Goal: Task Accomplishment & Management: Manage account settings

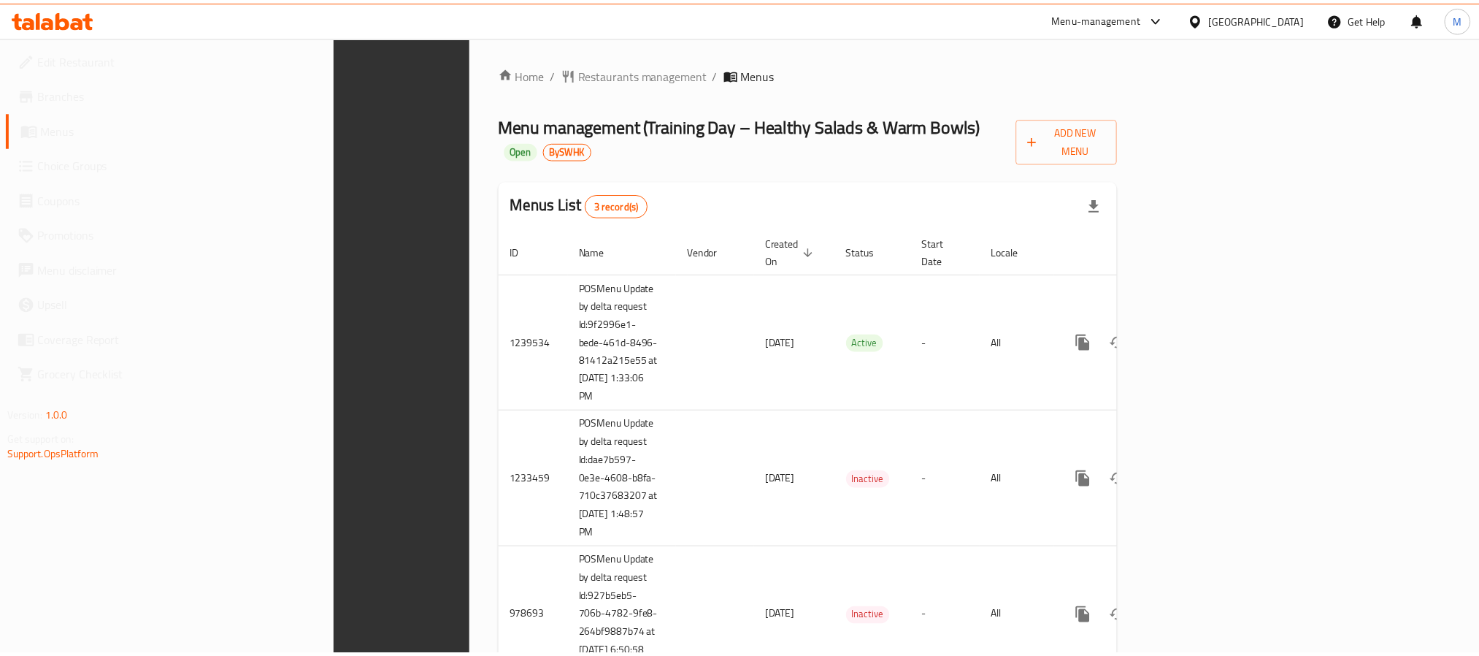
scroll to position [37, 0]
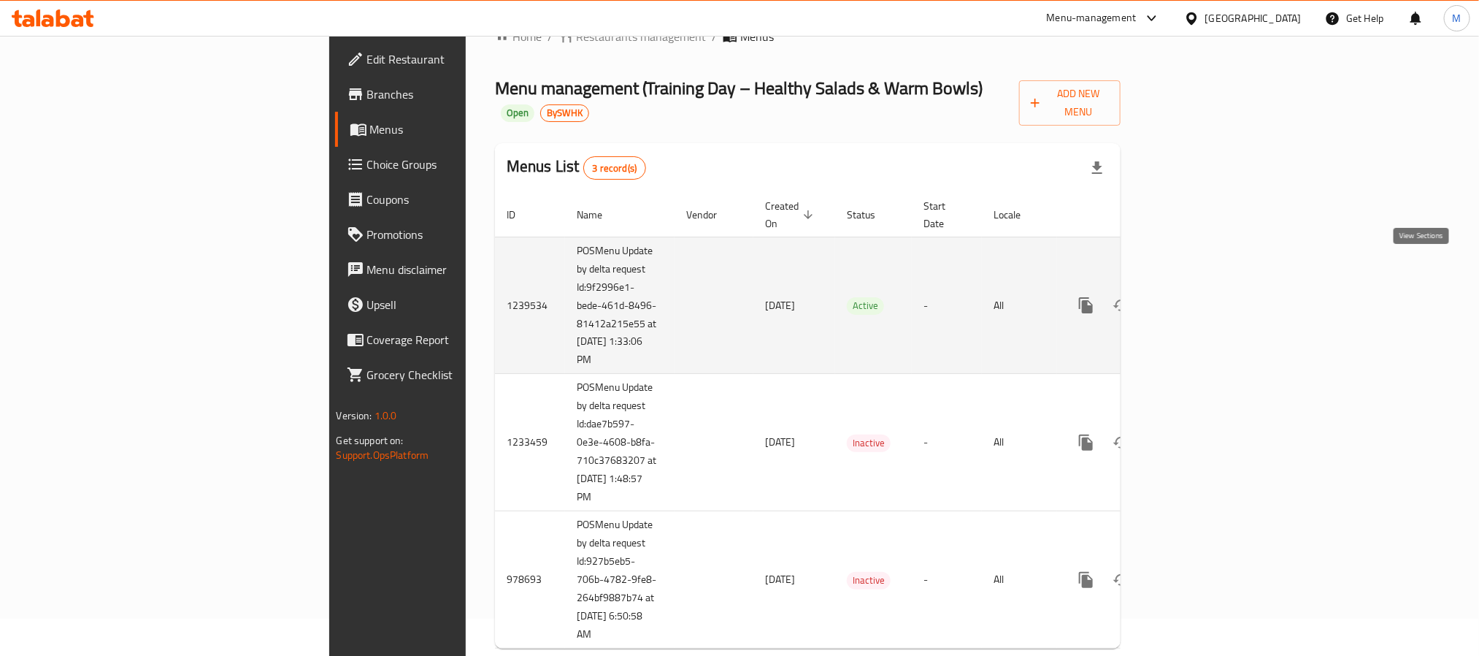
click at [1200, 296] on icon "enhanced table" at bounding box center [1192, 305] width 18 height 18
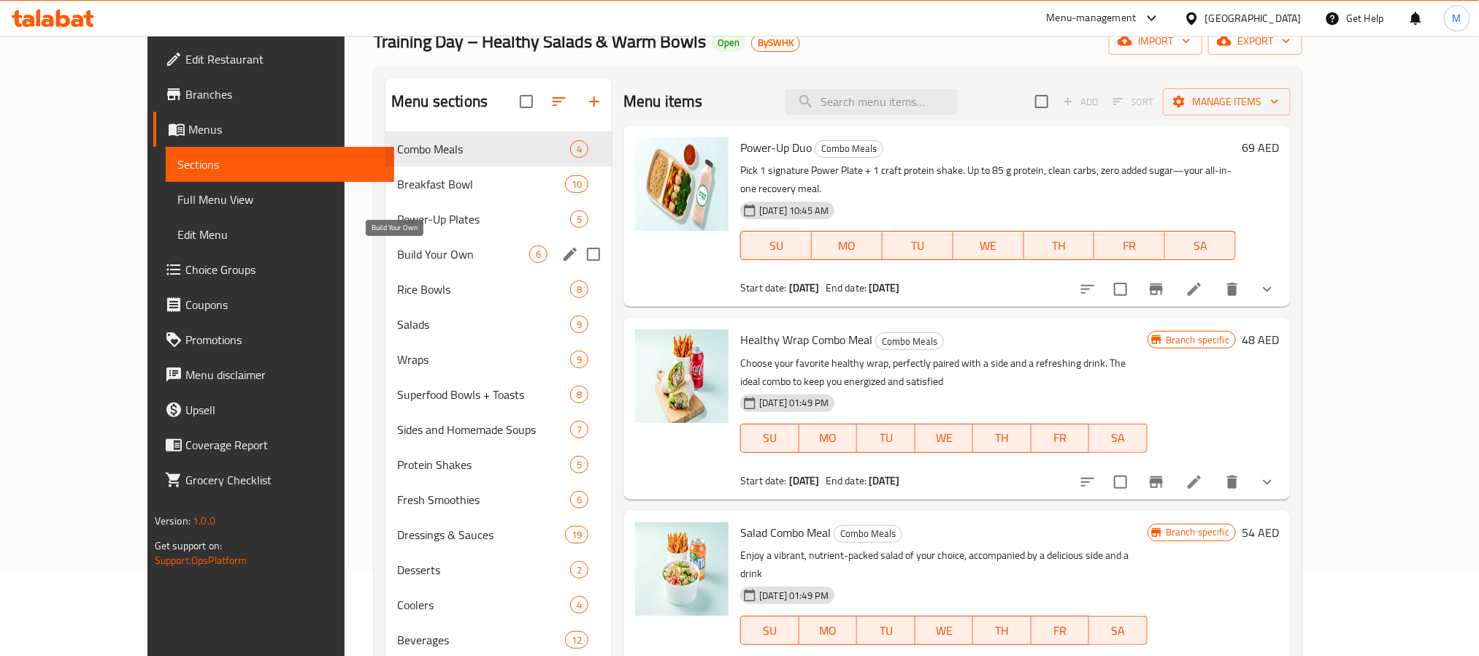
scroll to position [204, 0]
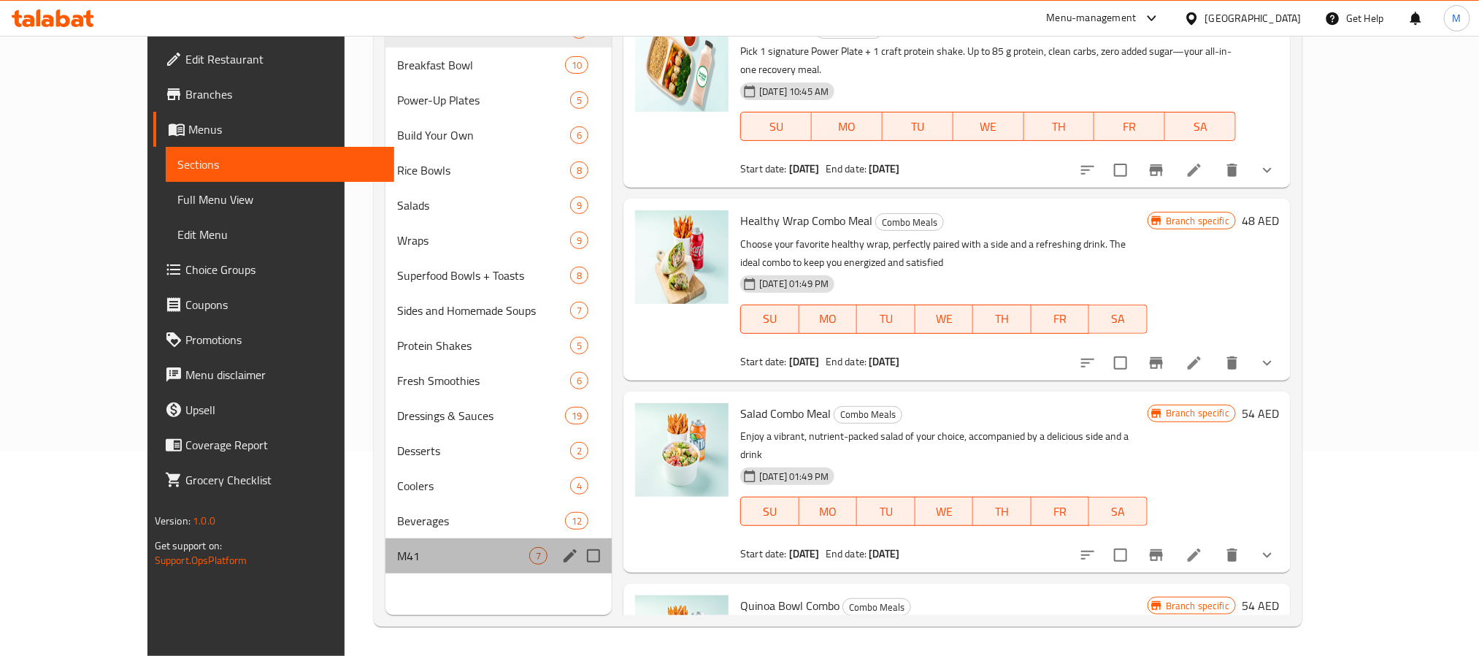
click at [385, 566] on div "M41 7" at bounding box center [498, 555] width 226 height 35
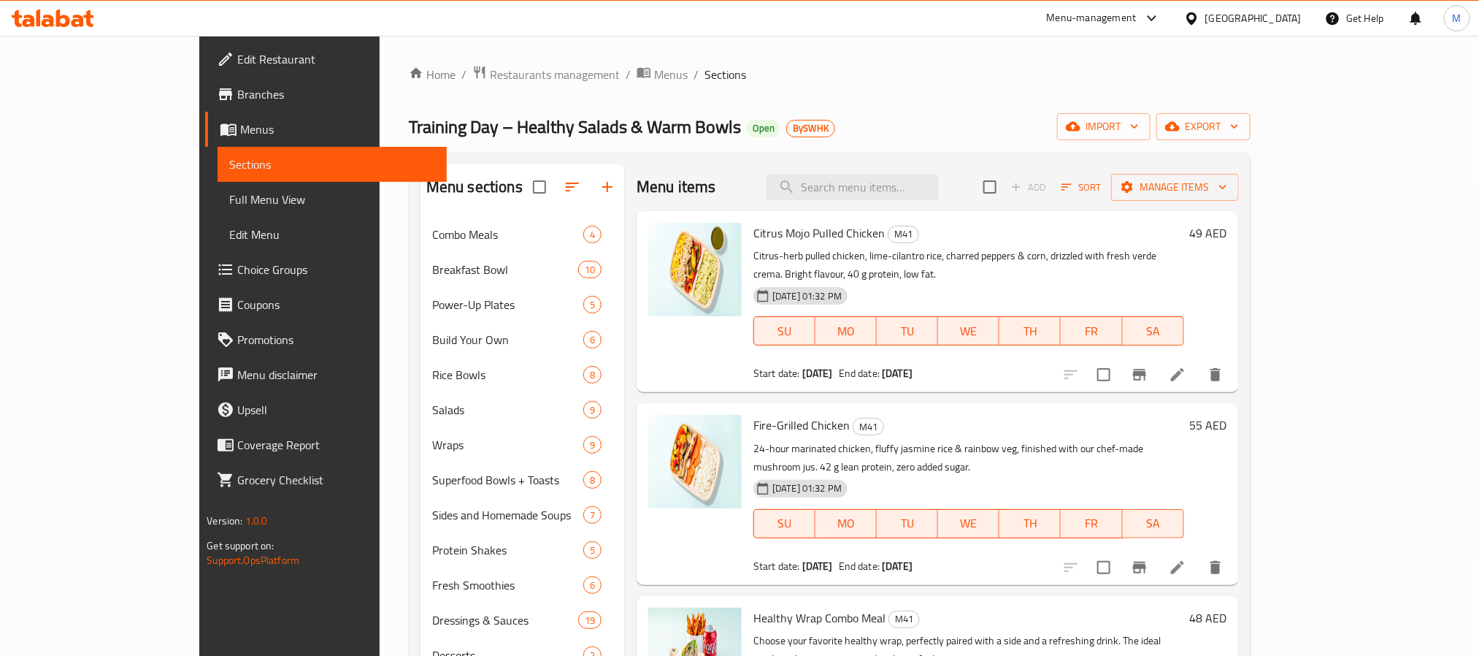
click at [237, 96] on span "Branches" at bounding box center [335, 94] width 197 height 18
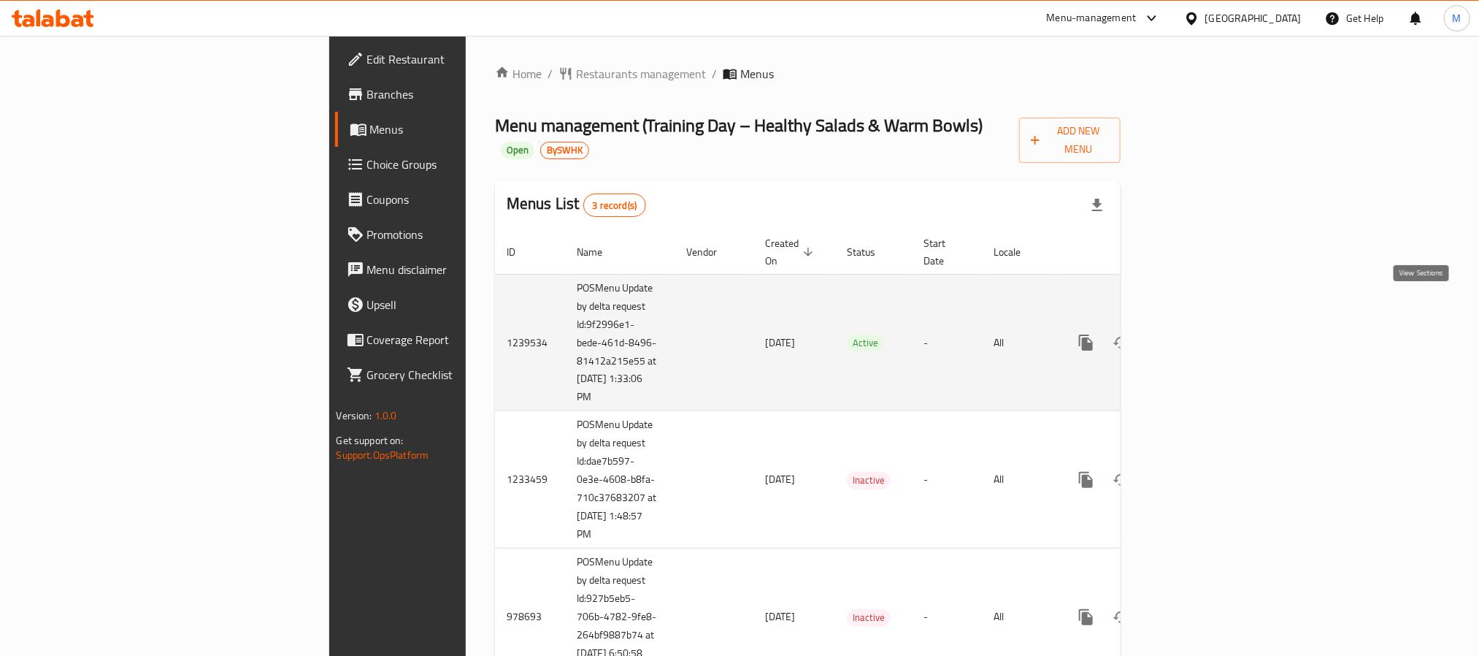
click at [1209, 325] on link "enhanced table" at bounding box center [1191, 342] width 35 height 35
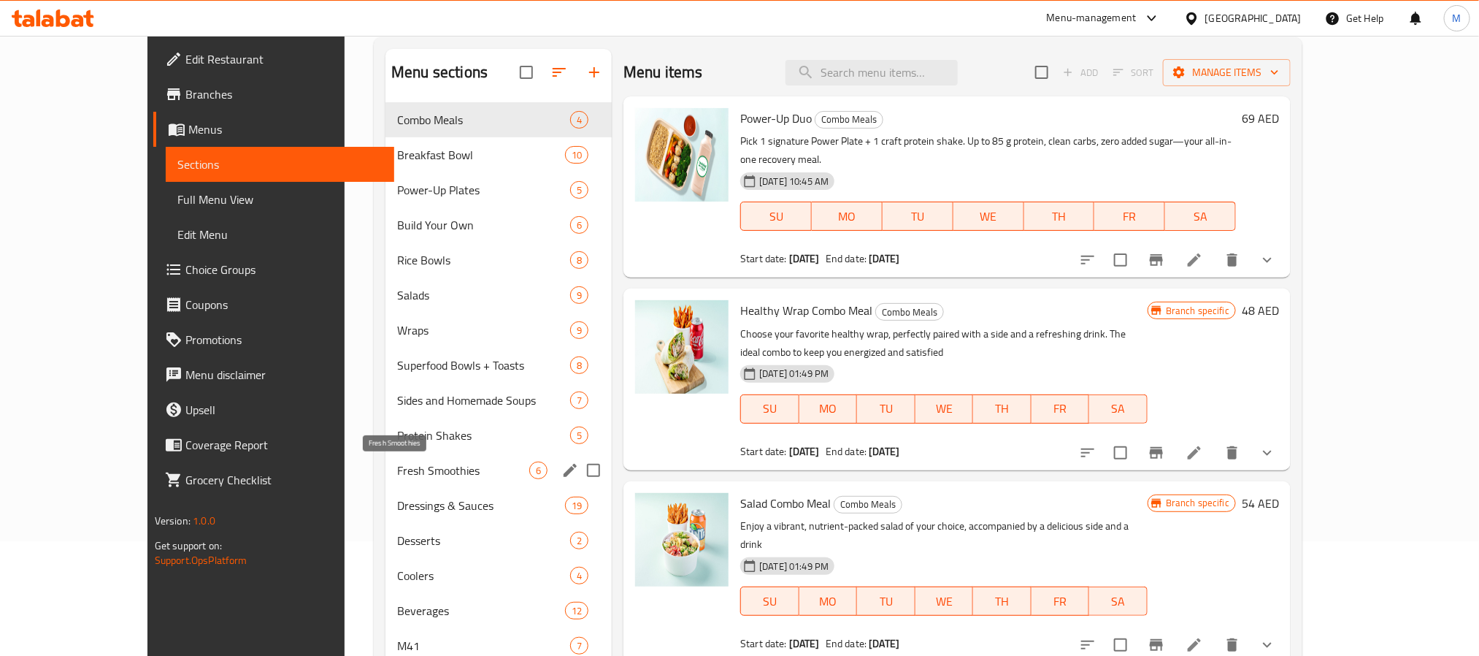
scroll to position [204, 0]
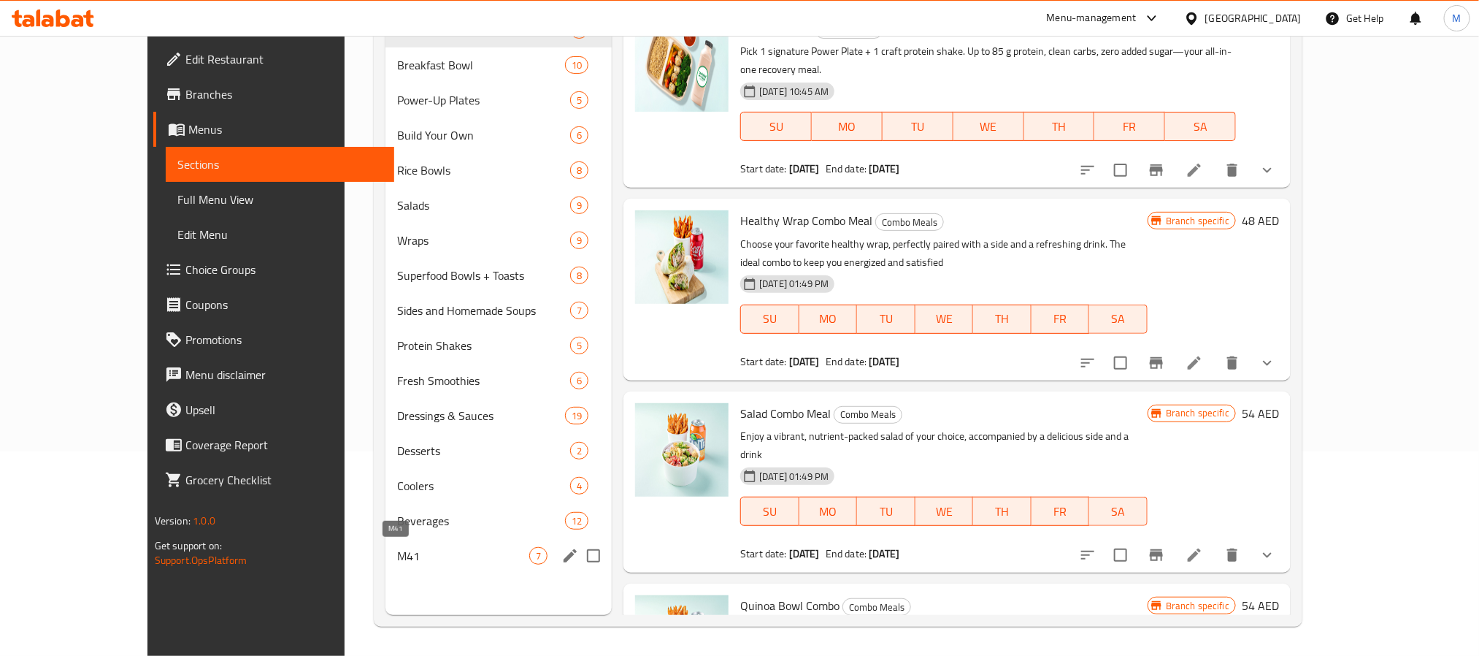
click at [397, 552] on span "M41" at bounding box center [463, 556] width 132 height 18
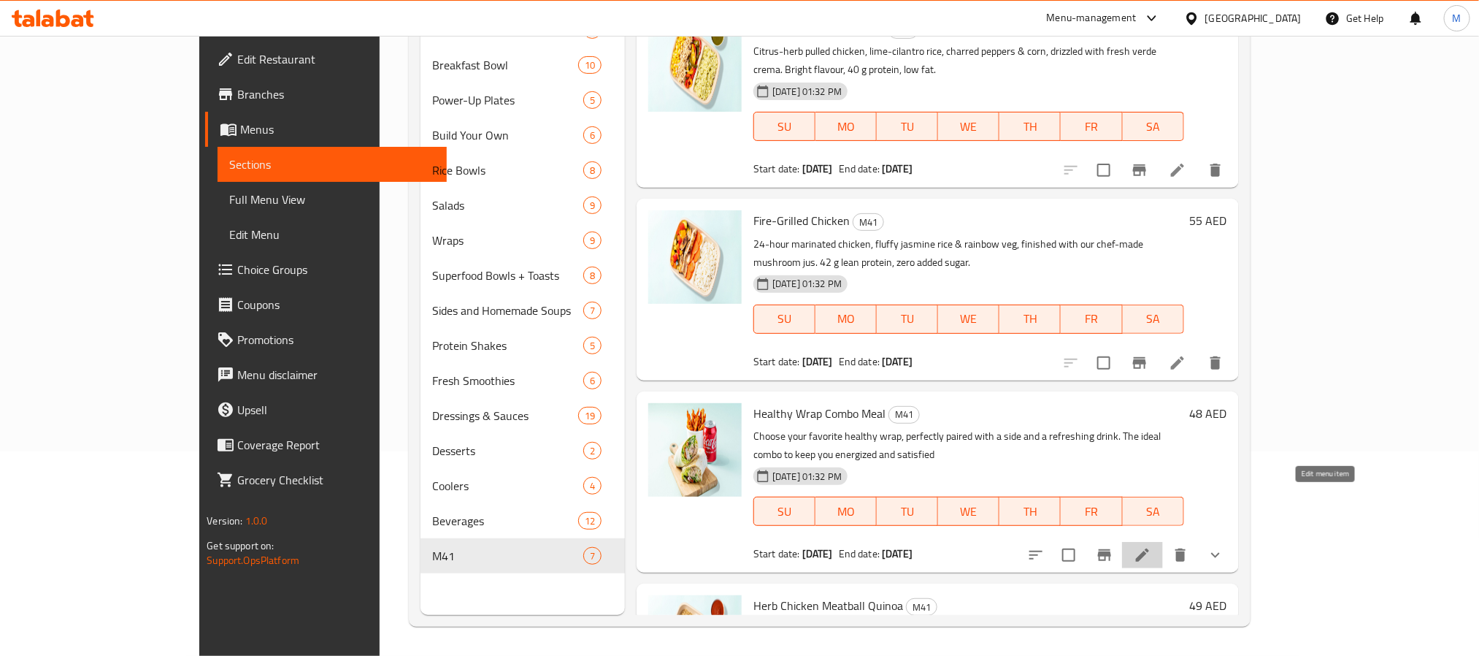
click at [1149, 548] on icon at bounding box center [1142, 554] width 13 height 13
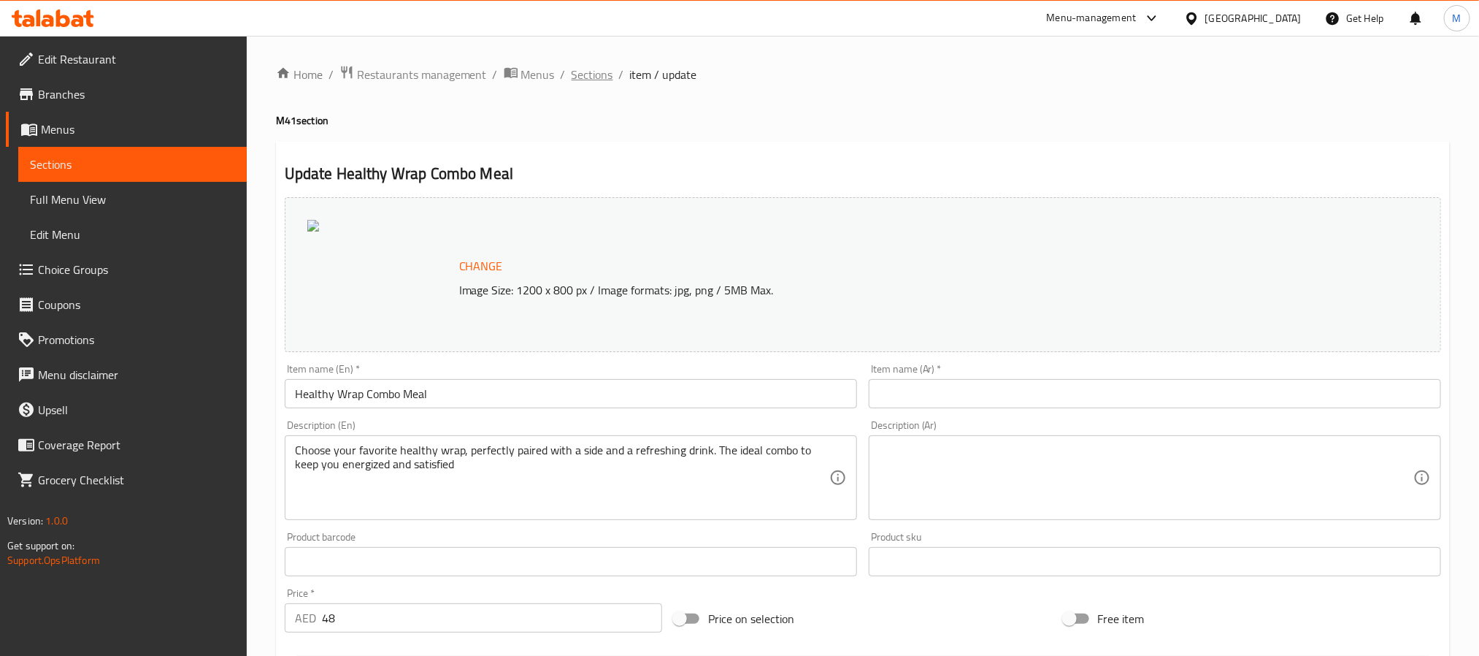
click at [585, 73] on span "Sections" at bounding box center [593, 75] width 42 height 18
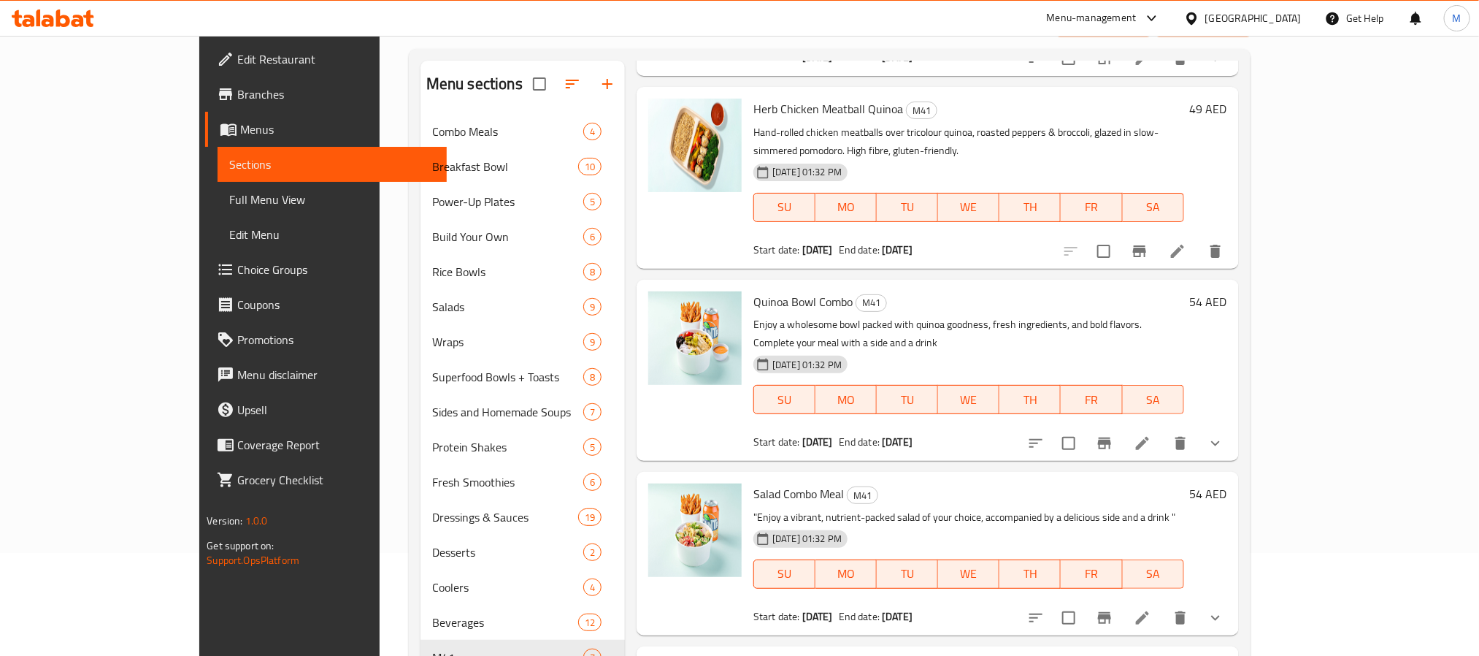
scroll to position [204, 0]
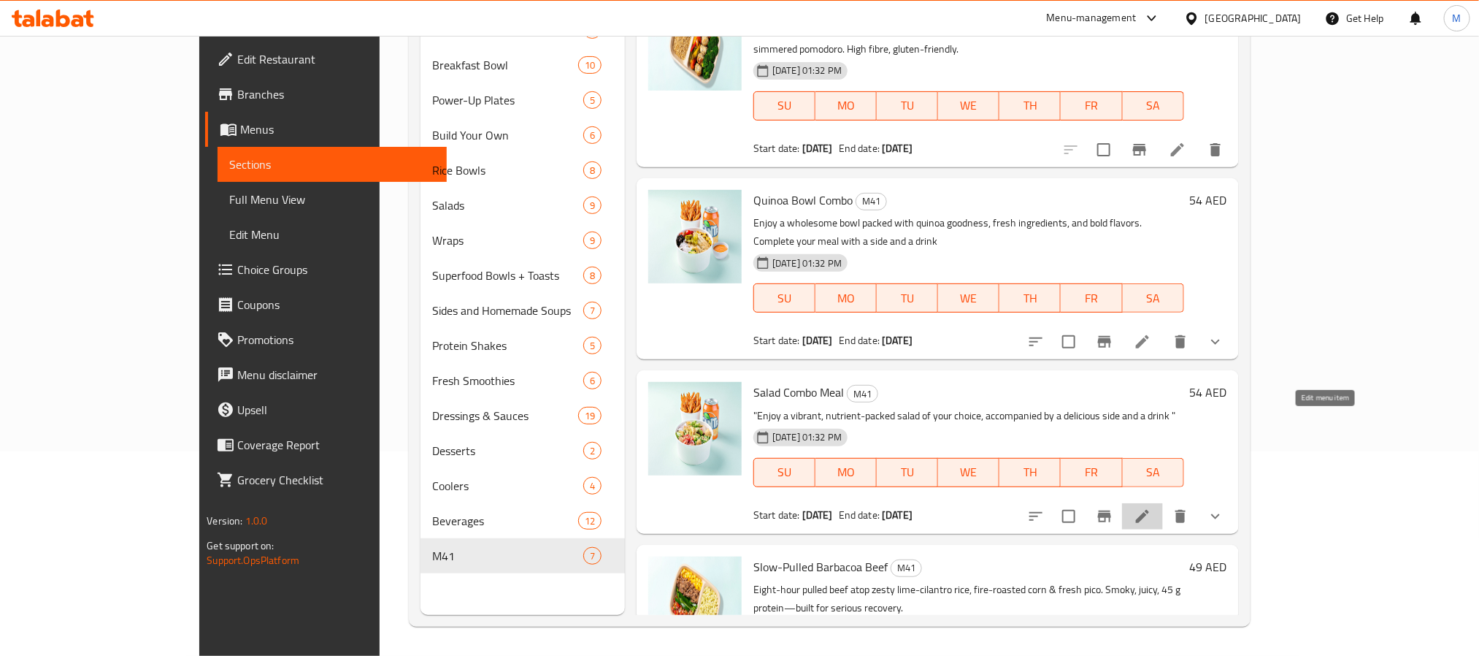
click at [1149, 510] on icon at bounding box center [1142, 516] width 13 height 13
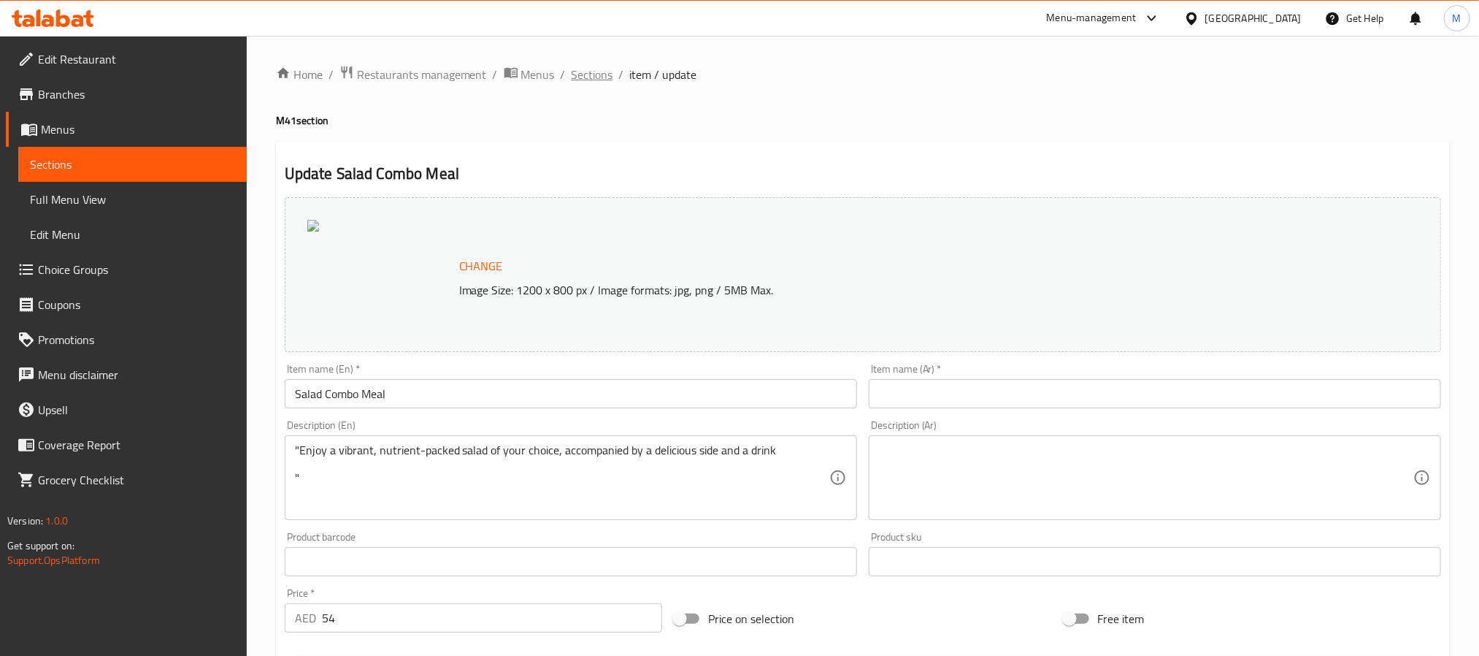
click at [604, 77] on span "Sections" at bounding box center [593, 75] width 42 height 18
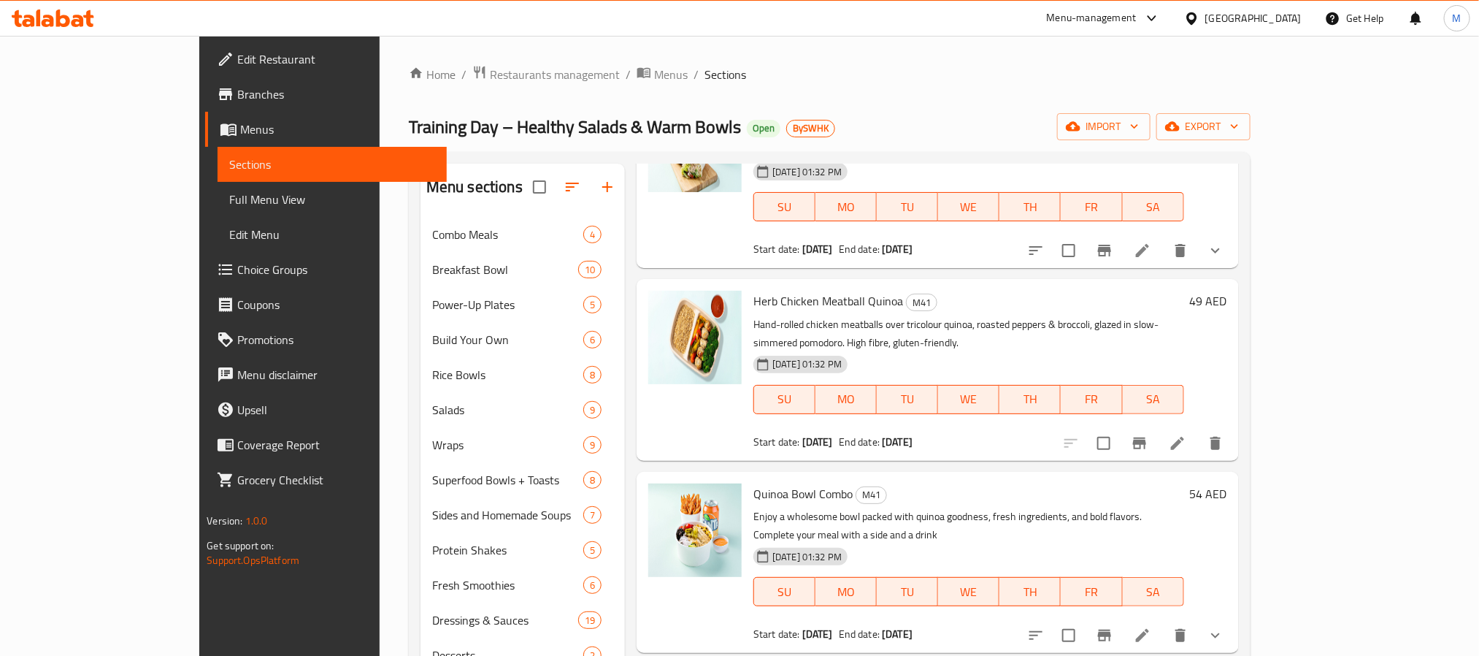
scroll to position [546, 0]
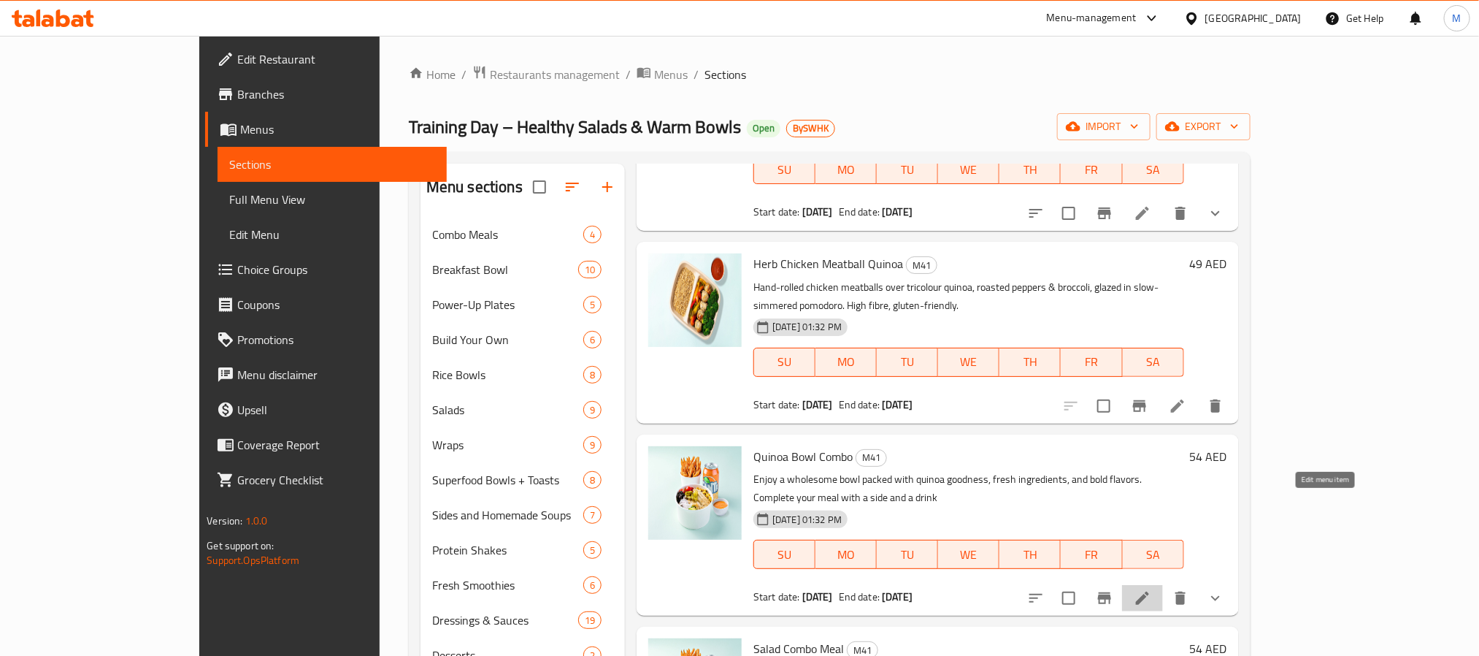
click at [1149, 591] on icon at bounding box center [1142, 597] width 13 height 13
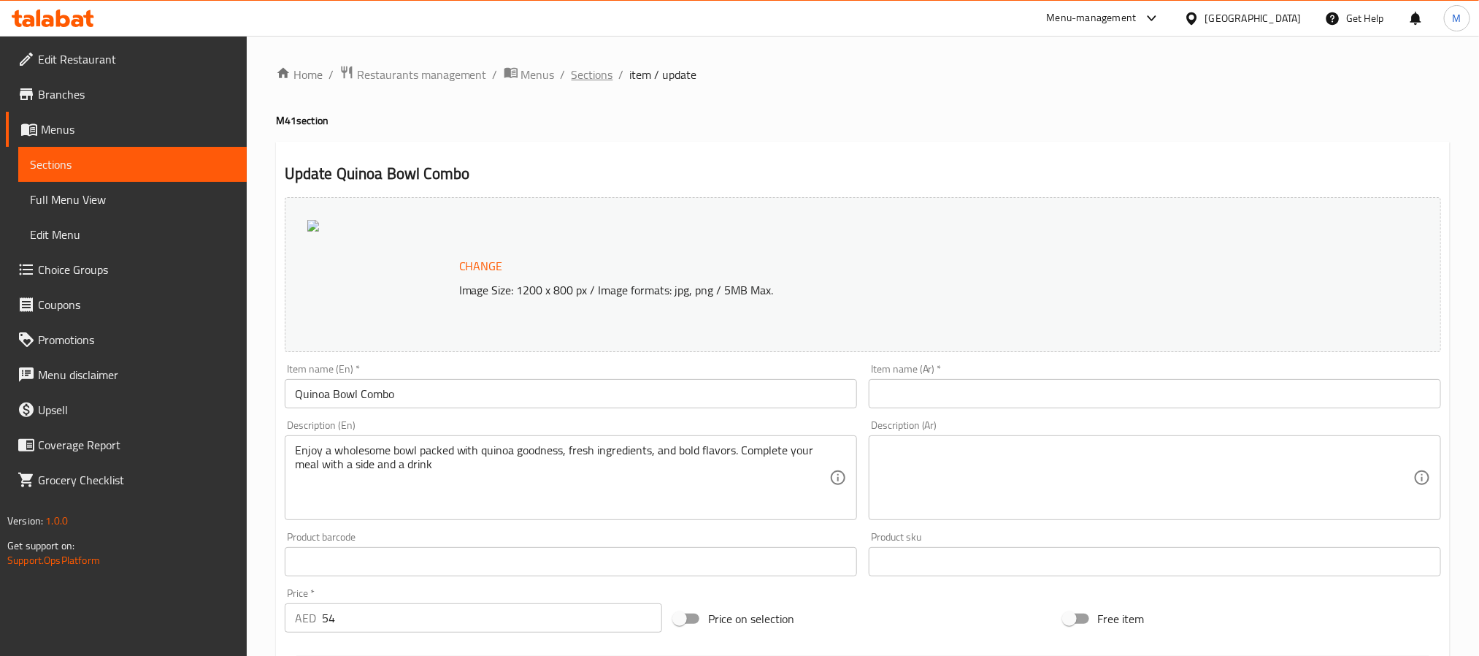
click at [598, 73] on span "Sections" at bounding box center [593, 75] width 42 height 18
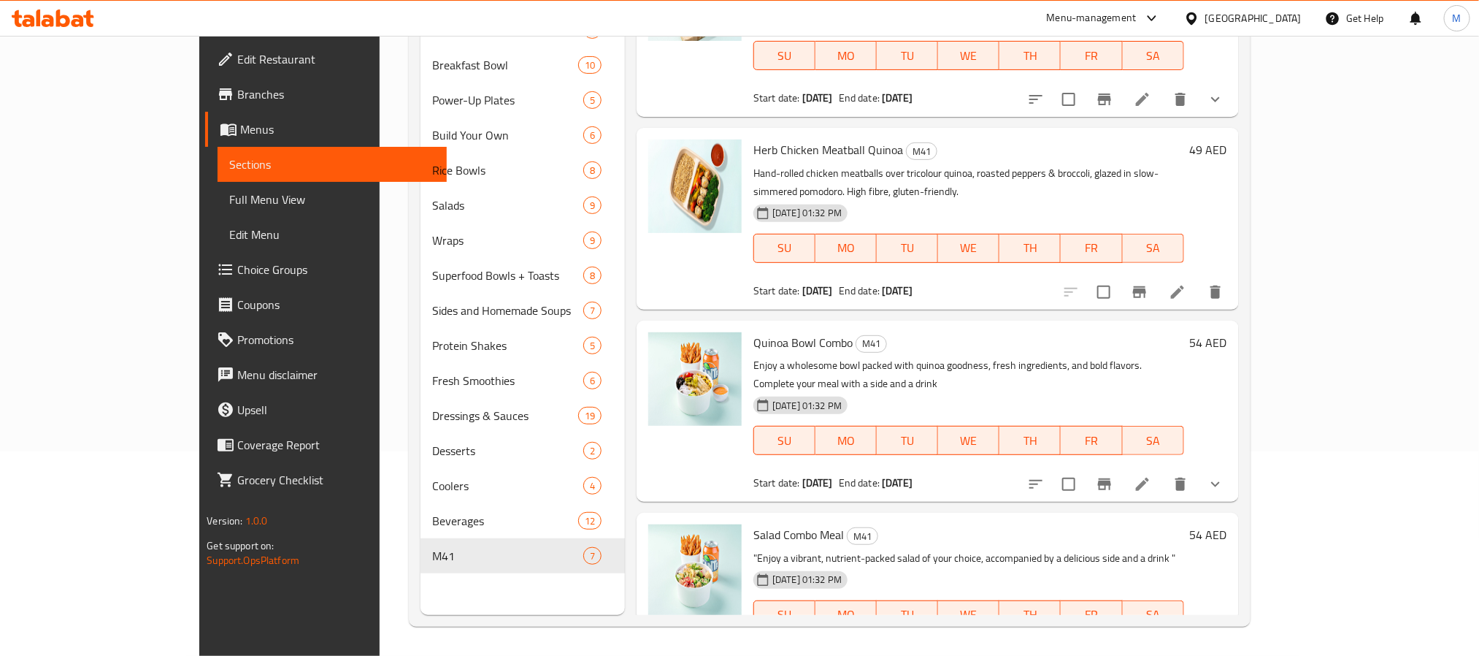
scroll to position [329, 0]
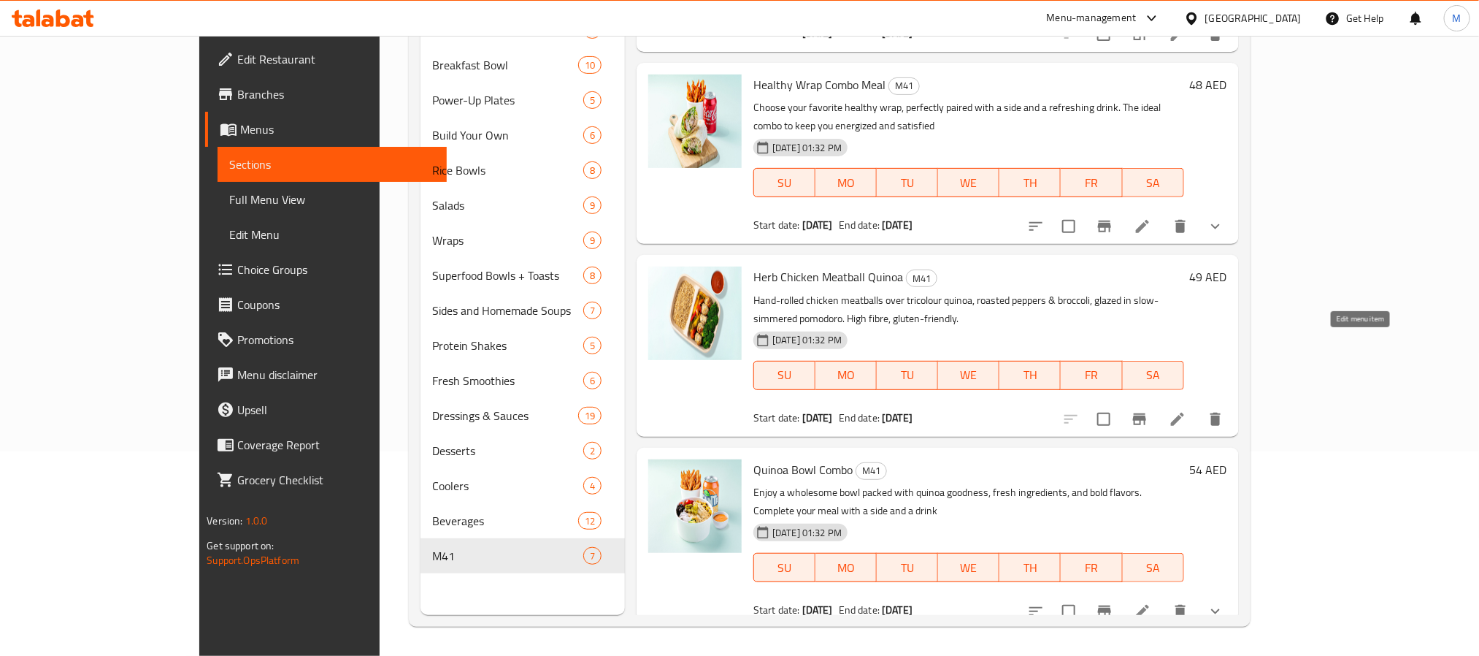
click at [1184, 412] on icon at bounding box center [1177, 418] width 13 height 13
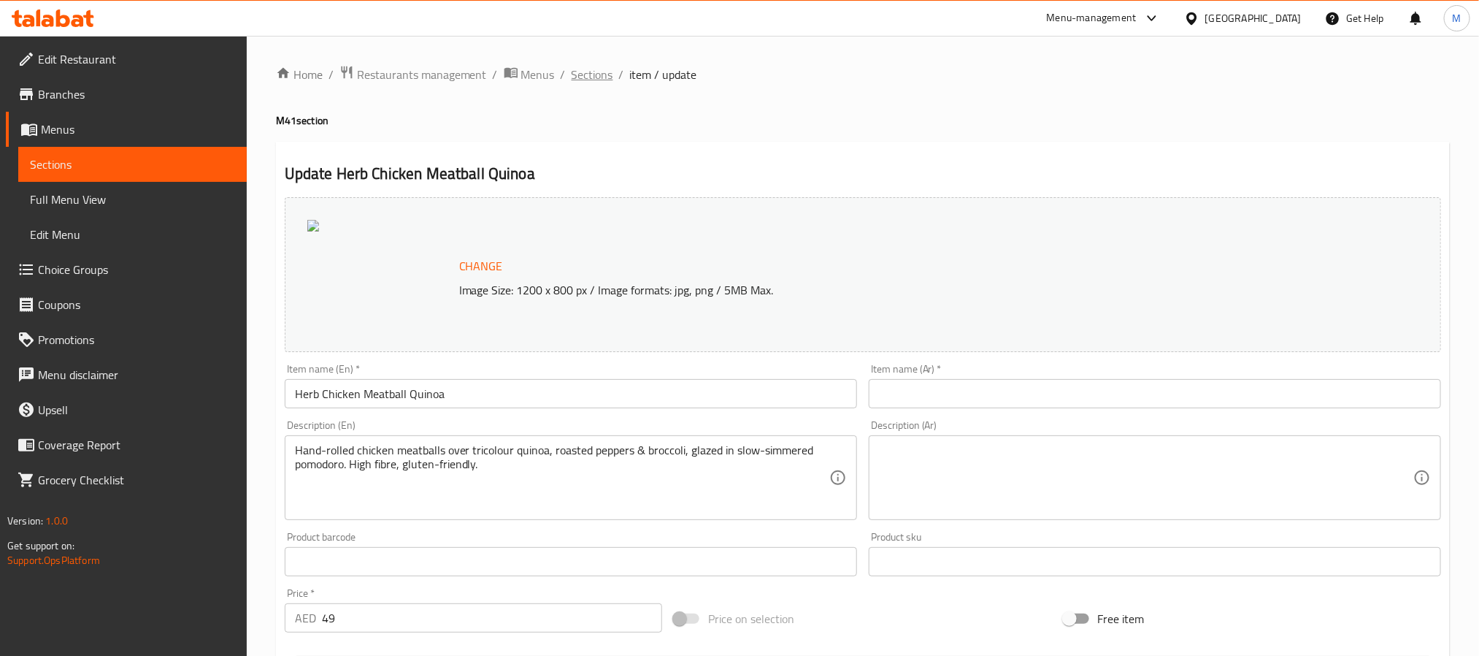
click at [596, 79] on span "Sections" at bounding box center [593, 75] width 42 height 18
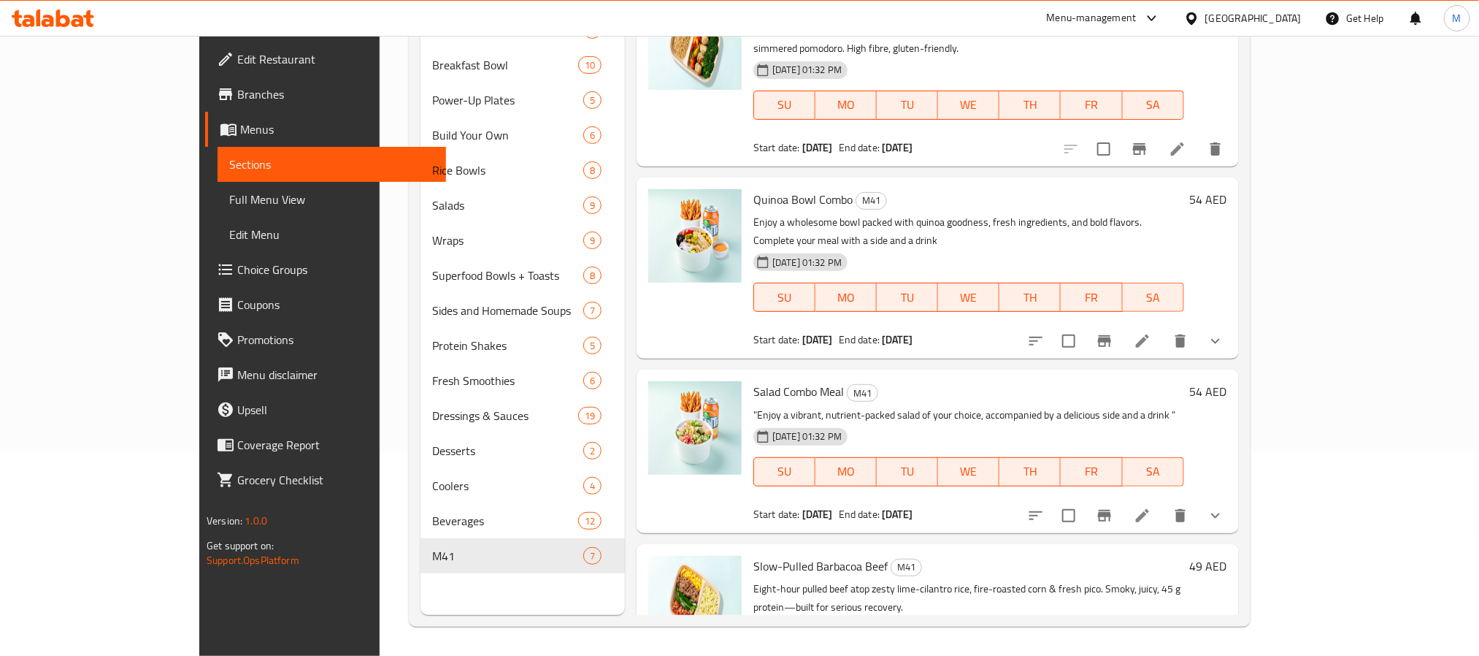
scroll to position [598, 0]
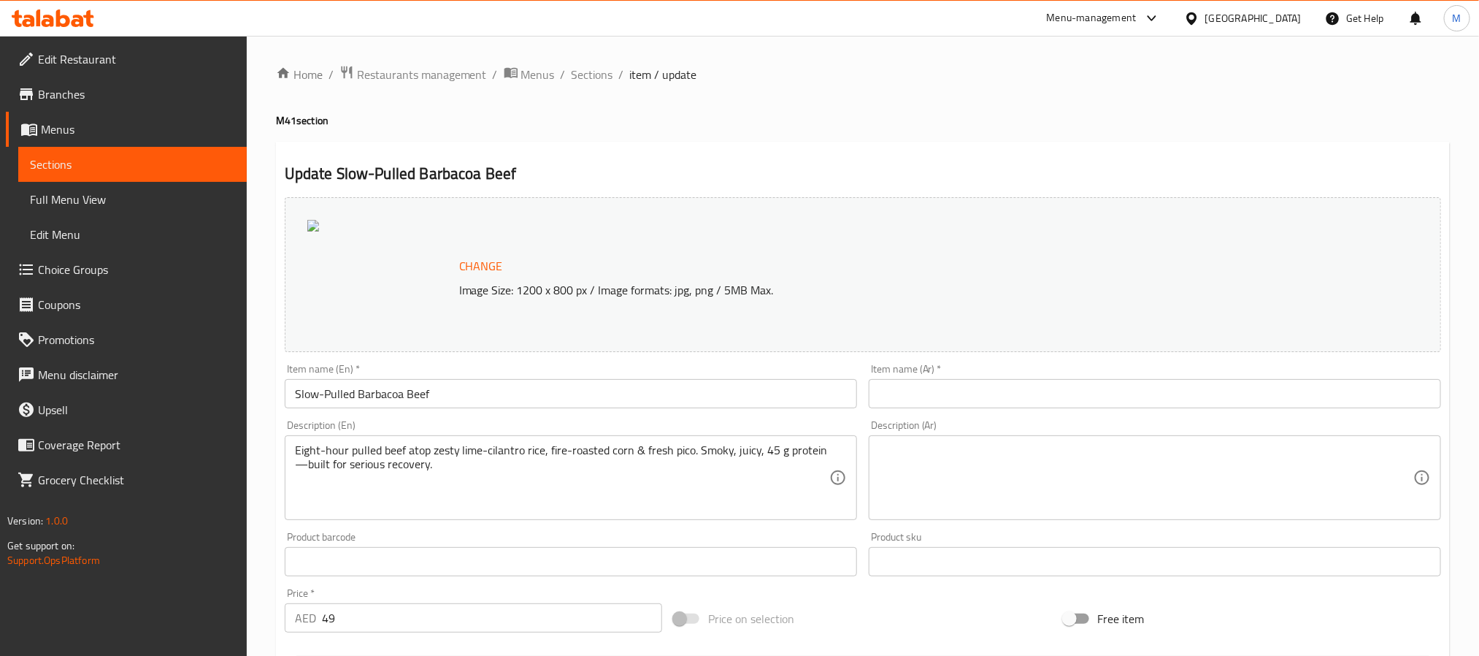
click at [585, 61] on div "Home / Restaurants management / Menus / Sections / item / update M41 section Up…" at bounding box center [863, 546] width 1232 height 1021
click at [585, 72] on span "Sections" at bounding box center [593, 75] width 42 height 18
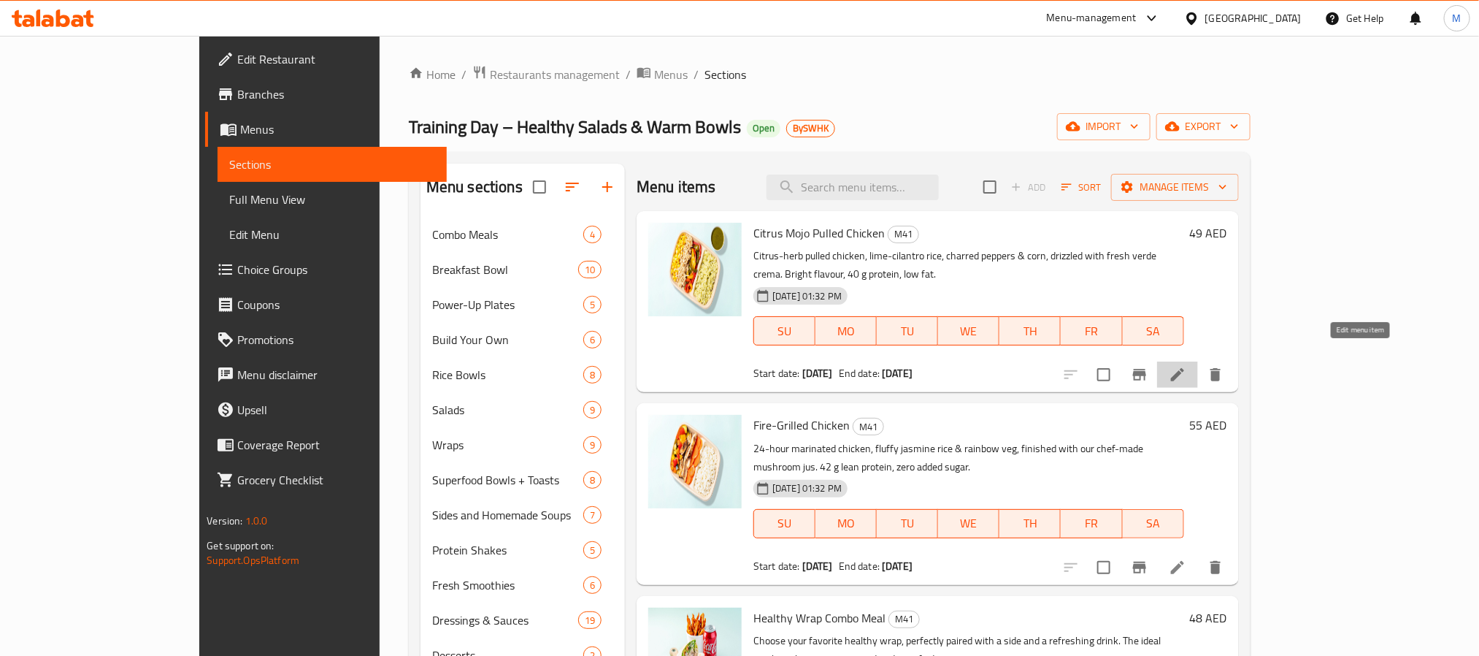
click at [1186, 366] on icon at bounding box center [1178, 375] width 18 height 18
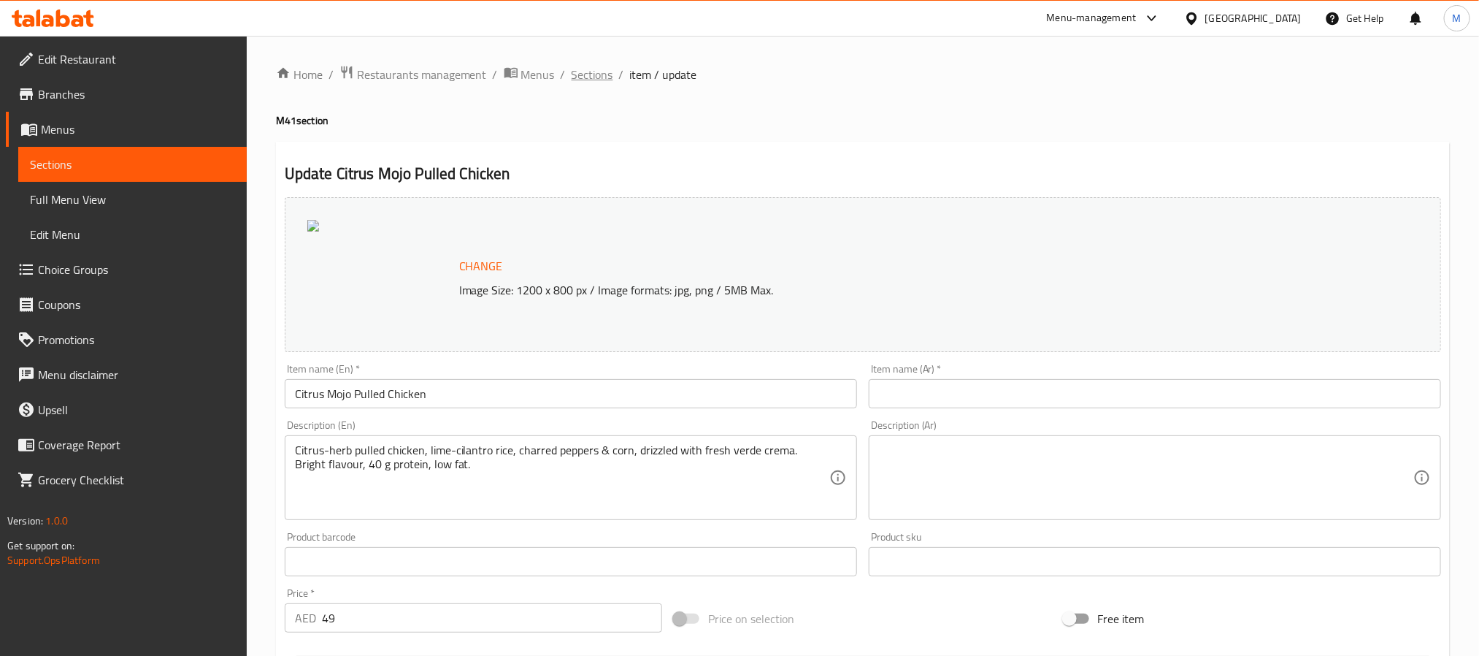
click at [600, 77] on span "Sections" at bounding box center [593, 75] width 42 height 18
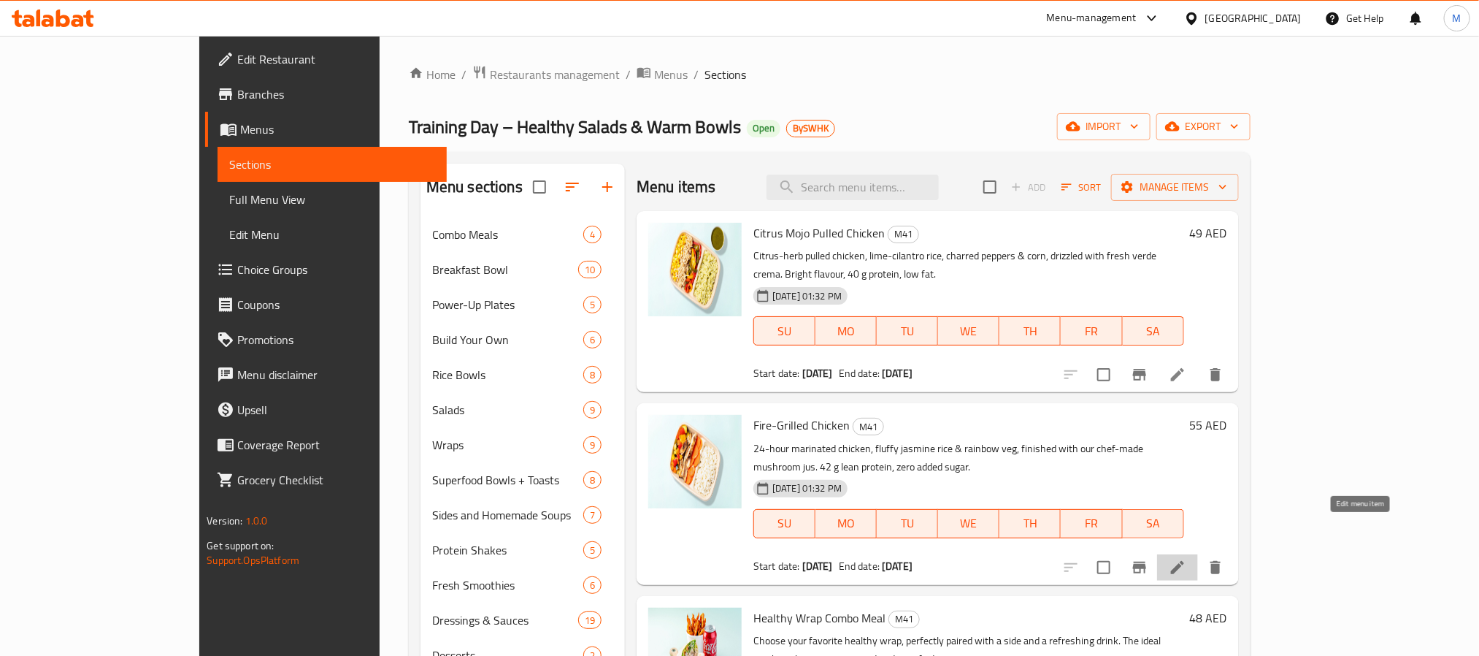
click at [1186, 558] on icon at bounding box center [1178, 567] width 18 height 18
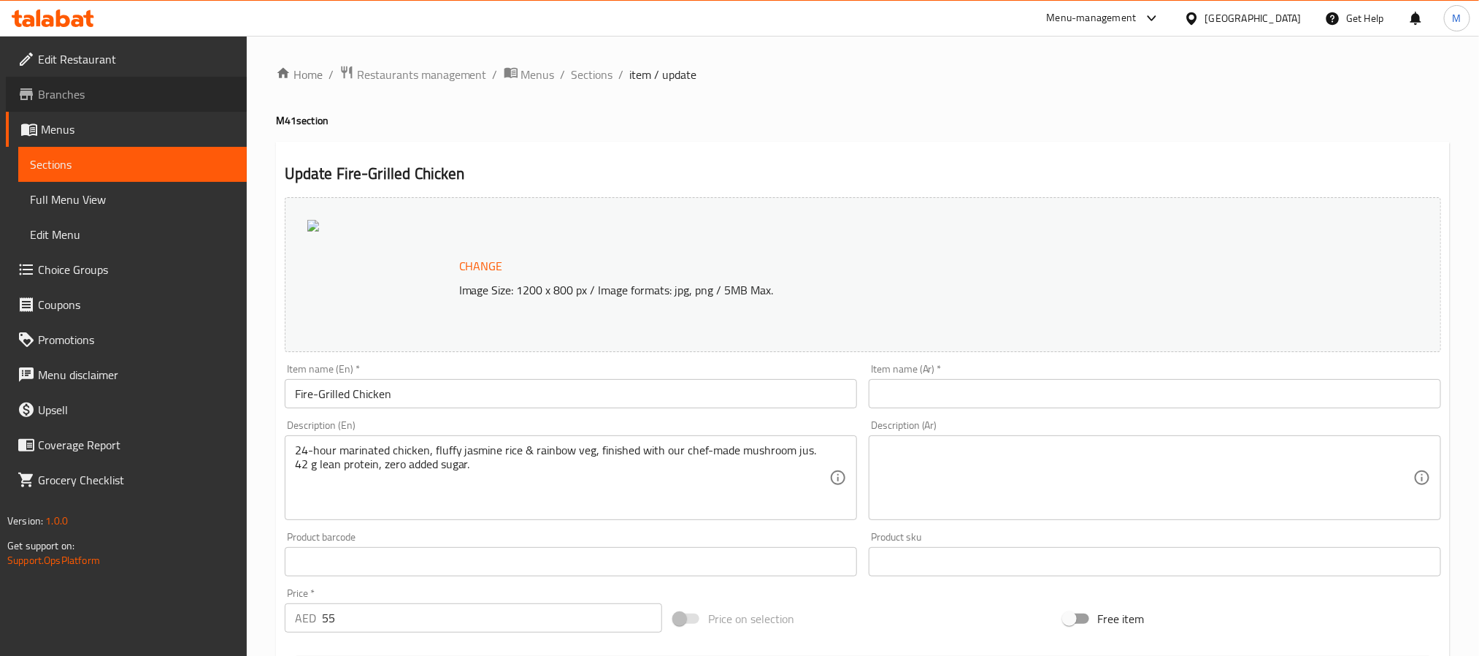
click at [128, 82] on link "Branches" at bounding box center [126, 94] width 241 height 35
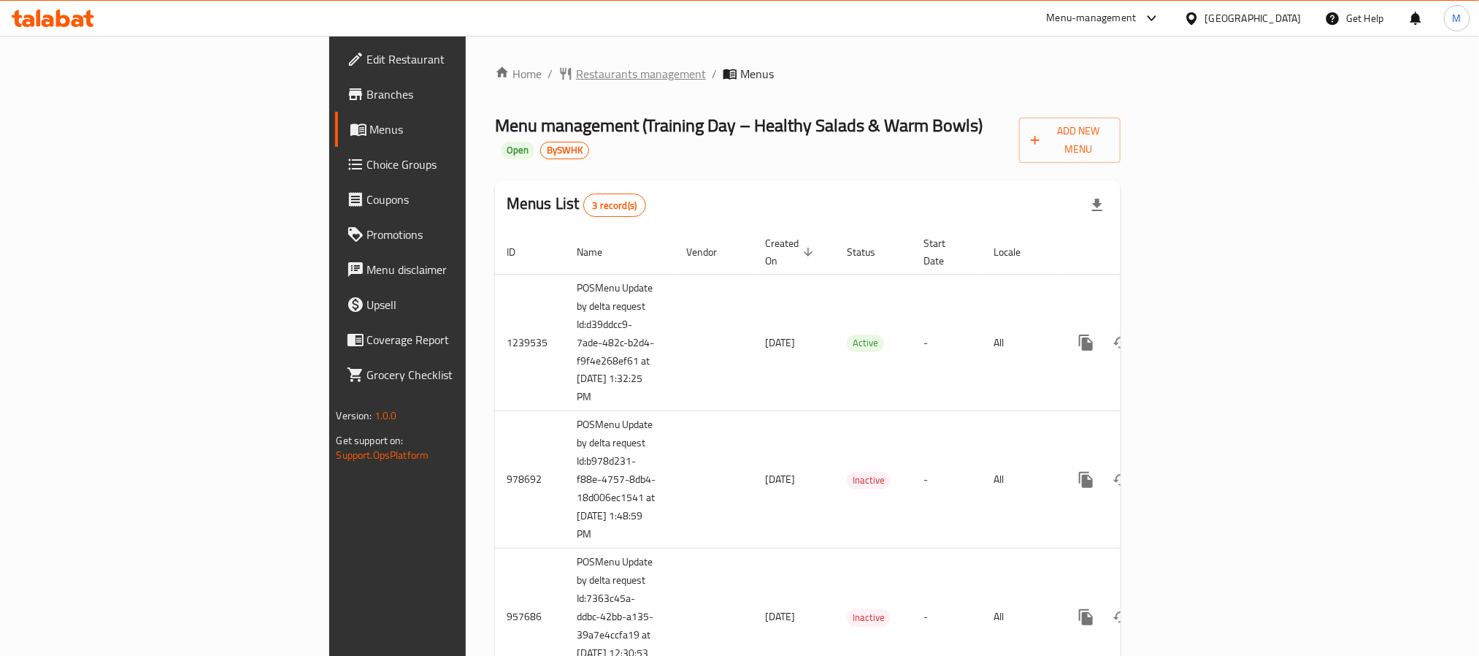
click at [576, 71] on span "Restaurants management" at bounding box center [641, 74] width 130 height 18
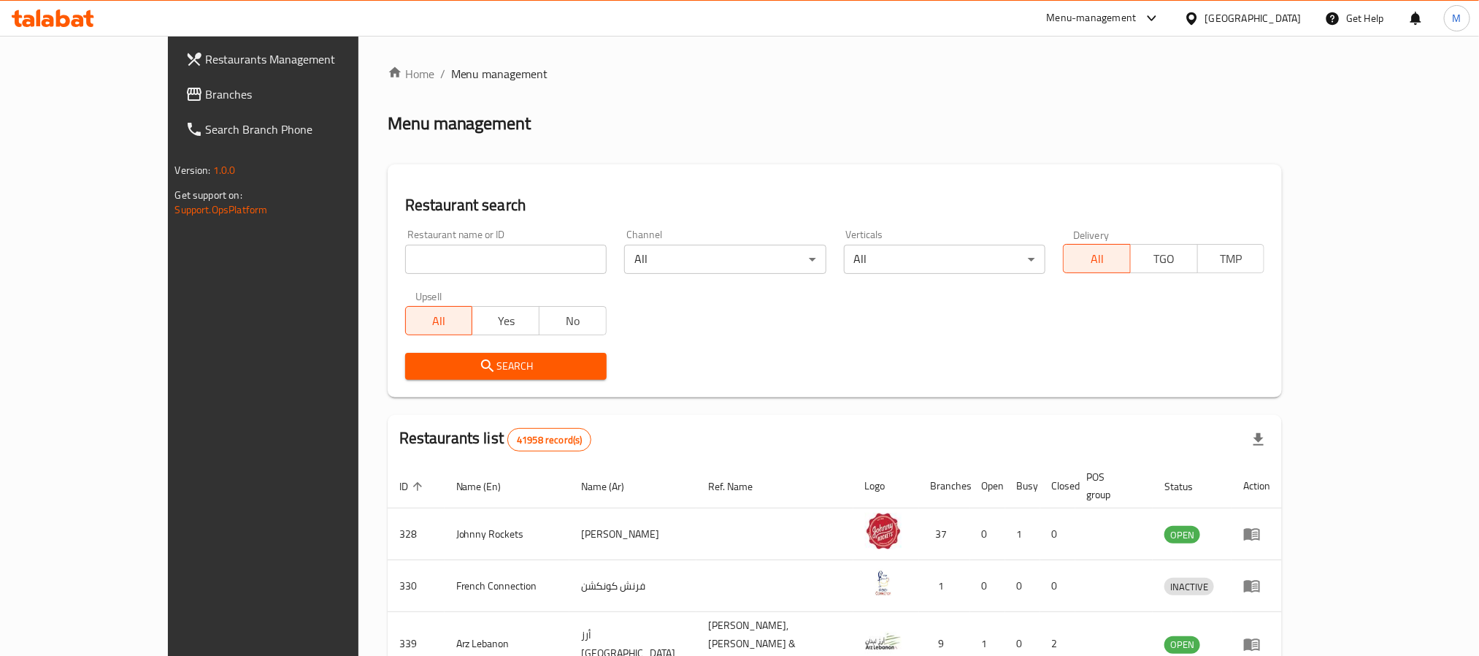
click at [412, 245] on input "search" at bounding box center [505, 259] width 201 height 29
paste input "650405"
type input "650405"
click button "Search" at bounding box center [505, 366] width 201 height 27
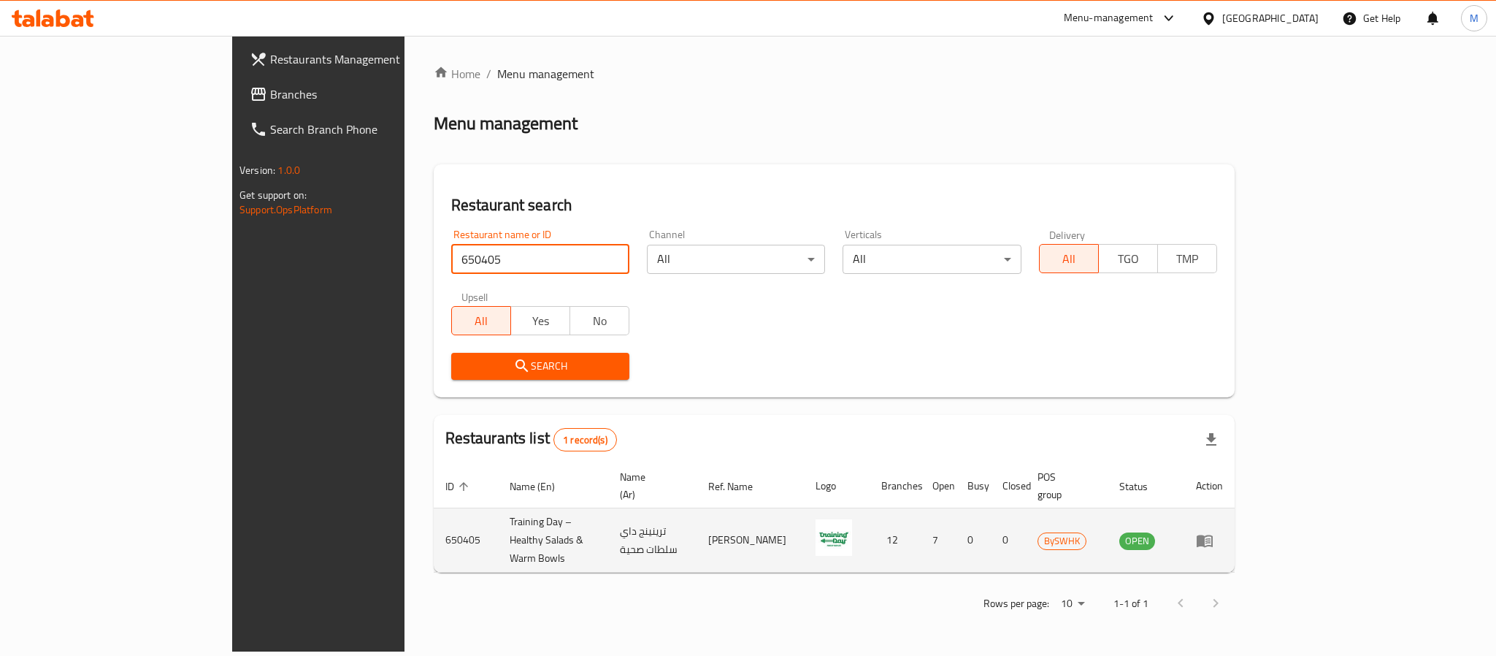
click at [1234, 520] on td "enhanced table" at bounding box center [1209, 540] width 50 height 64
click at [1213, 534] on icon "enhanced table" at bounding box center [1204, 540] width 16 height 12
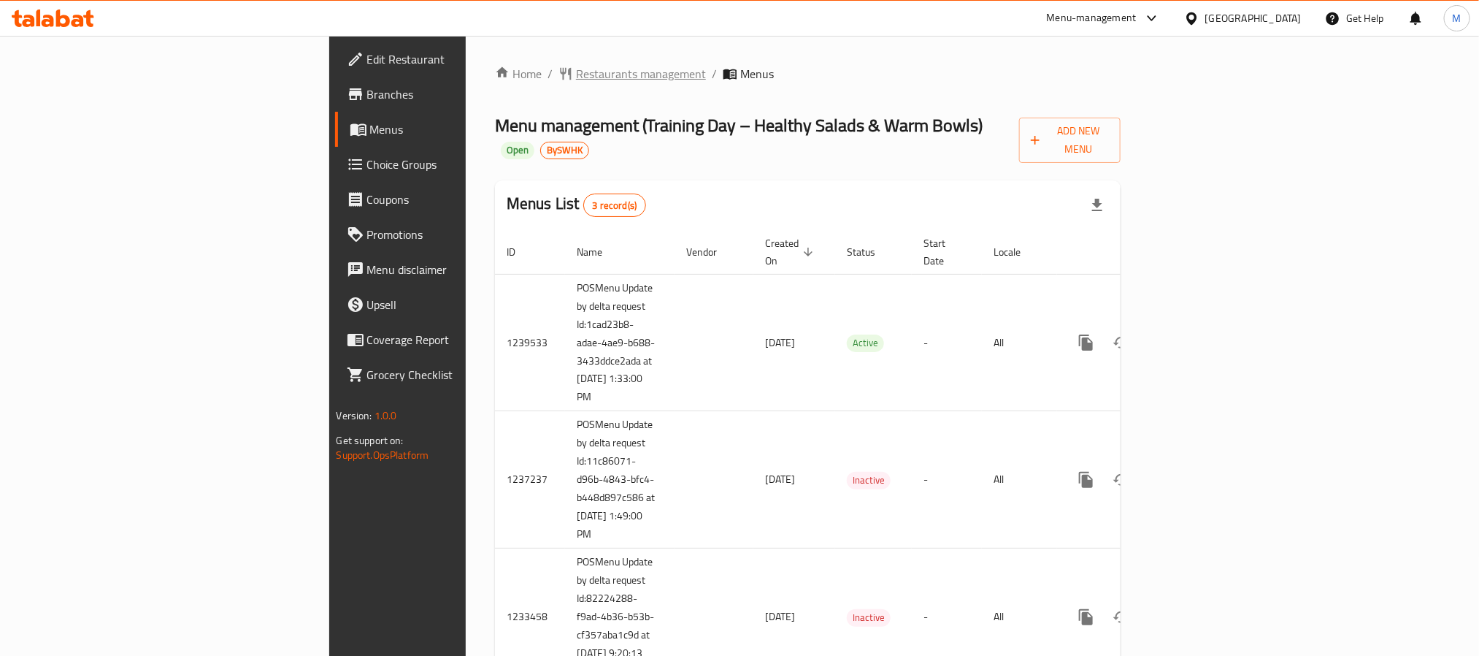
click at [576, 68] on span "Restaurants management" at bounding box center [641, 74] width 130 height 18
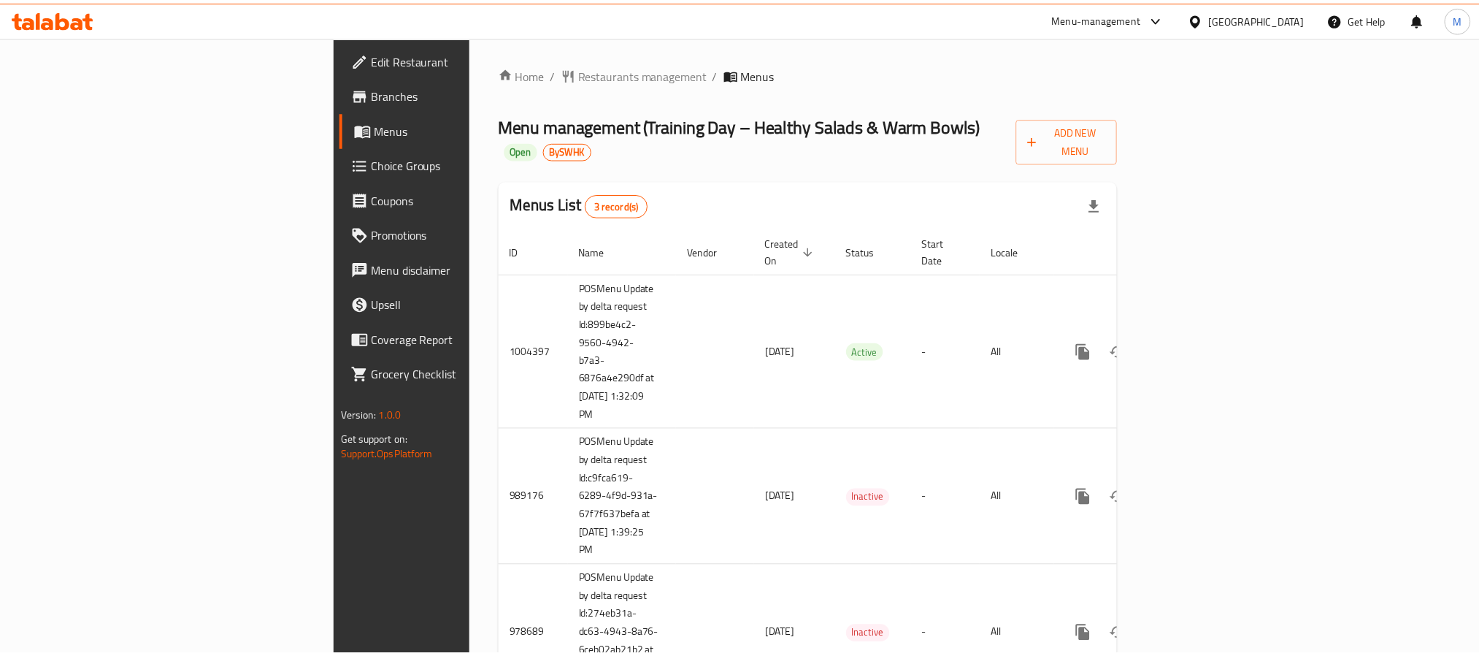
scroll to position [55, 0]
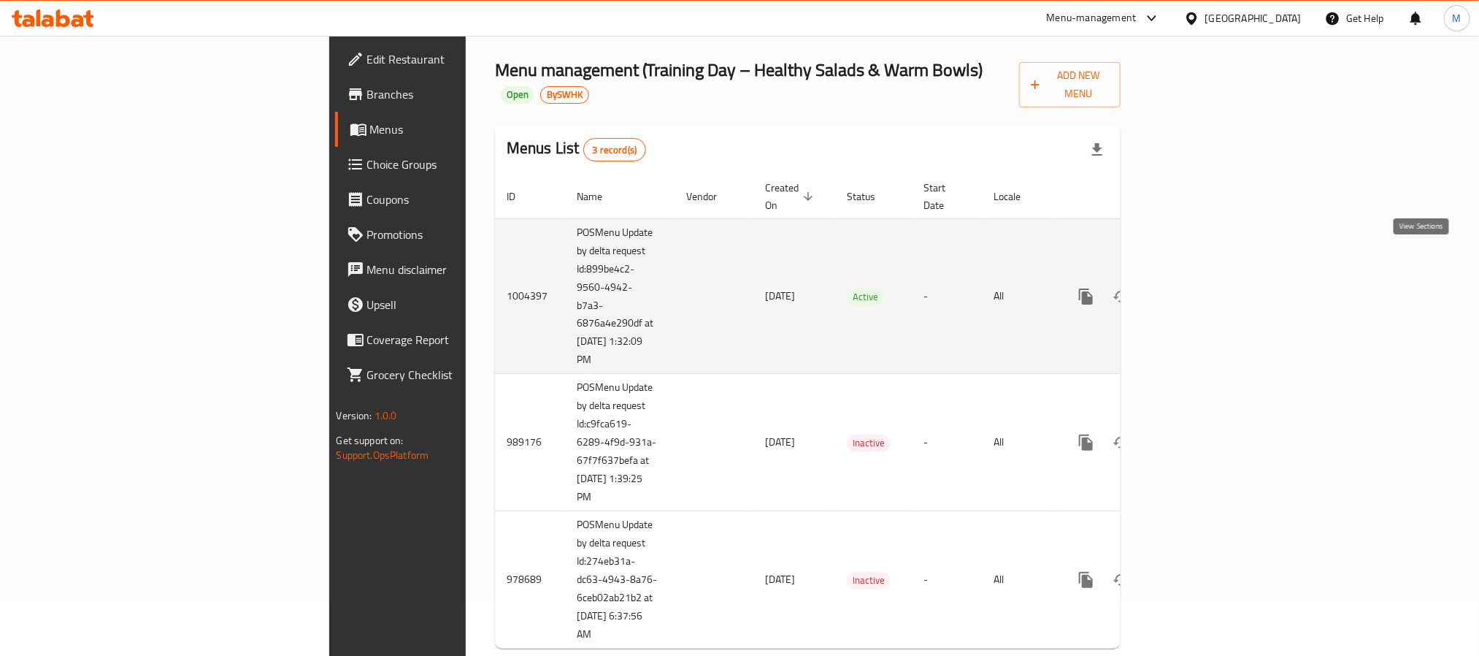
click at [1200, 288] on icon "enhanced table" at bounding box center [1192, 297] width 18 height 18
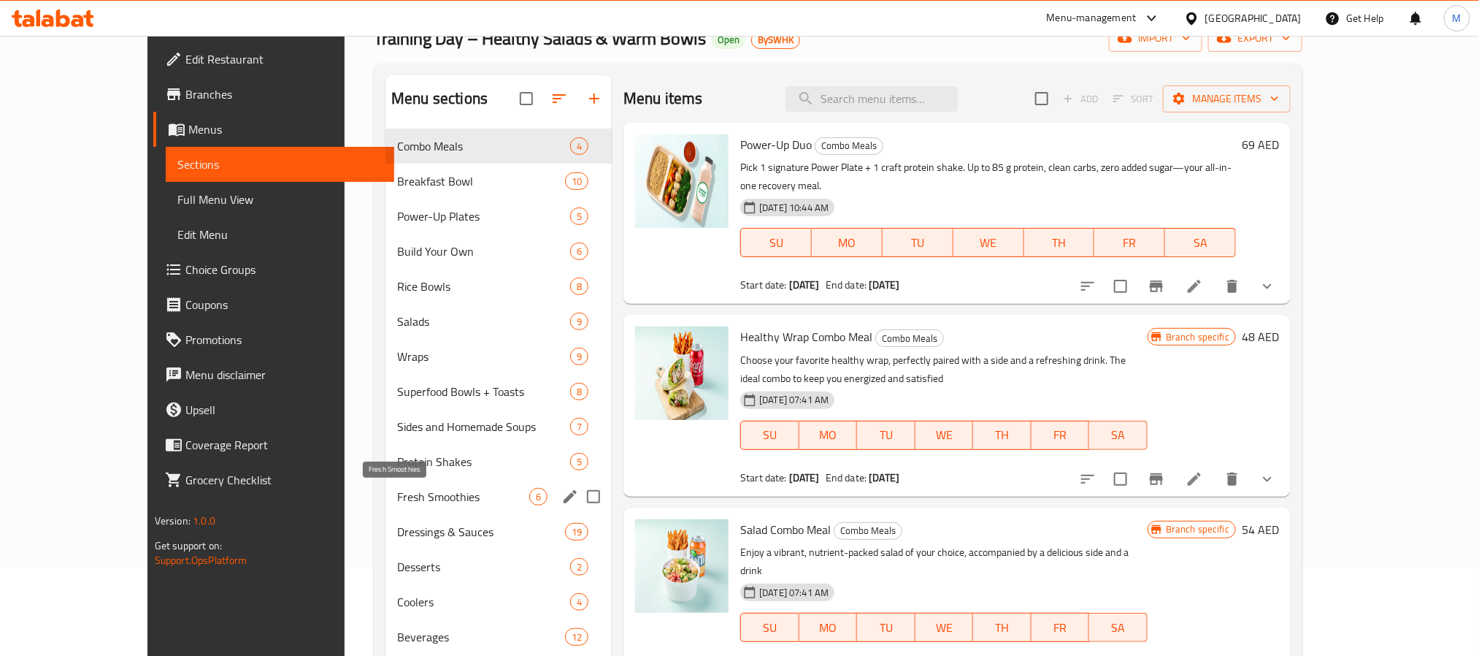
scroll to position [204, 0]
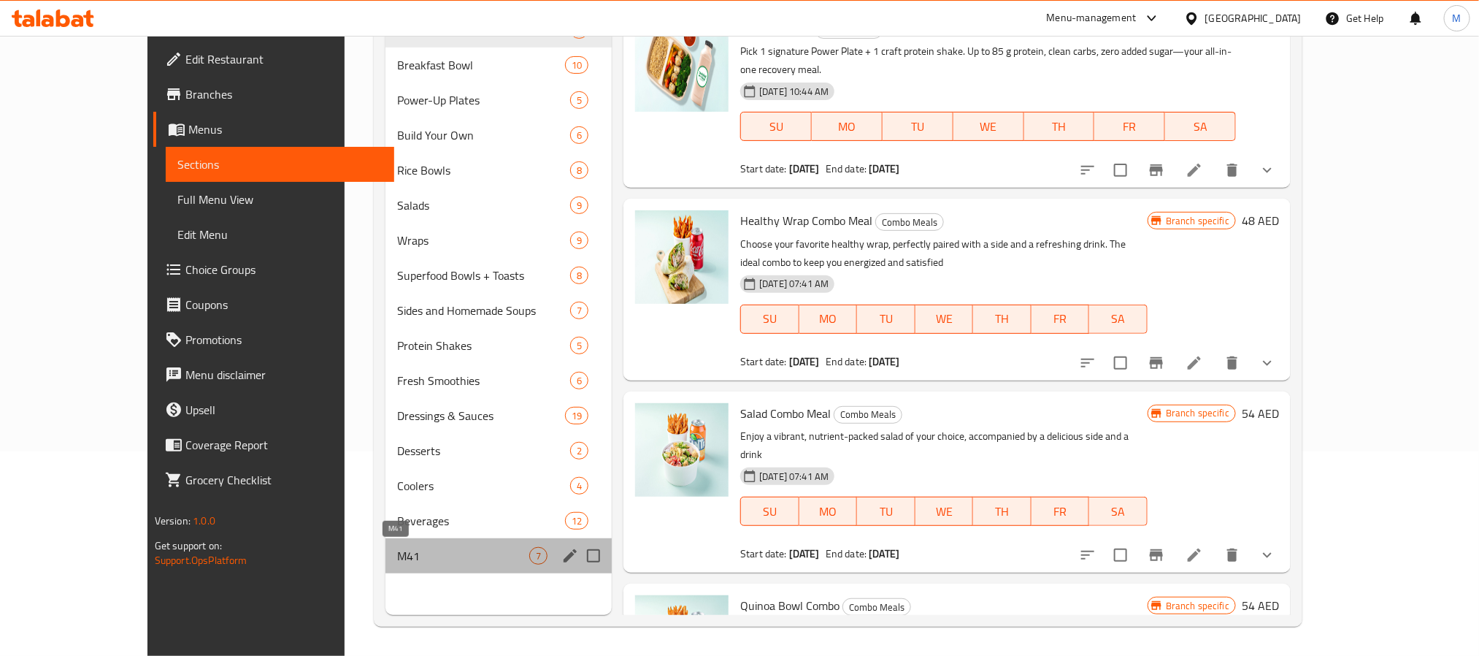
click at [397, 554] on span "M41" at bounding box center [463, 556] width 132 height 18
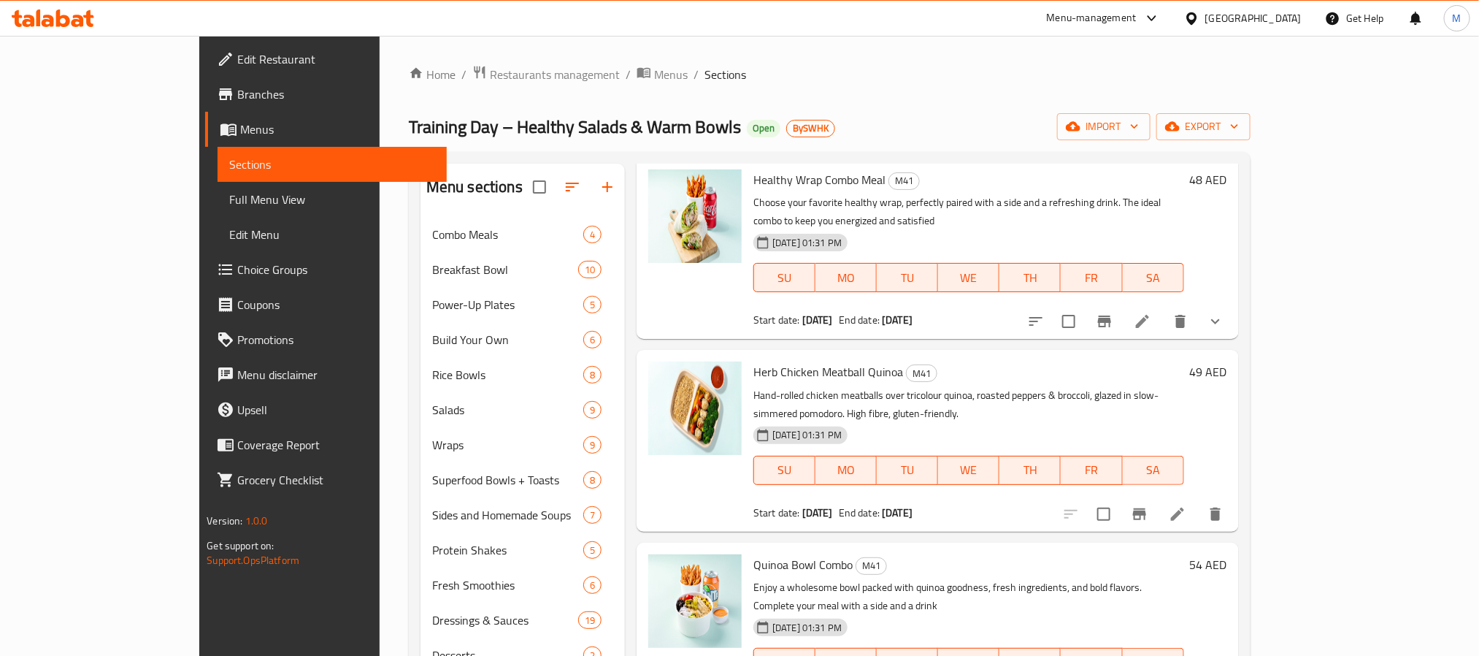
scroll to position [329, 0]
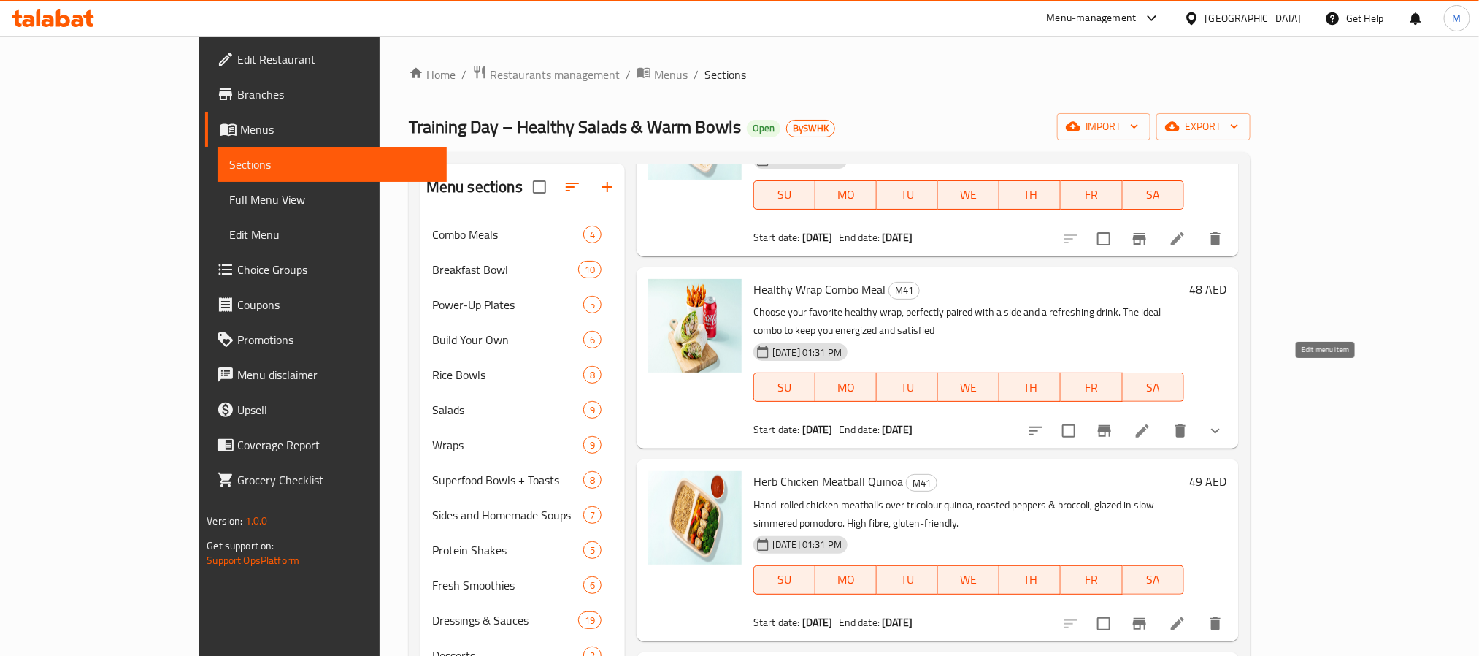
click at [1149, 424] on icon at bounding box center [1142, 430] width 13 height 13
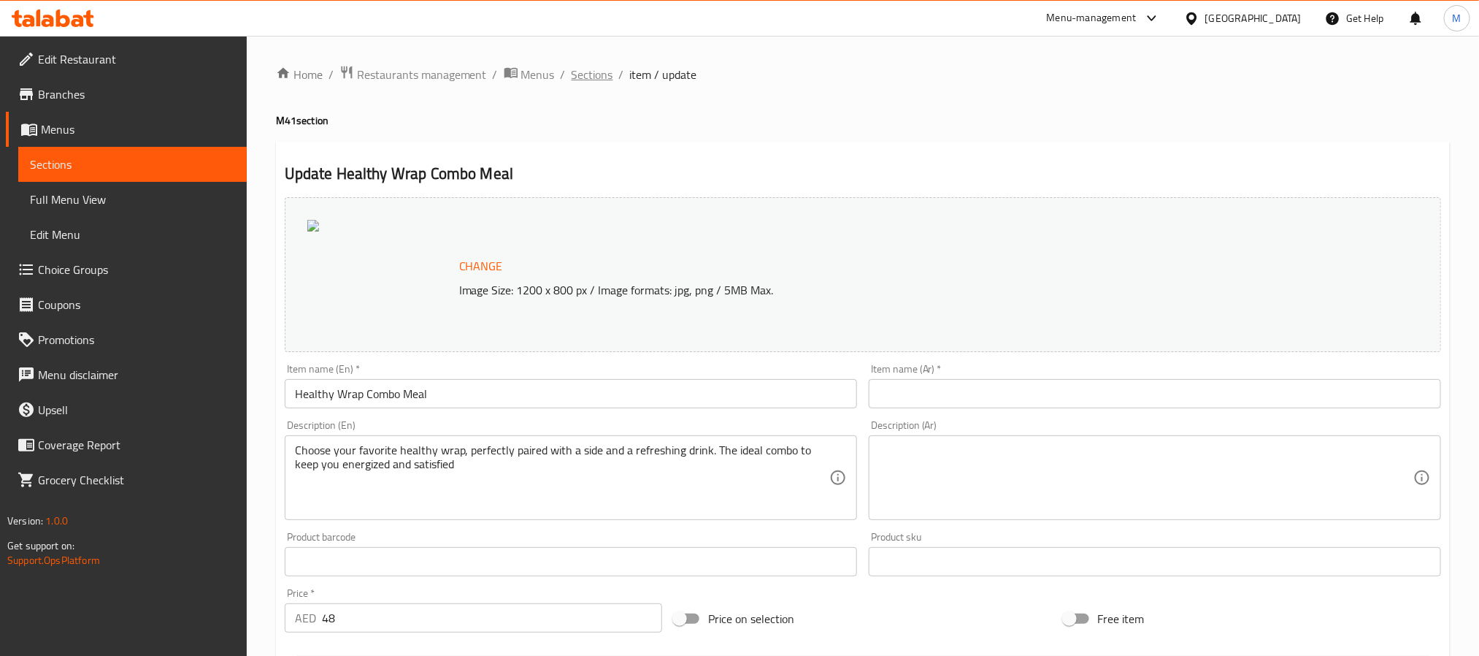
click at [604, 70] on span "Sections" at bounding box center [593, 75] width 42 height 18
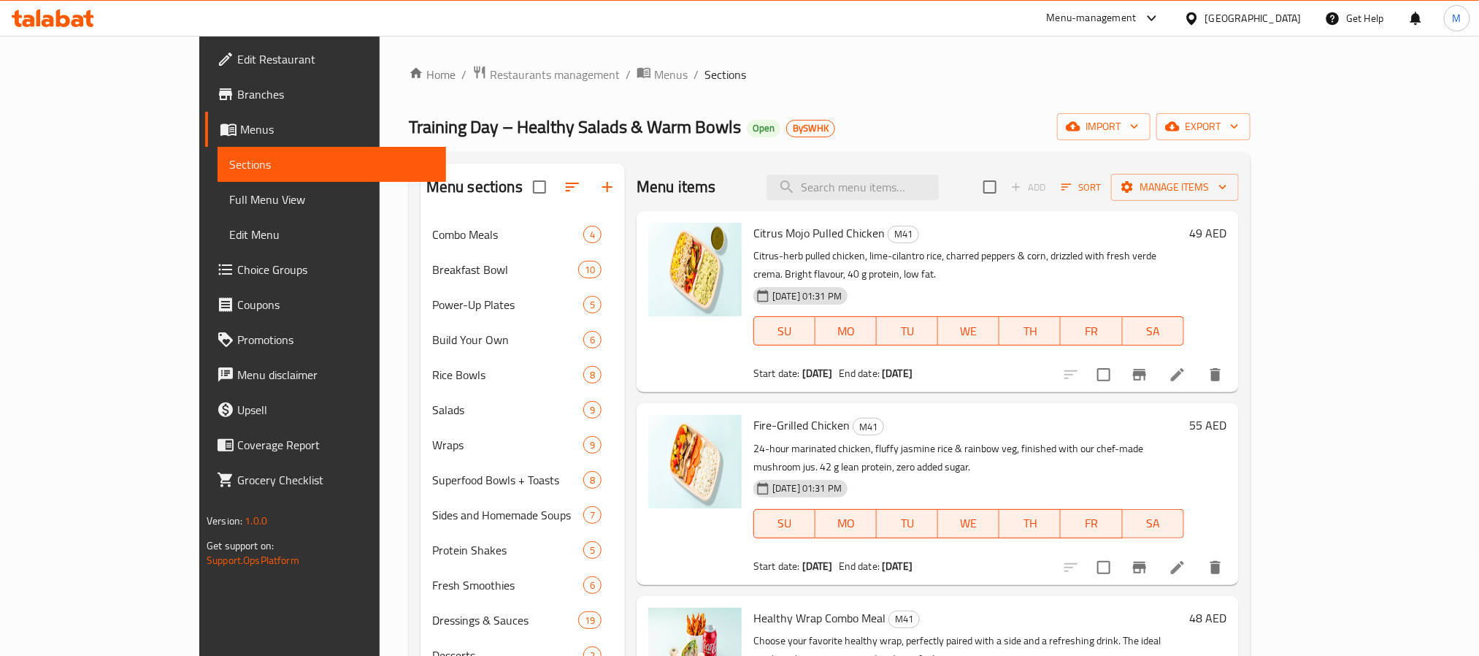
scroll to position [599, 0]
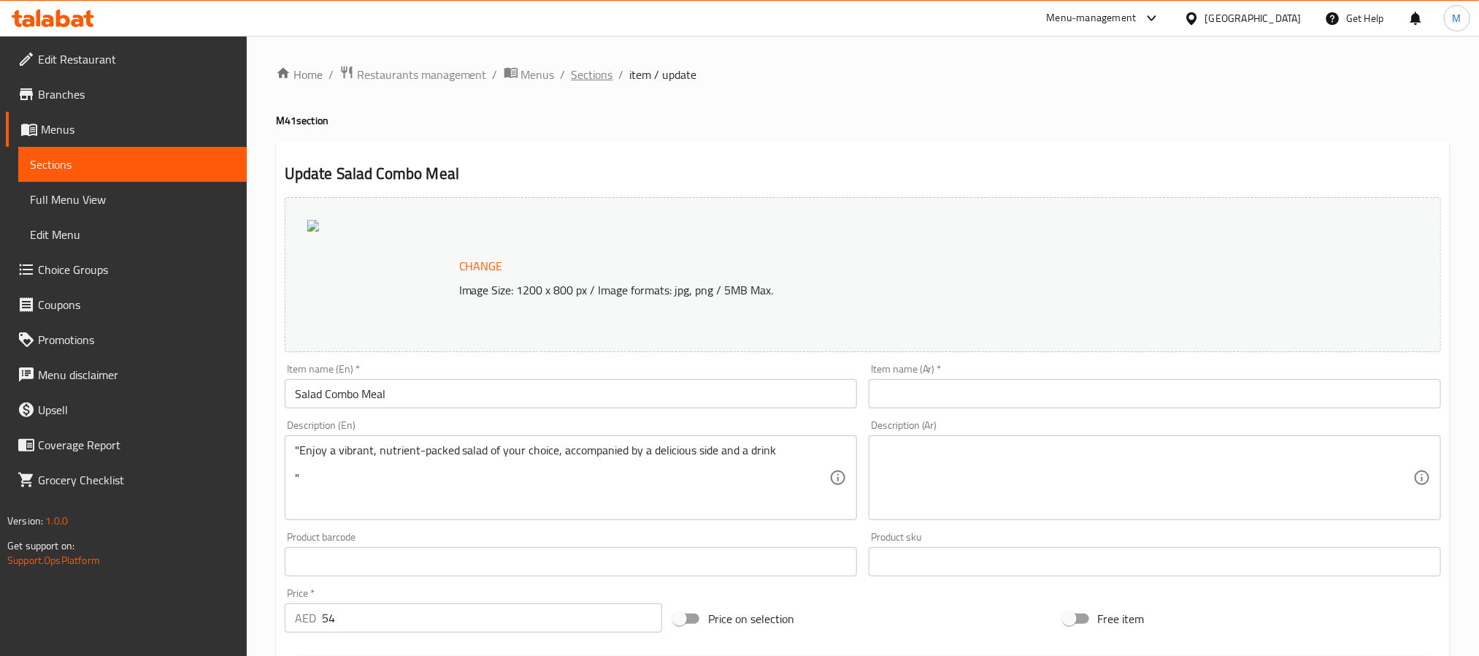
click at [587, 73] on span "Sections" at bounding box center [593, 75] width 42 height 18
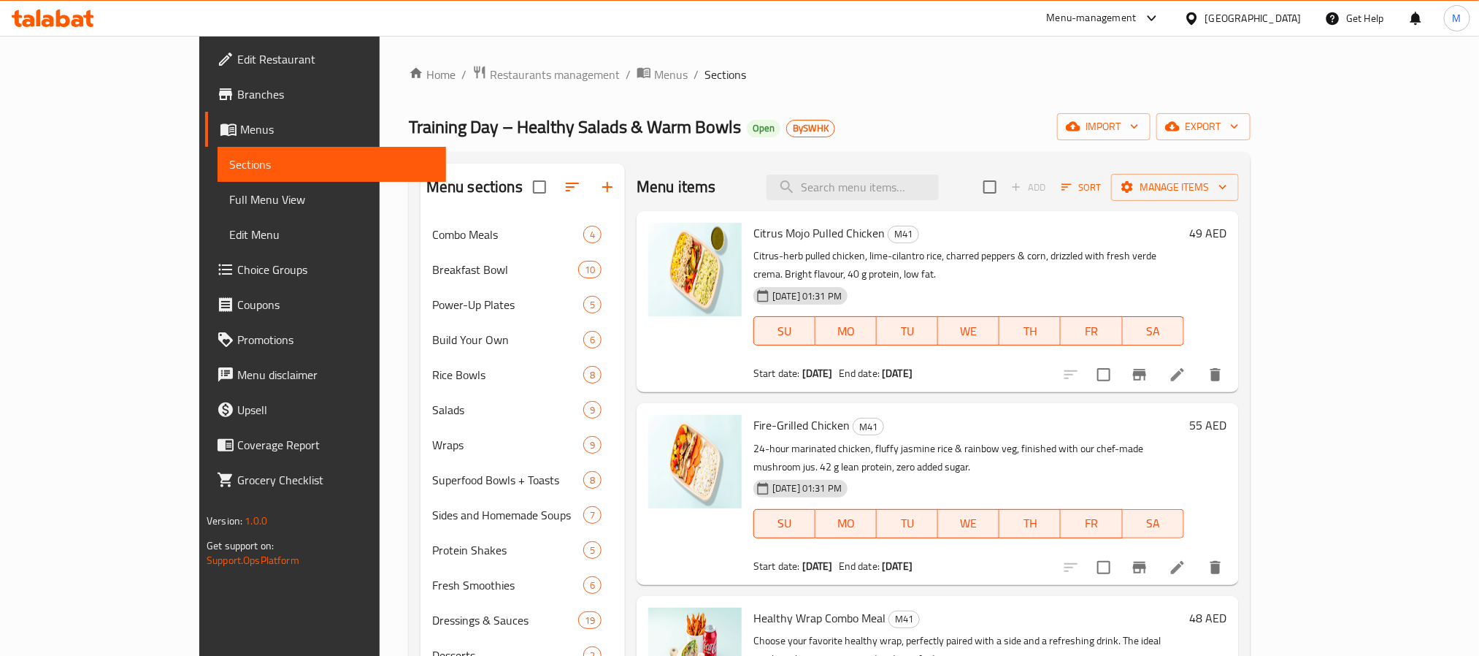
scroll to position [437, 0]
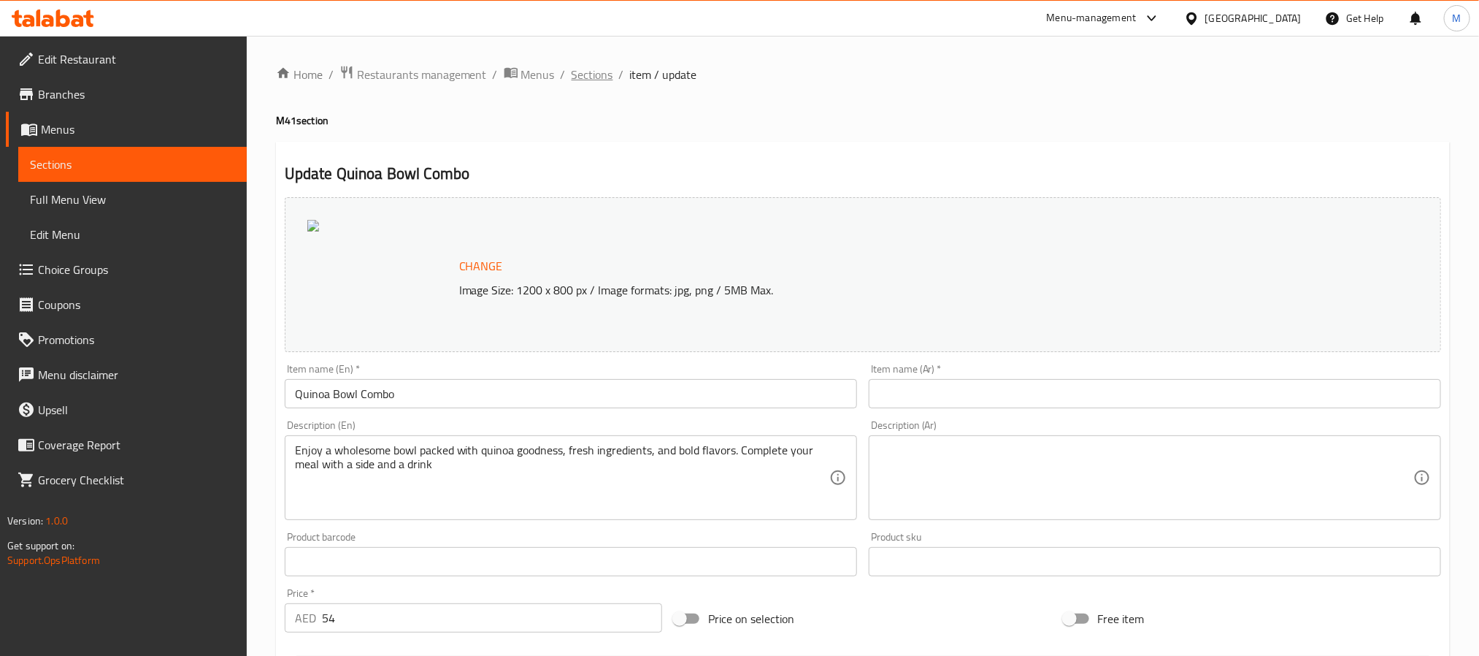
click at [581, 73] on span "Sections" at bounding box center [593, 75] width 42 height 18
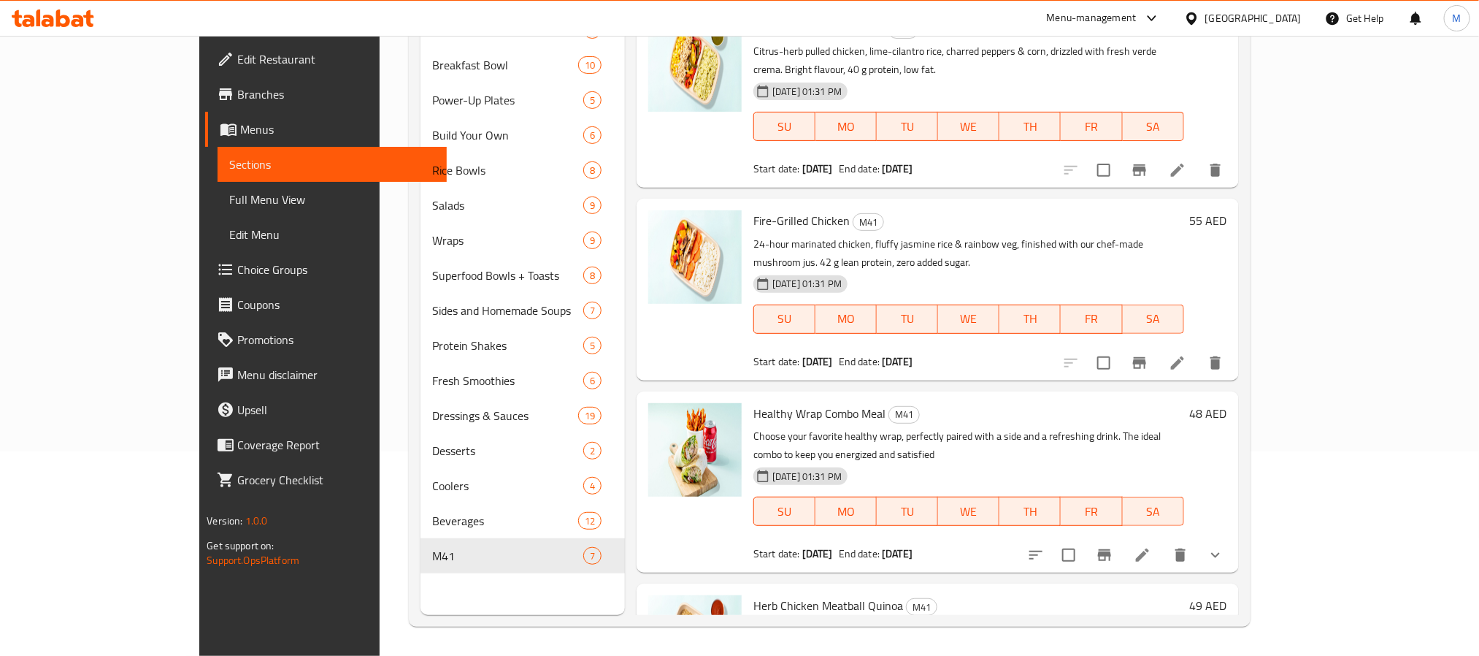
scroll to position [110, 0]
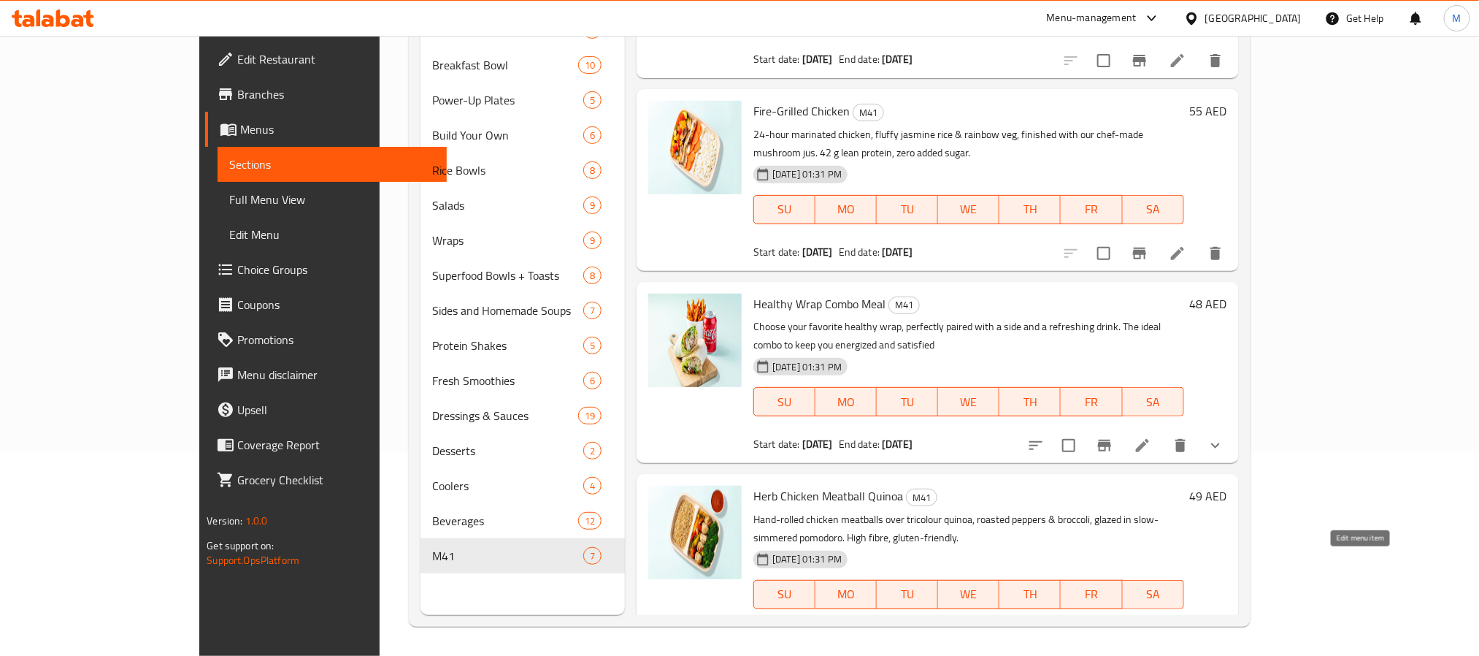
click at [1186, 629] on icon at bounding box center [1178, 638] width 18 height 18
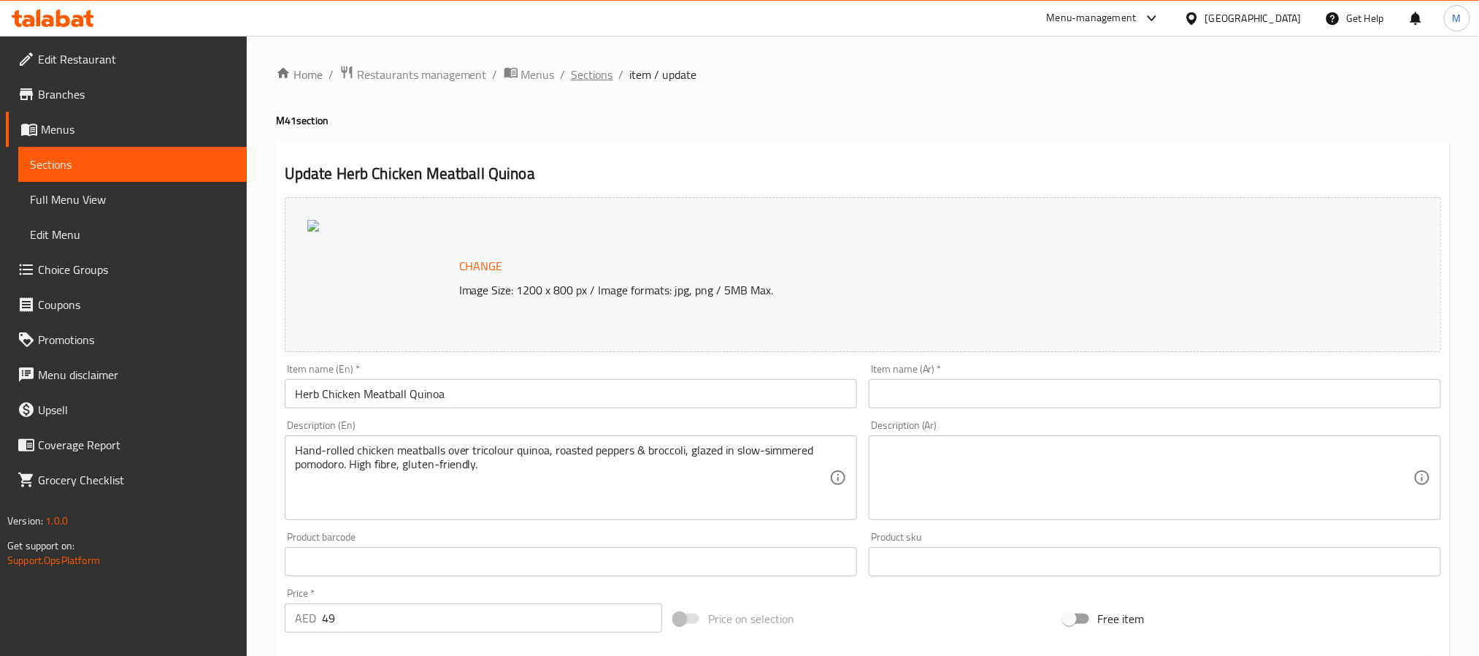
click at [578, 80] on span "Sections" at bounding box center [593, 75] width 42 height 18
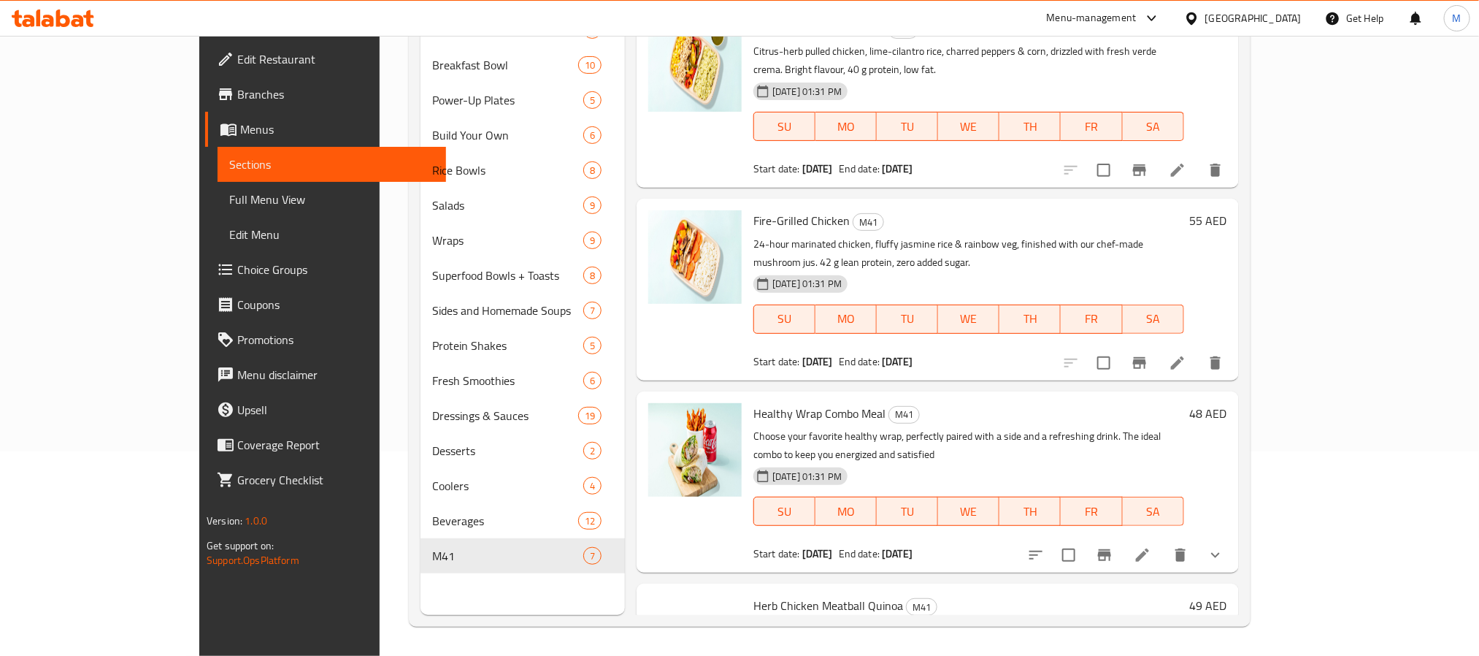
scroll to position [599, 0]
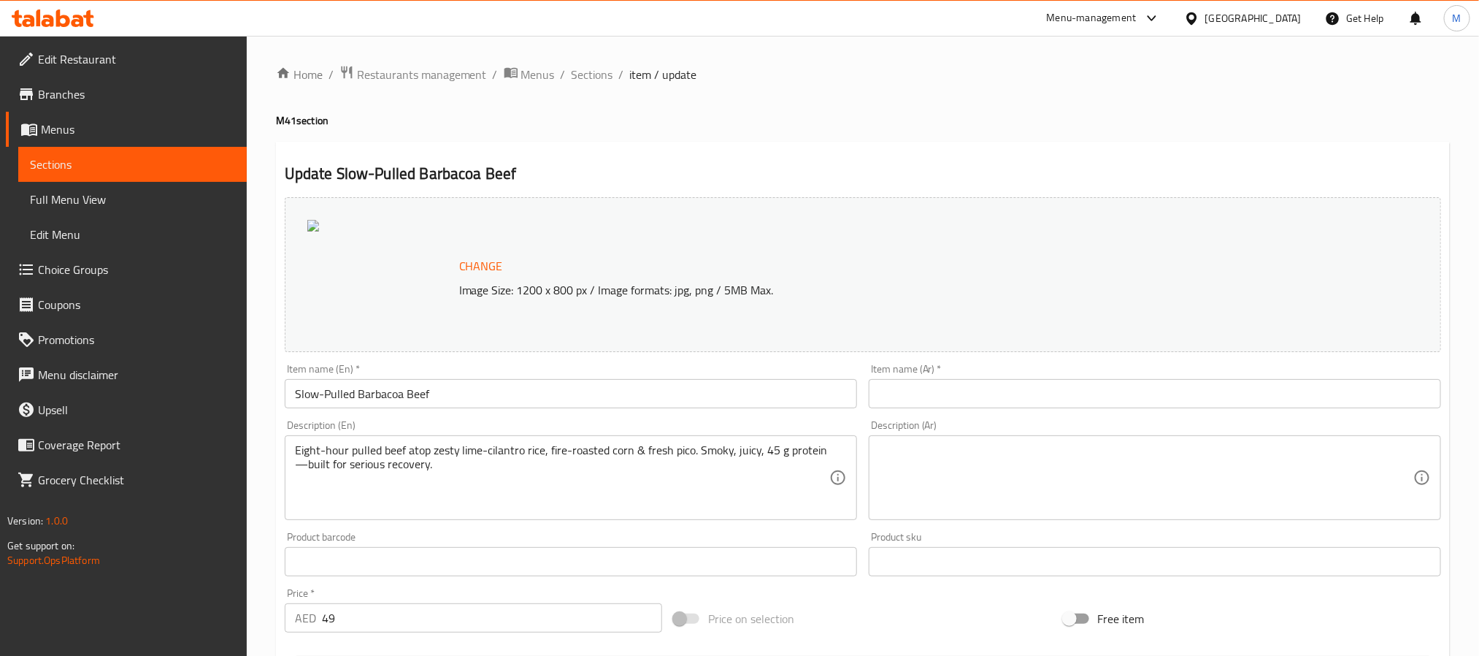
click at [581, 88] on div "Home / Restaurants management / Menus / Sections / item / update M41 section Up…" at bounding box center [863, 546] width 1174 height 963
click at [585, 73] on span "Sections" at bounding box center [593, 75] width 42 height 18
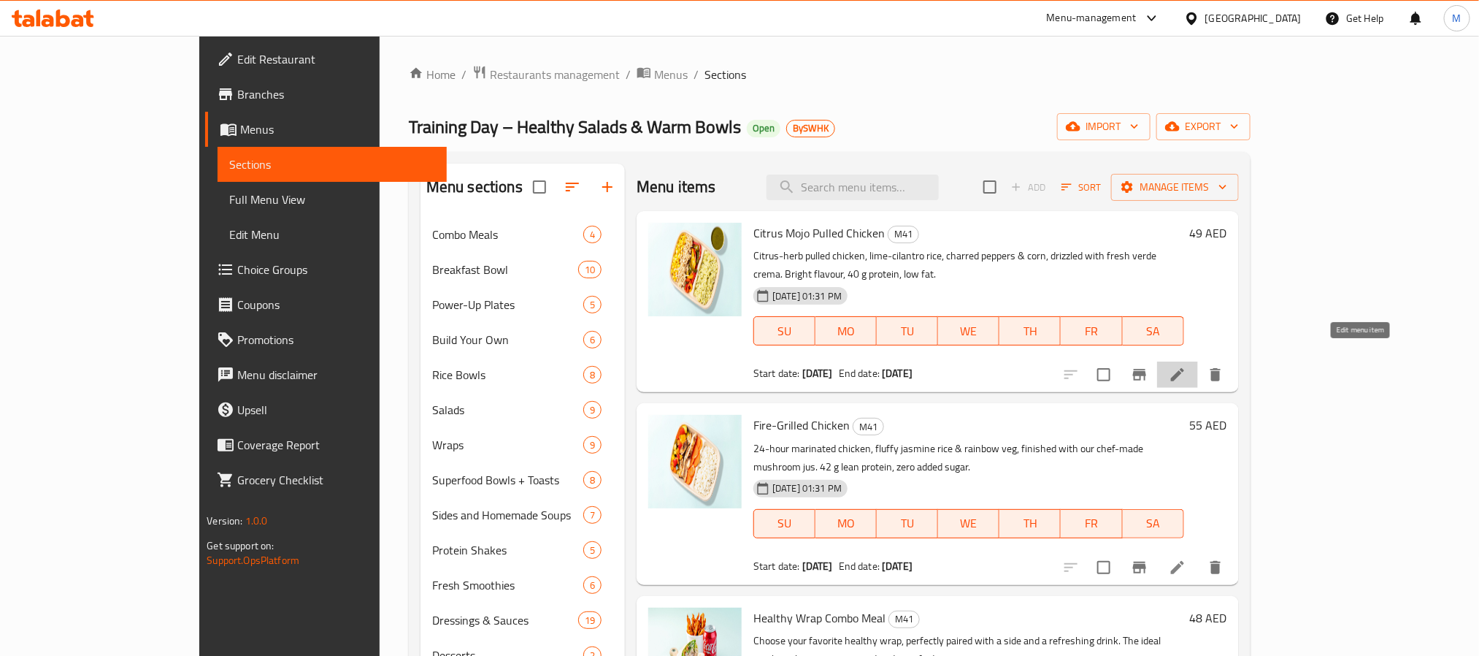
click at [1186, 366] on icon at bounding box center [1178, 375] width 18 height 18
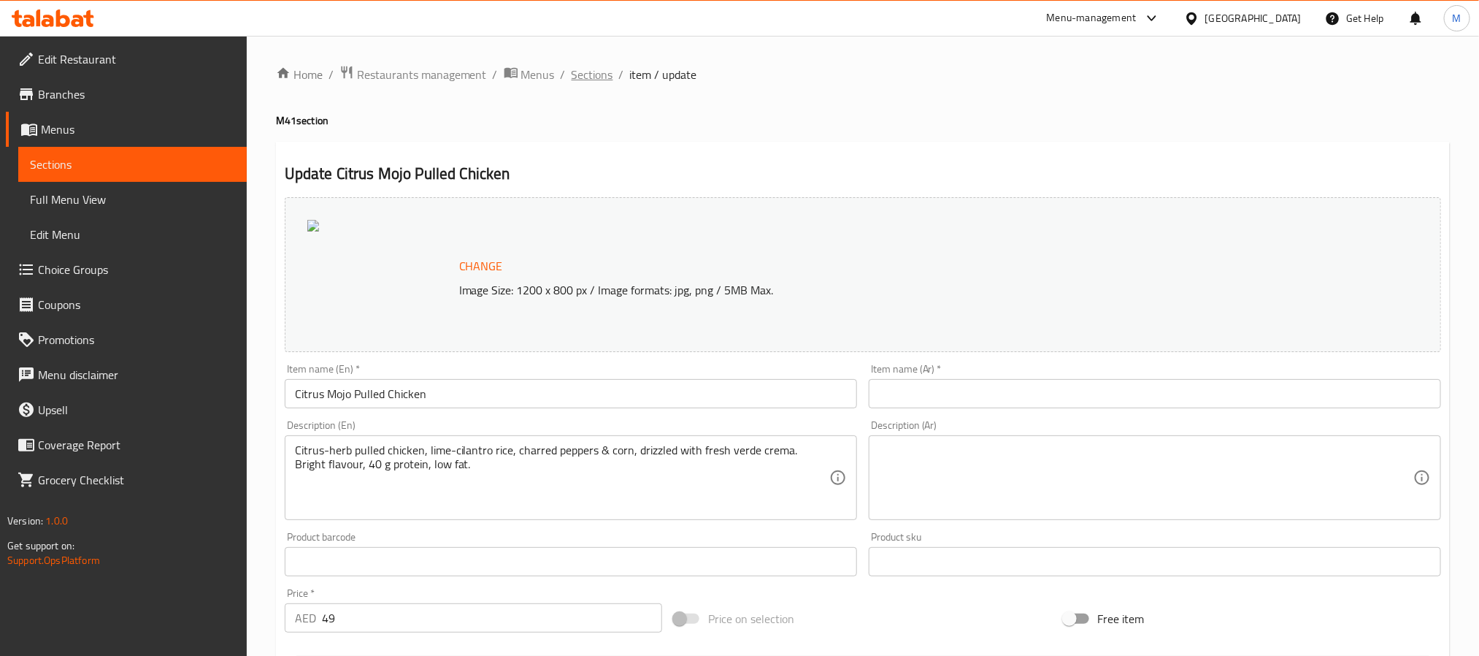
click at [596, 73] on span "Sections" at bounding box center [593, 75] width 42 height 18
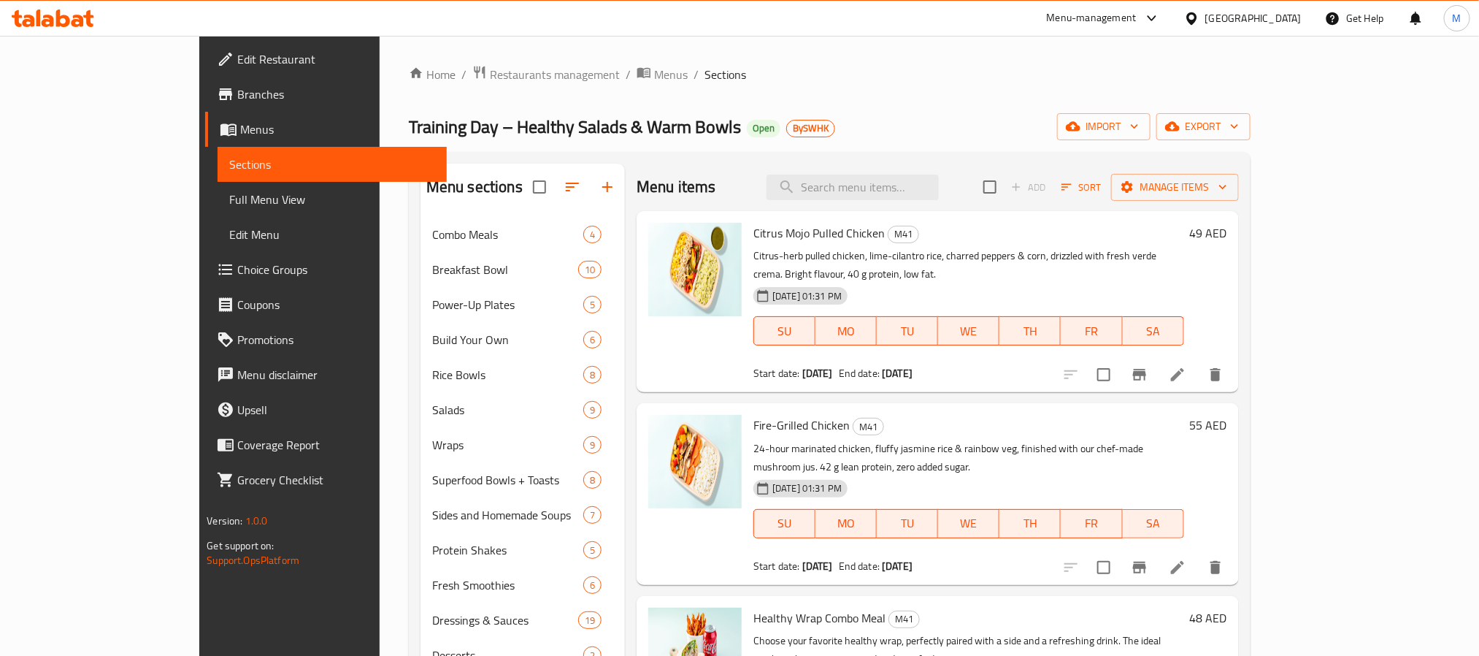
click at [1198, 554] on li at bounding box center [1177, 567] width 41 height 26
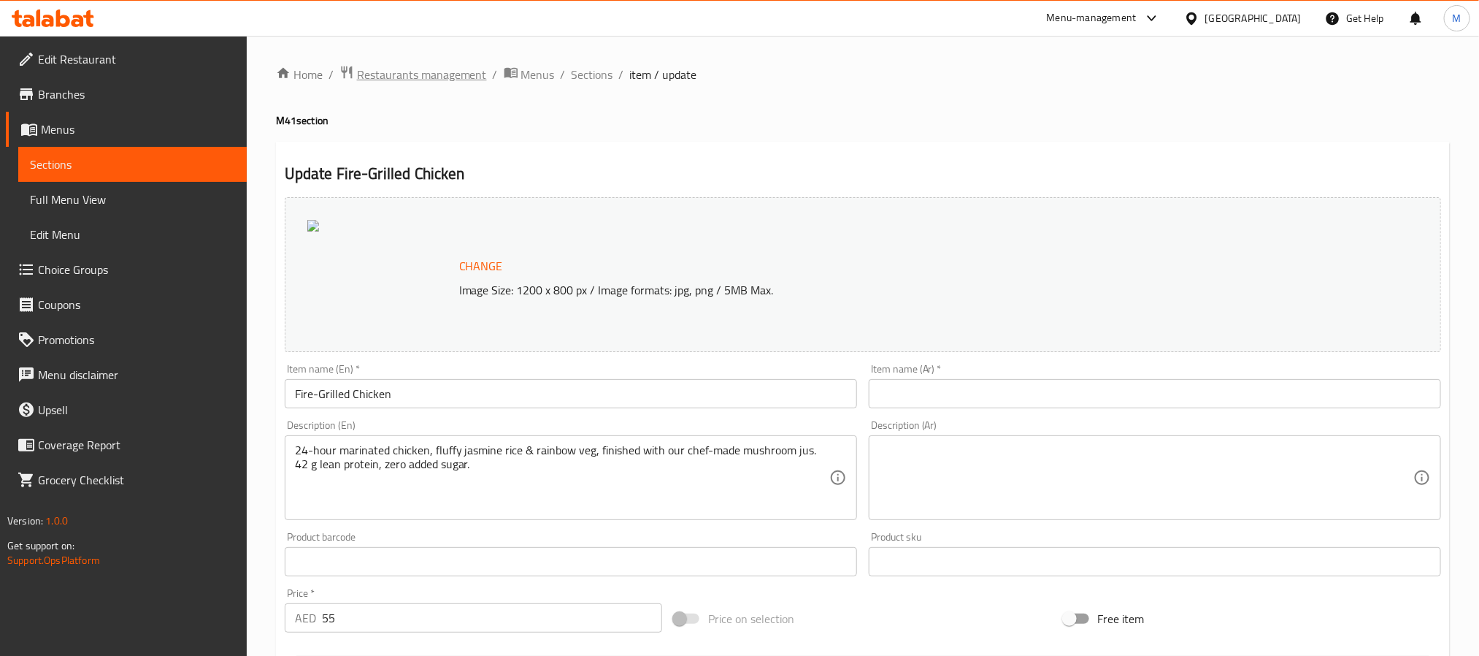
click at [412, 72] on span "Restaurants management" at bounding box center [422, 75] width 130 height 18
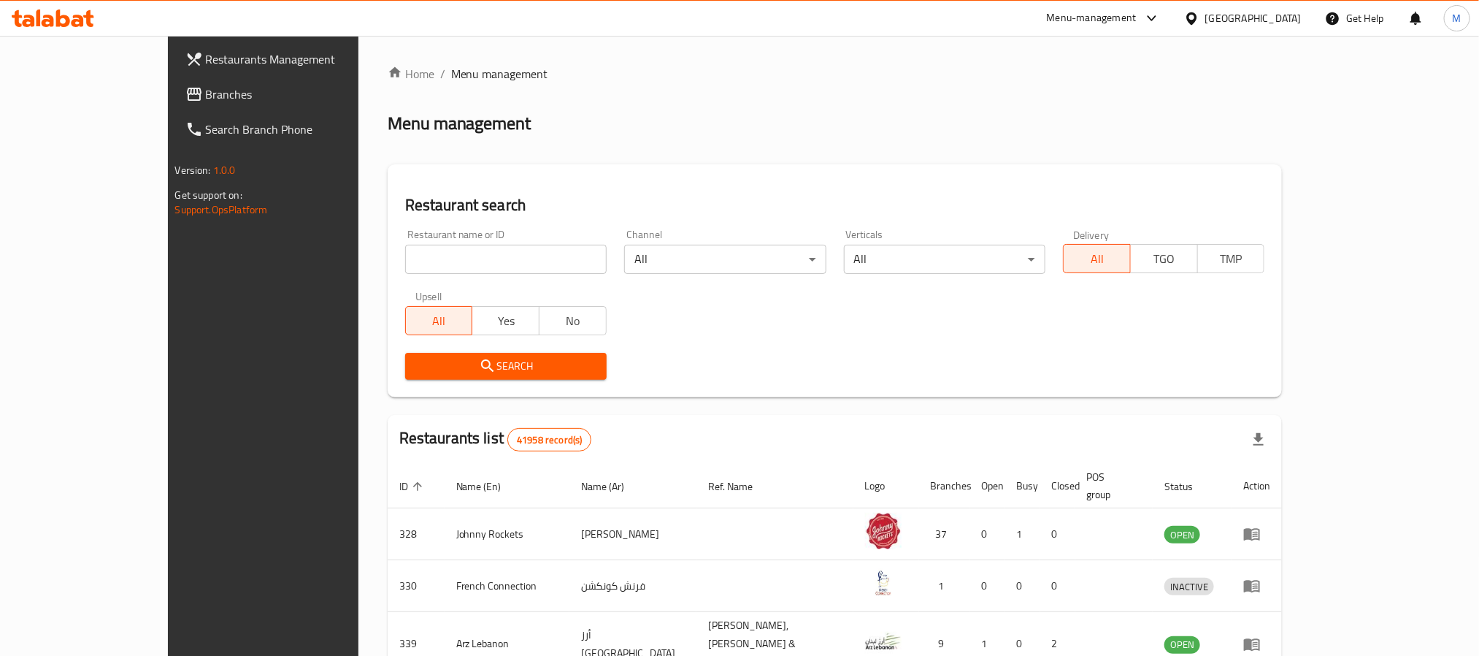
click at [418, 264] on input "search" at bounding box center [505, 259] width 201 height 29
paste input "629580"
type input "629580"
click button "Search" at bounding box center [505, 366] width 201 height 27
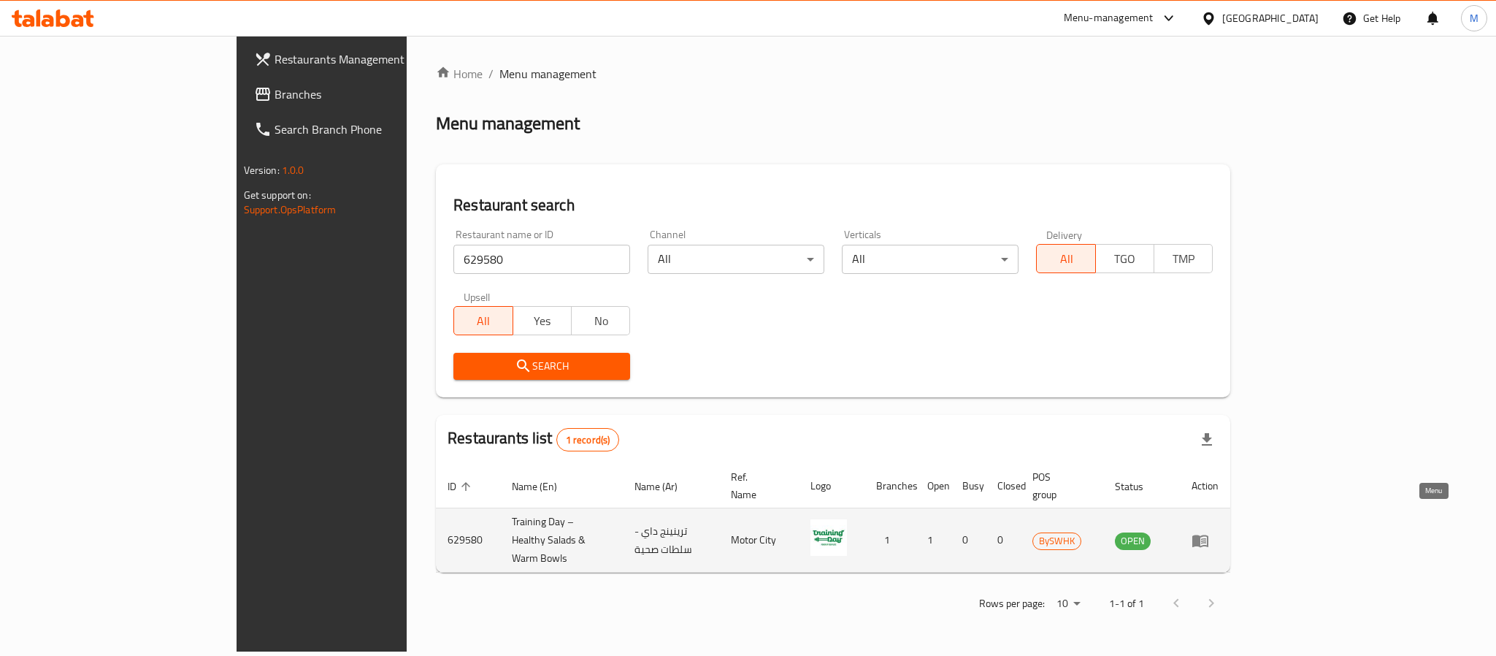
click at [1209, 531] on icon "enhanced table" at bounding box center [1200, 540] width 18 height 18
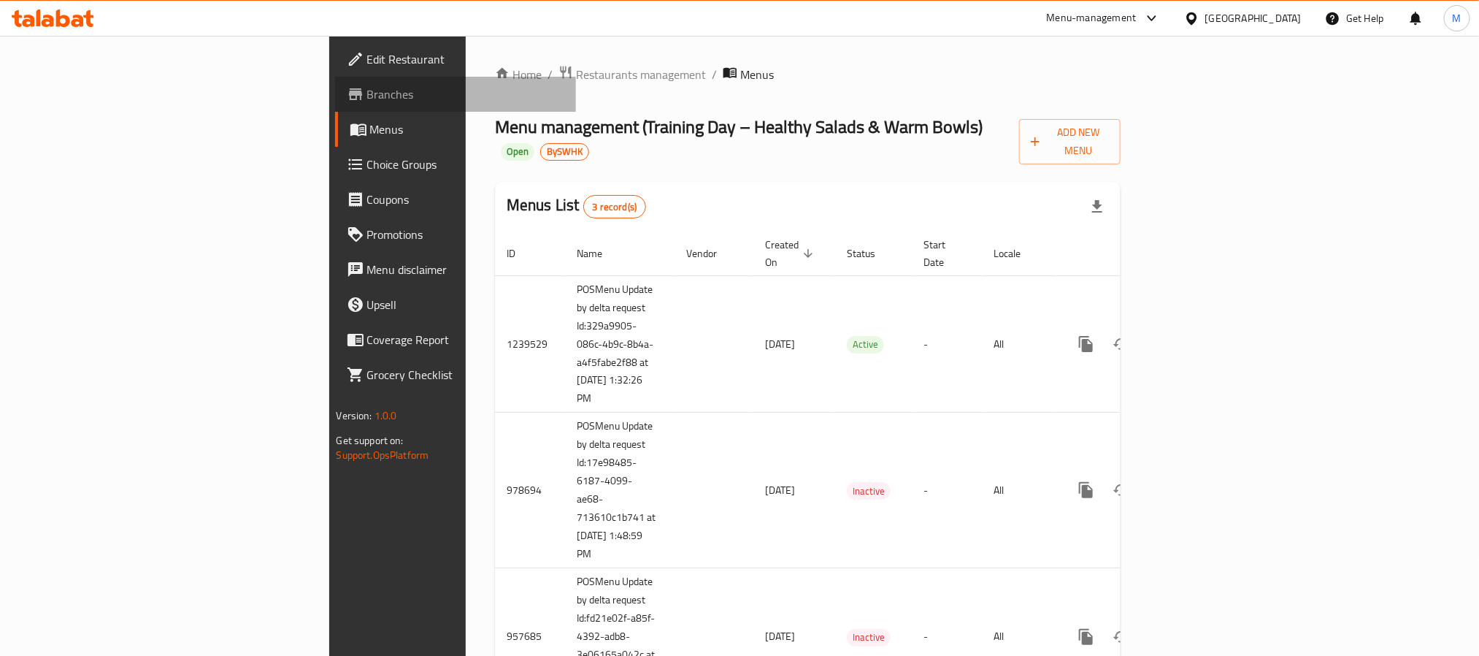
click at [367, 99] on span "Branches" at bounding box center [465, 94] width 197 height 18
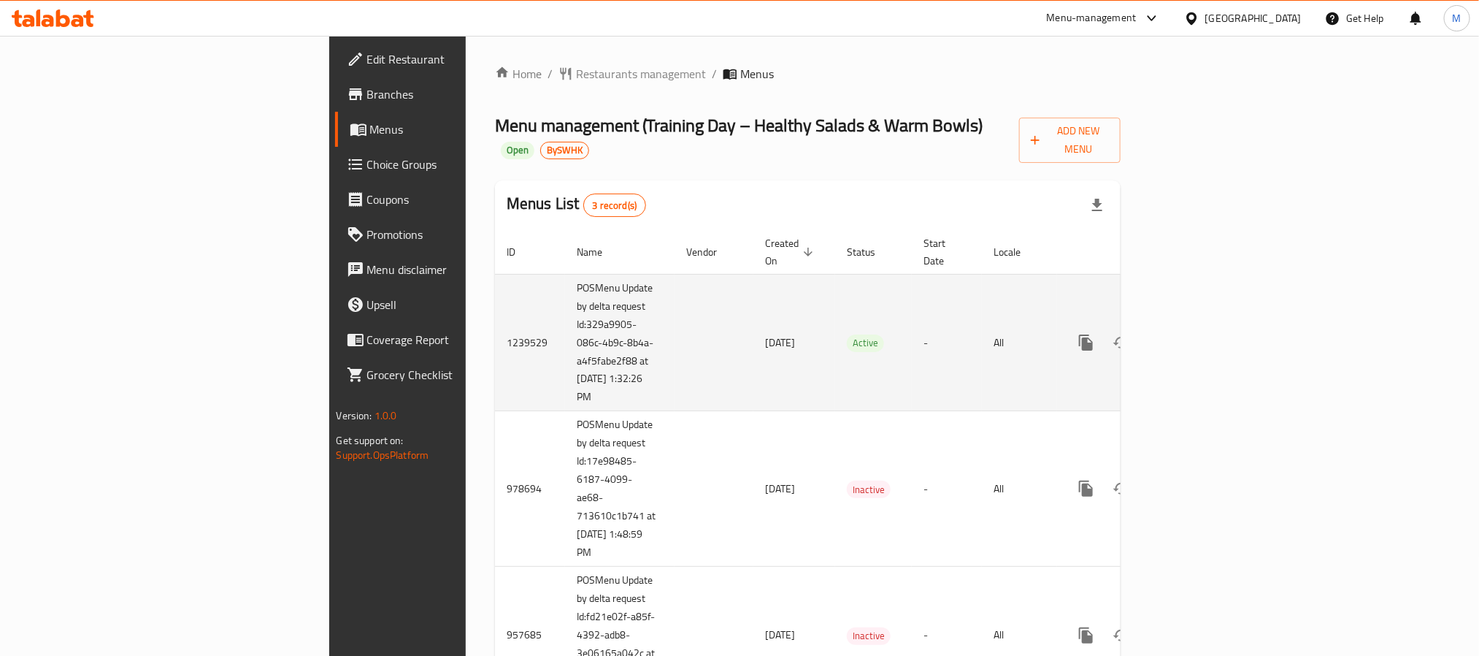
scroll to position [55, 0]
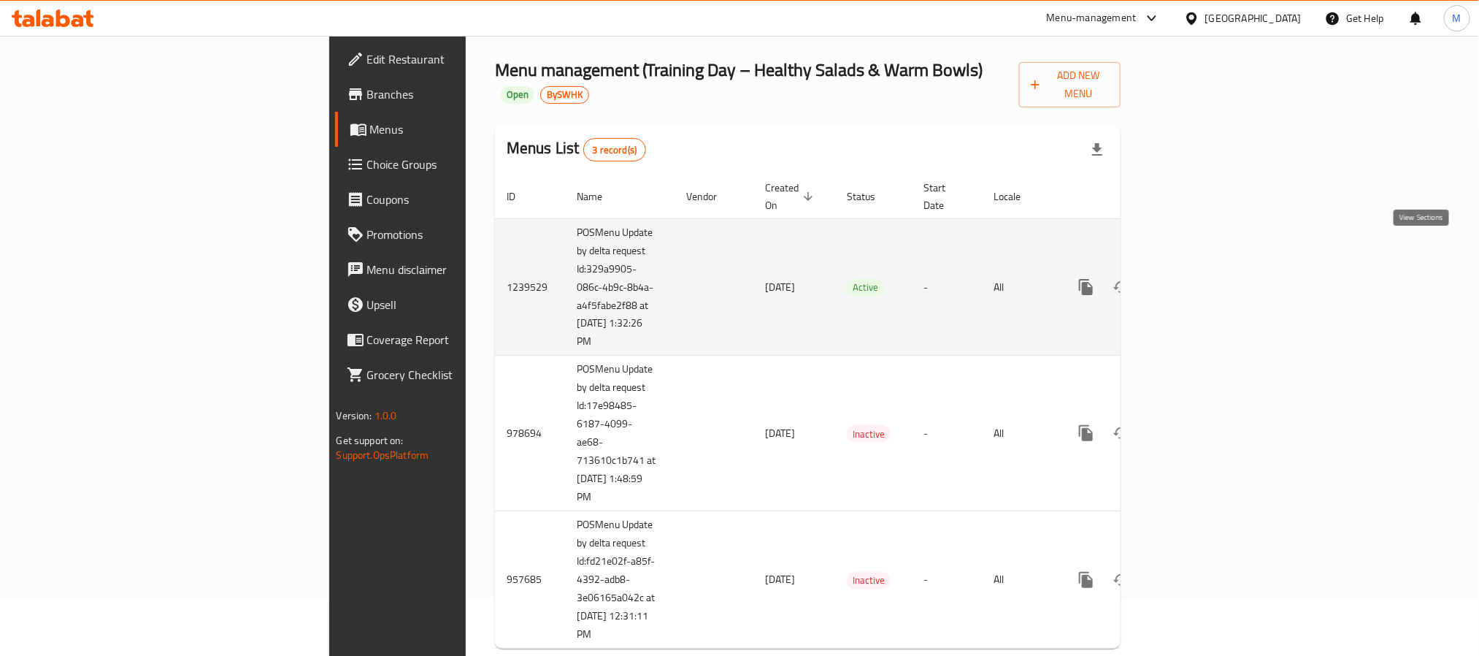
click at [1200, 278] on icon "enhanced table" at bounding box center [1192, 287] width 18 height 18
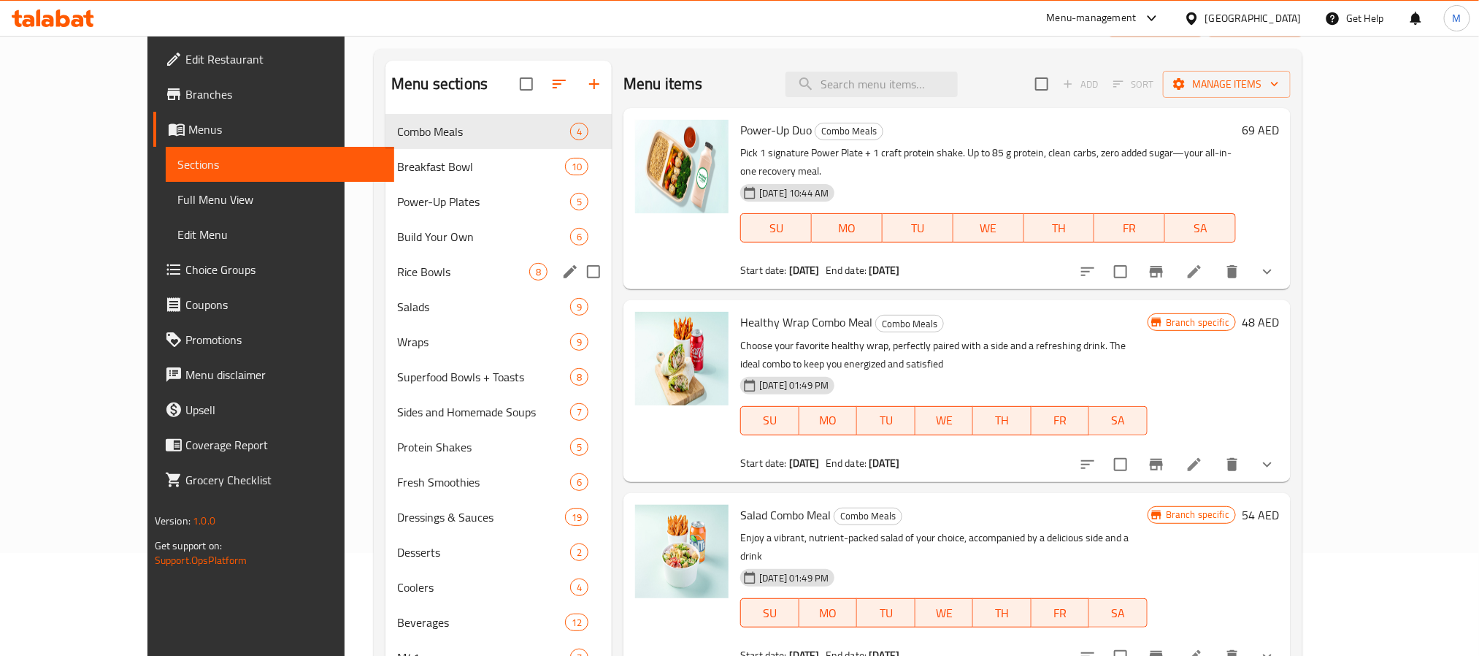
scroll to position [204, 0]
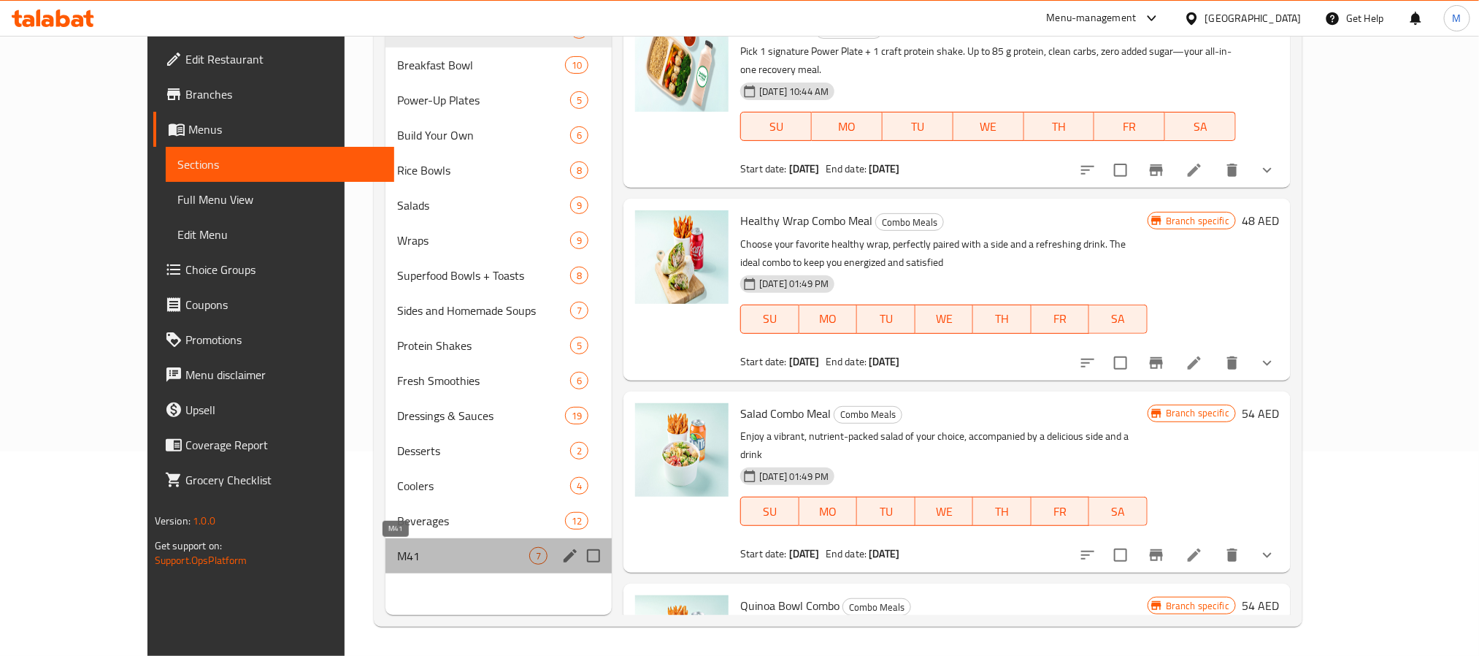
click at [397, 563] on span "M41" at bounding box center [463, 556] width 132 height 18
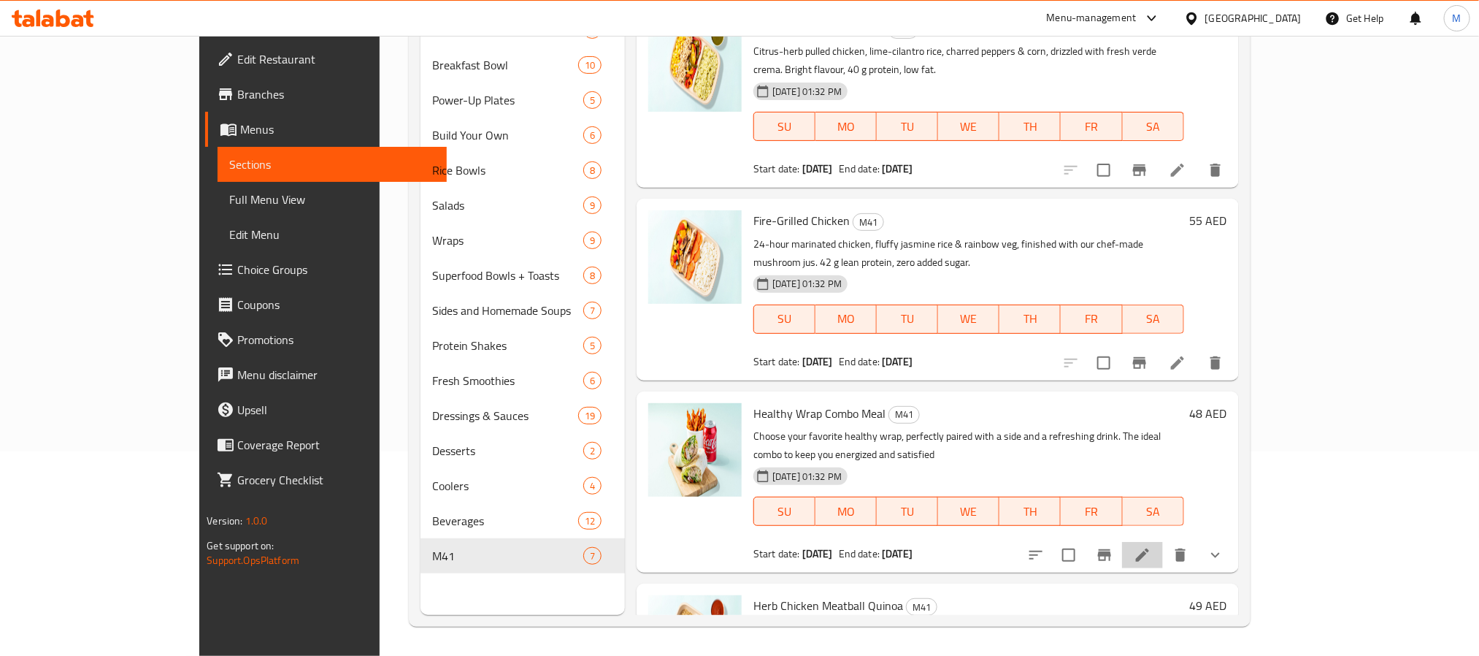
click at [1151, 546] on icon at bounding box center [1143, 555] width 18 height 18
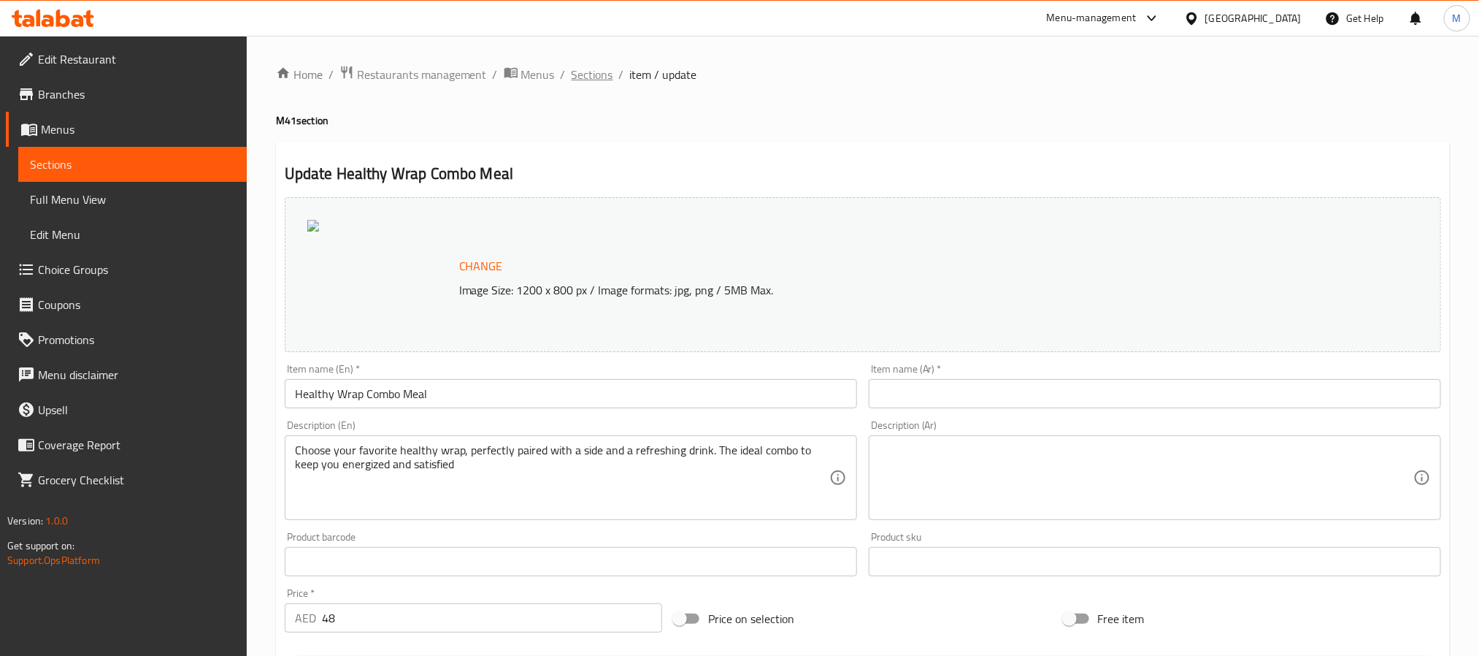
click at [575, 77] on span "Sections" at bounding box center [593, 75] width 42 height 18
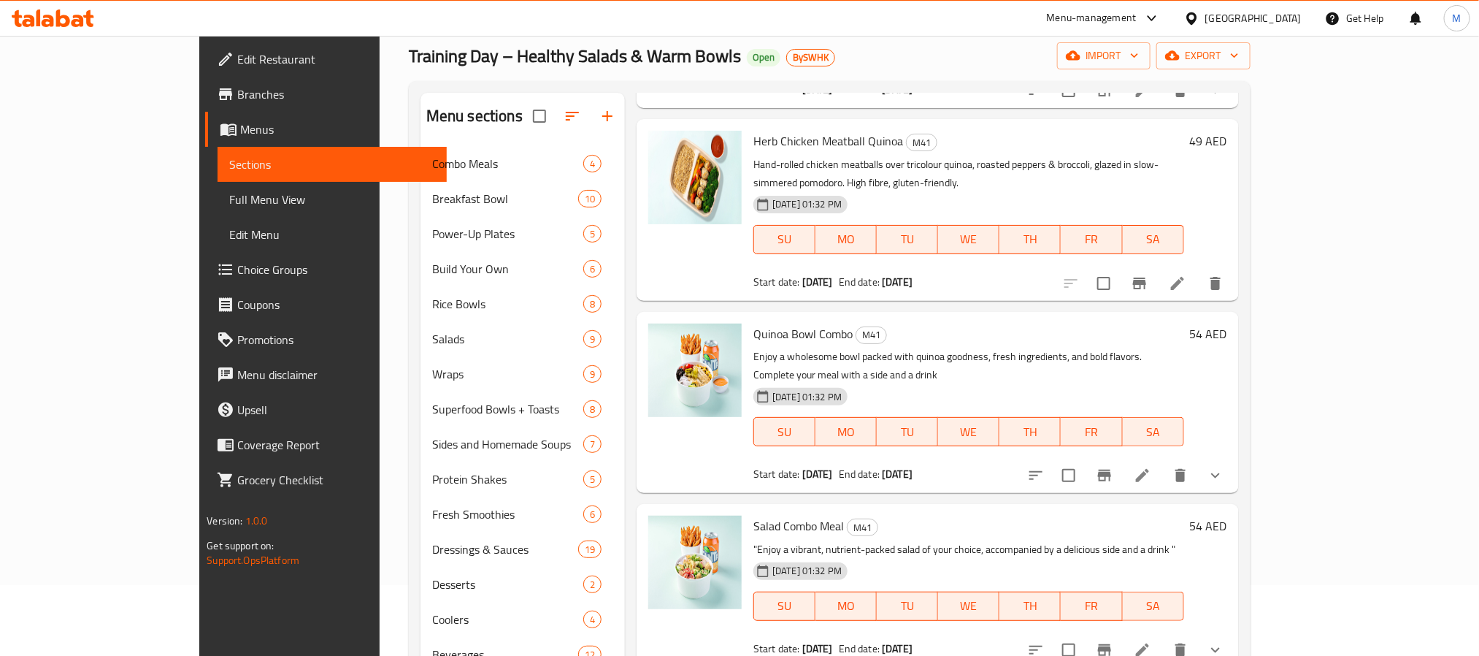
scroll to position [110, 0]
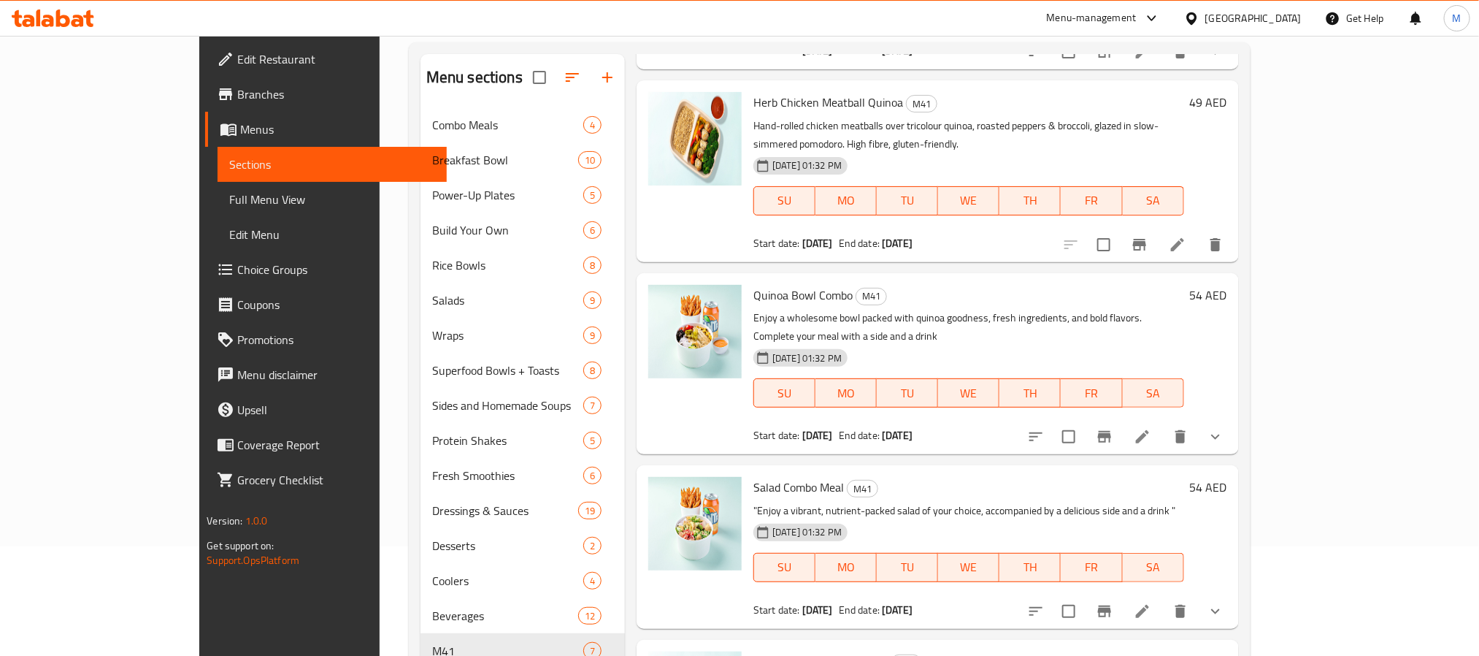
click at [1151, 602] on icon at bounding box center [1143, 611] width 18 height 18
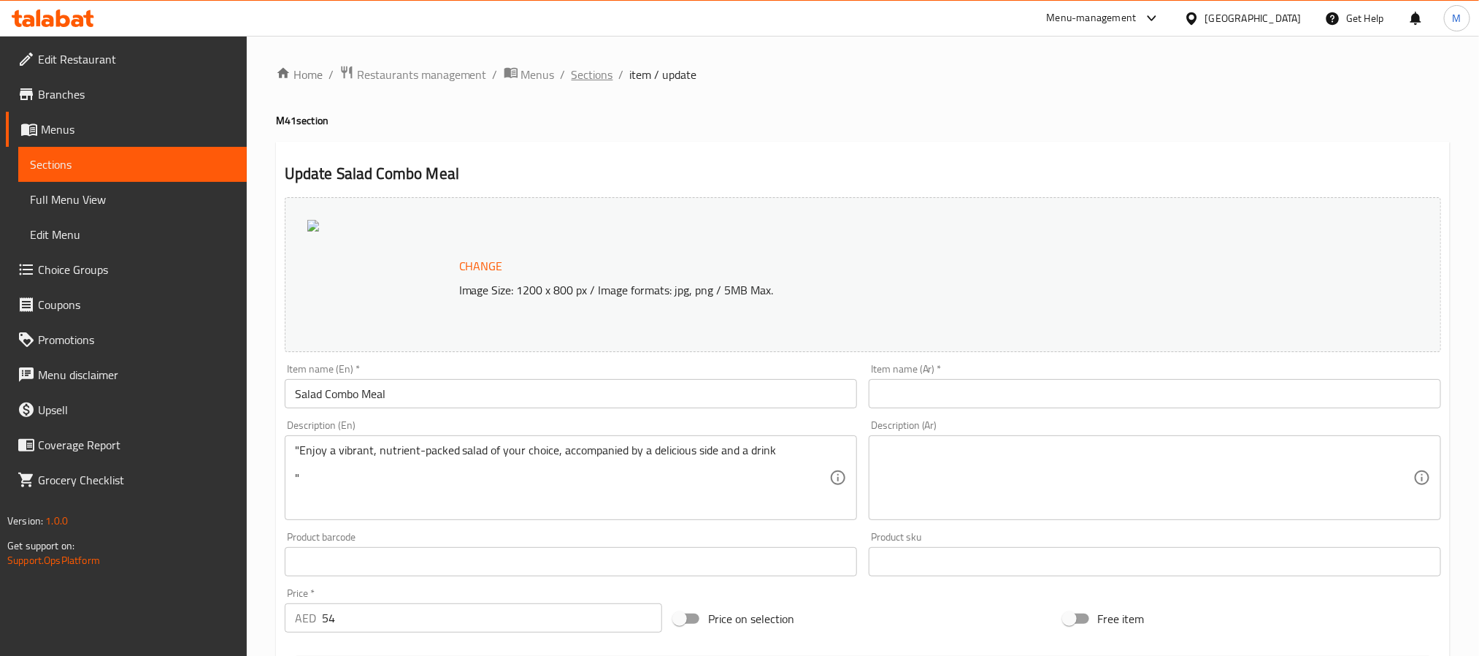
click at [588, 72] on span "Sections" at bounding box center [593, 75] width 42 height 18
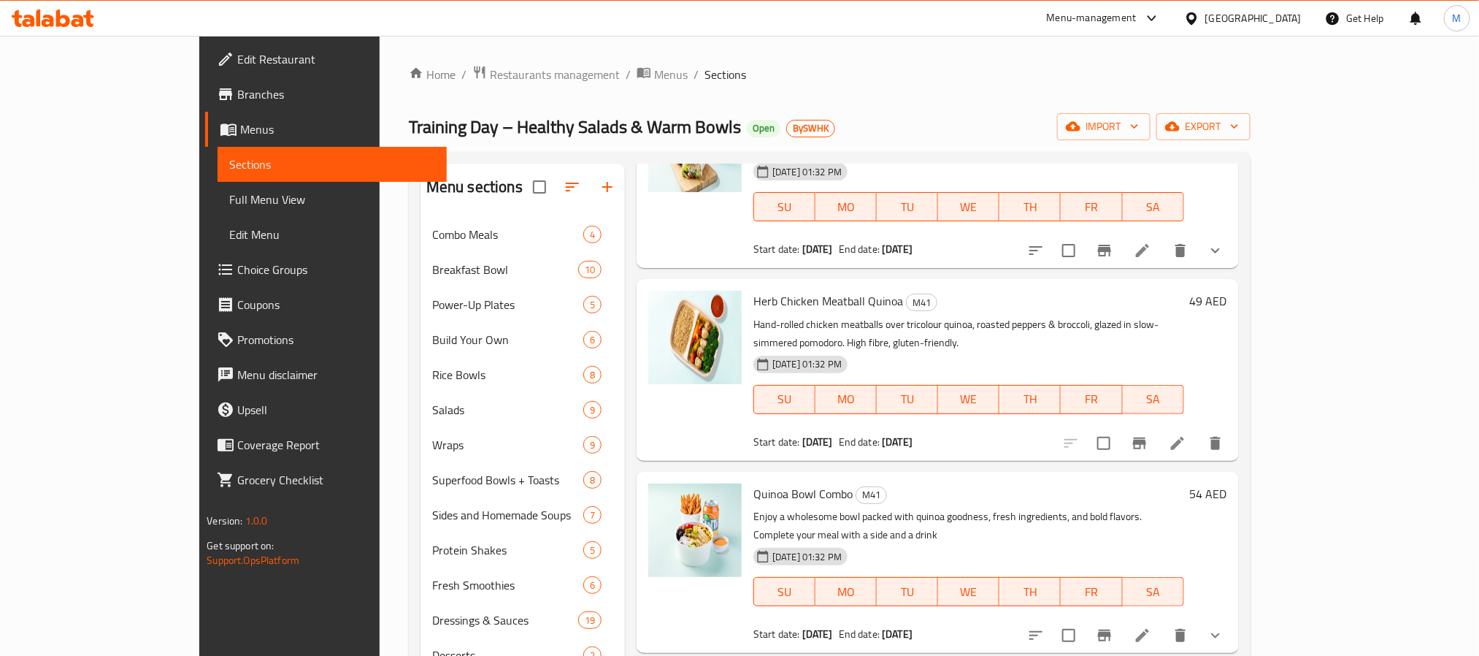
scroll to position [598, 0]
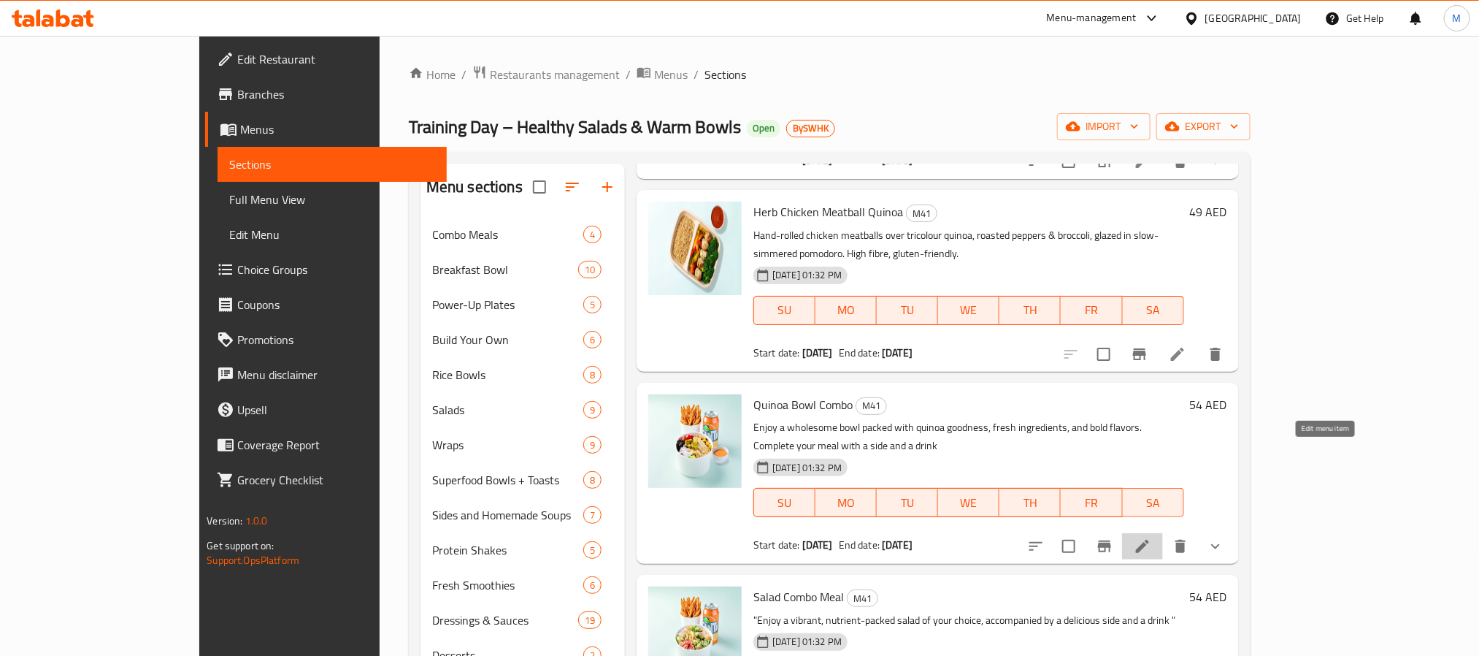
click at [1151, 537] on icon at bounding box center [1143, 546] width 18 height 18
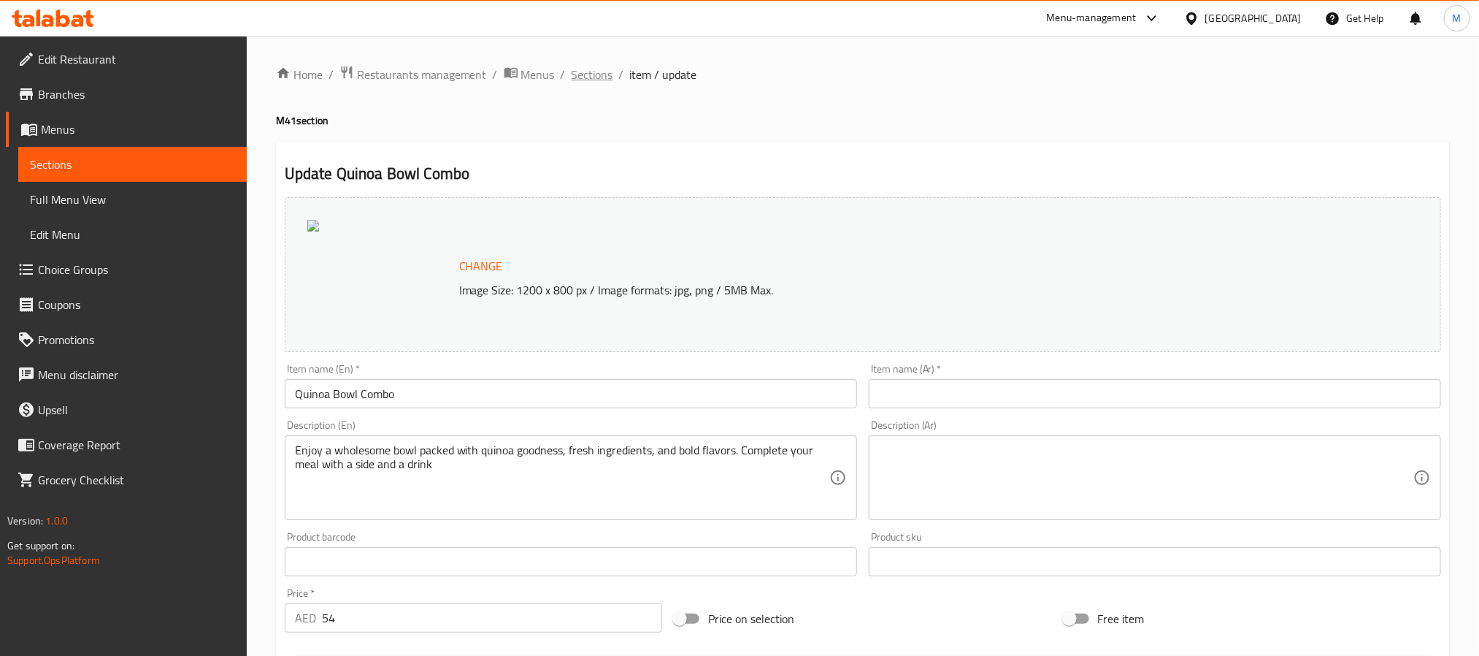
click at [585, 75] on span "Sections" at bounding box center [593, 75] width 42 height 18
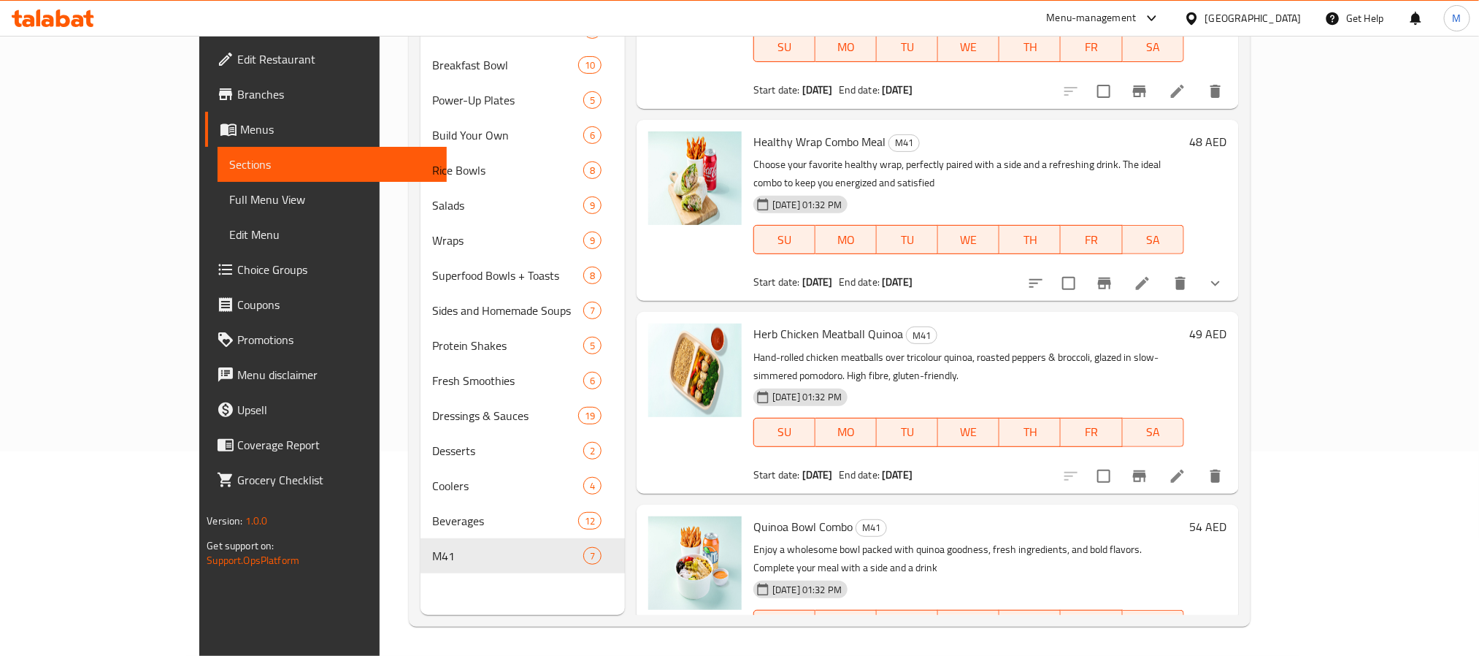
scroll to position [438, 0]
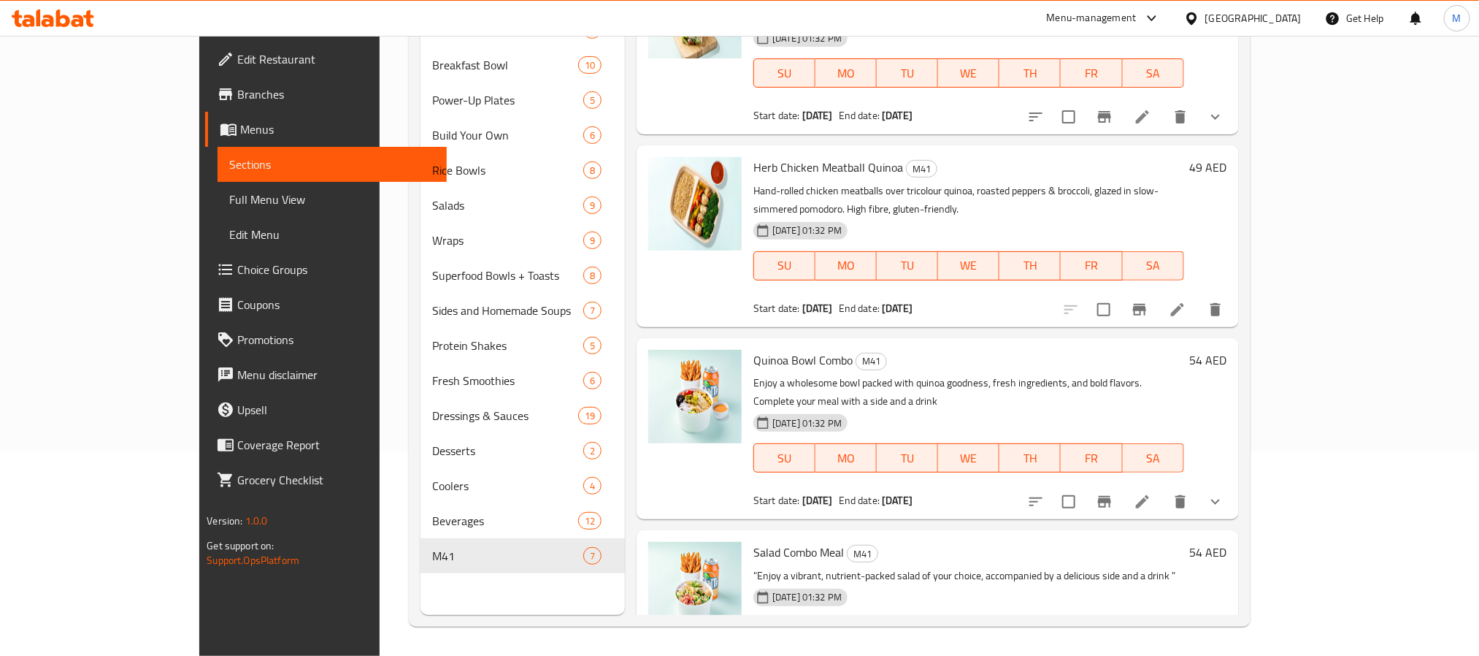
click at [1184, 303] on icon at bounding box center [1177, 309] width 13 height 13
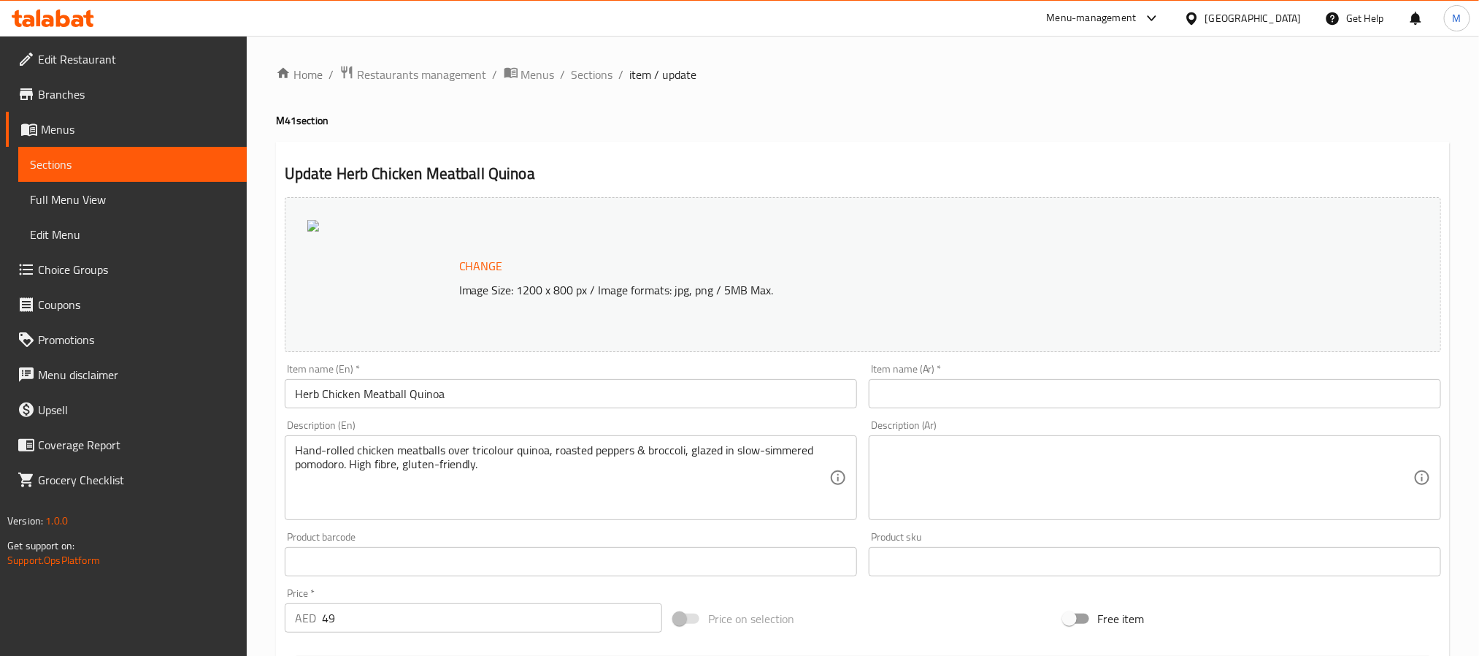
click at [615, 71] on ol "Home / Restaurants management / Menus / Sections / item / update" at bounding box center [863, 74] width 1174 height 19
click at [583, 66] on span "Sections" at bounding box center [593, 75] width 42 height 18
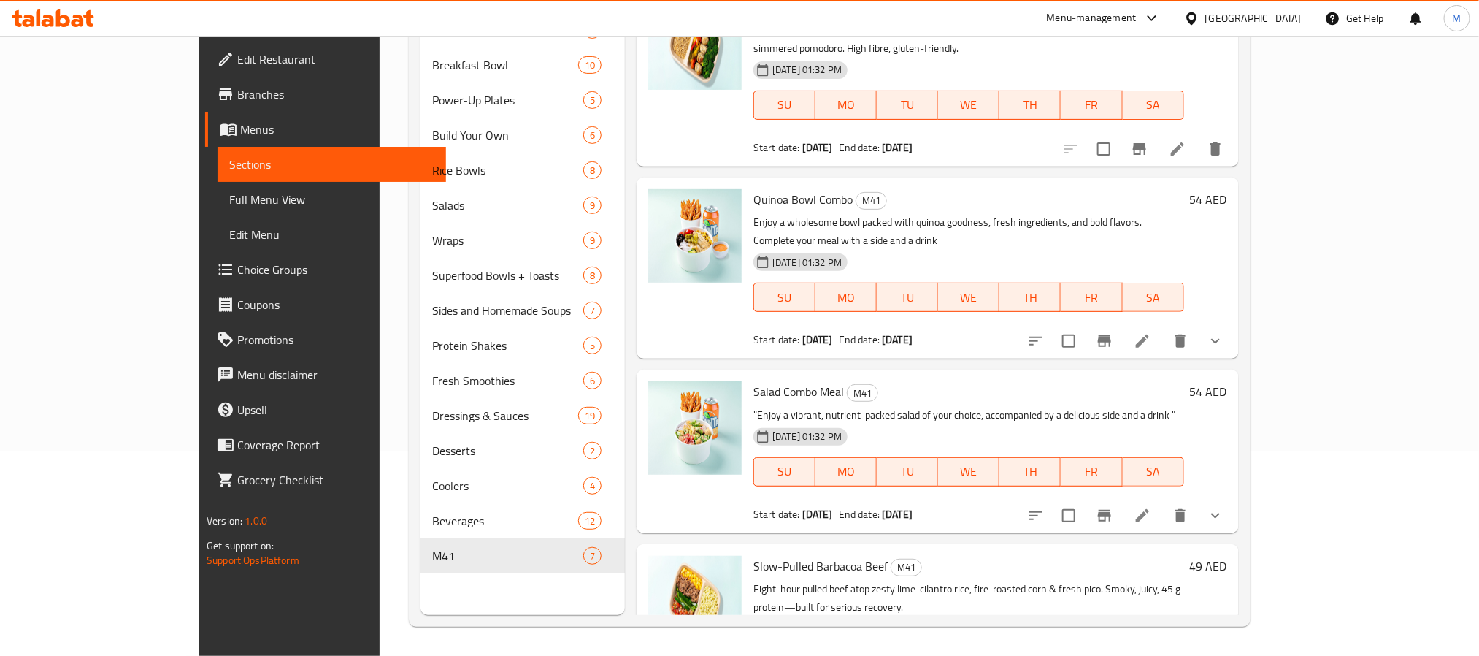
scroll to position [598, 0]
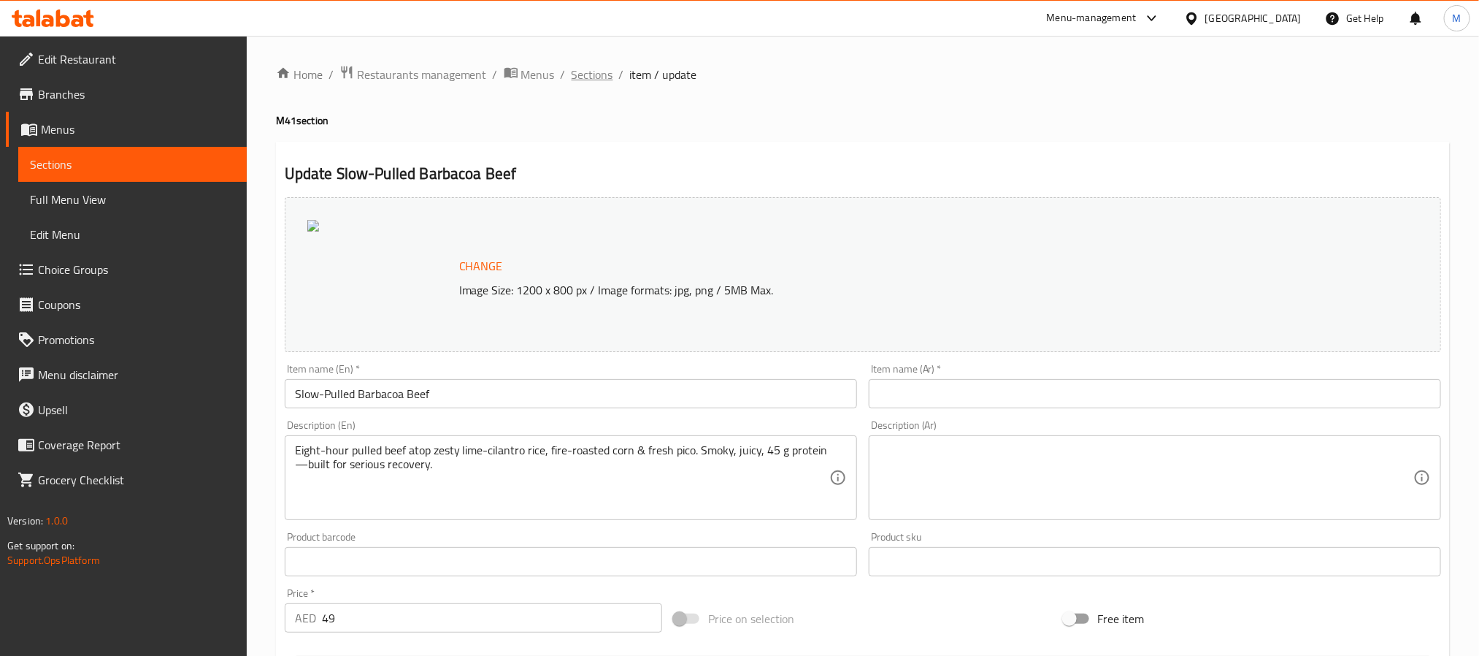
click at [590, 74] on span "Sections" at bounding box center [593, 75] width 42 height 18
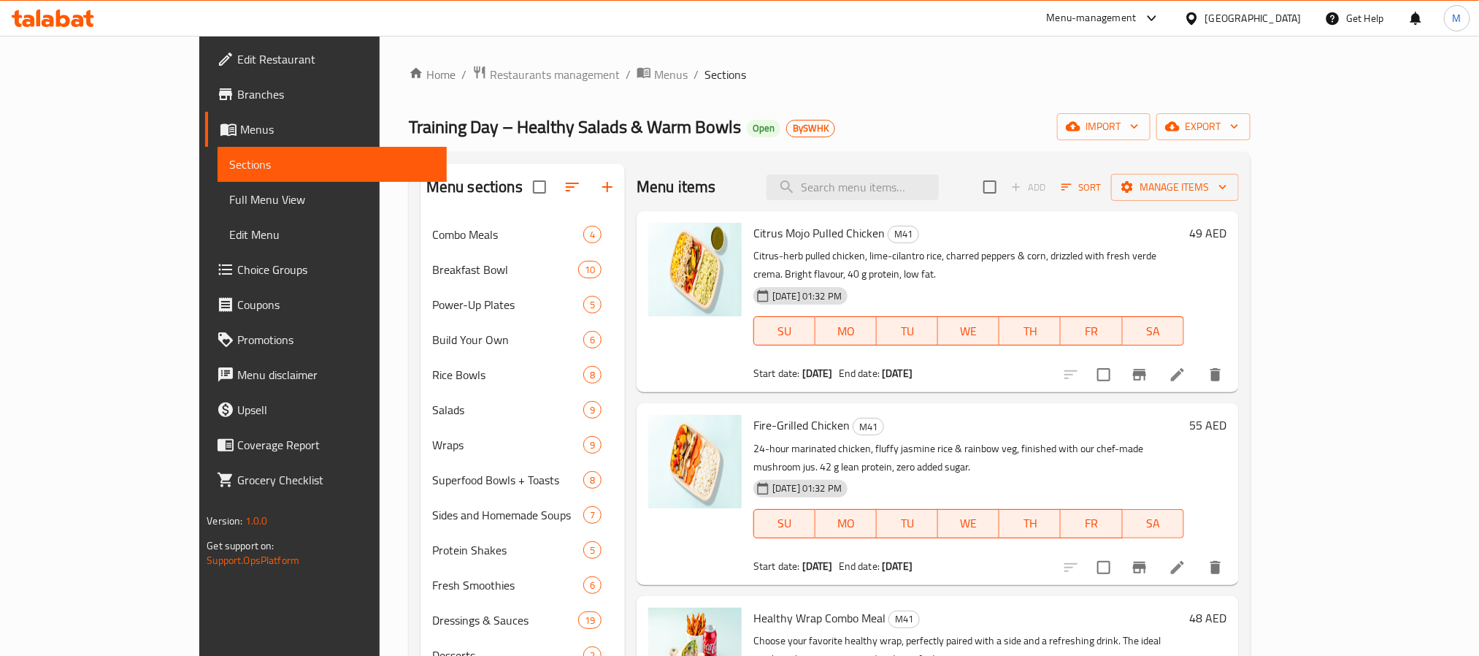
click at [1186, 366] on icon at bounding box center [1178, 375] width 18 height 18
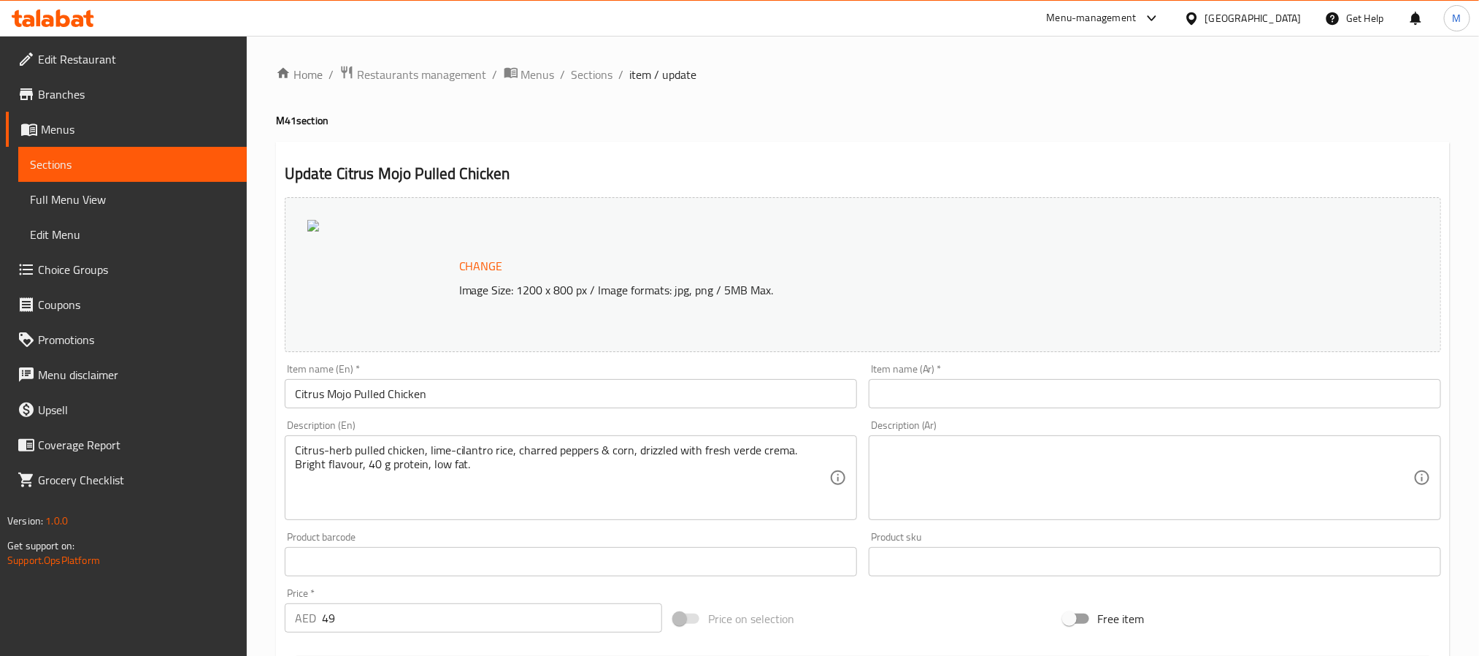
click at [603, 75] on span "Sections" at bounding box center [593, 75] width 42 height 18
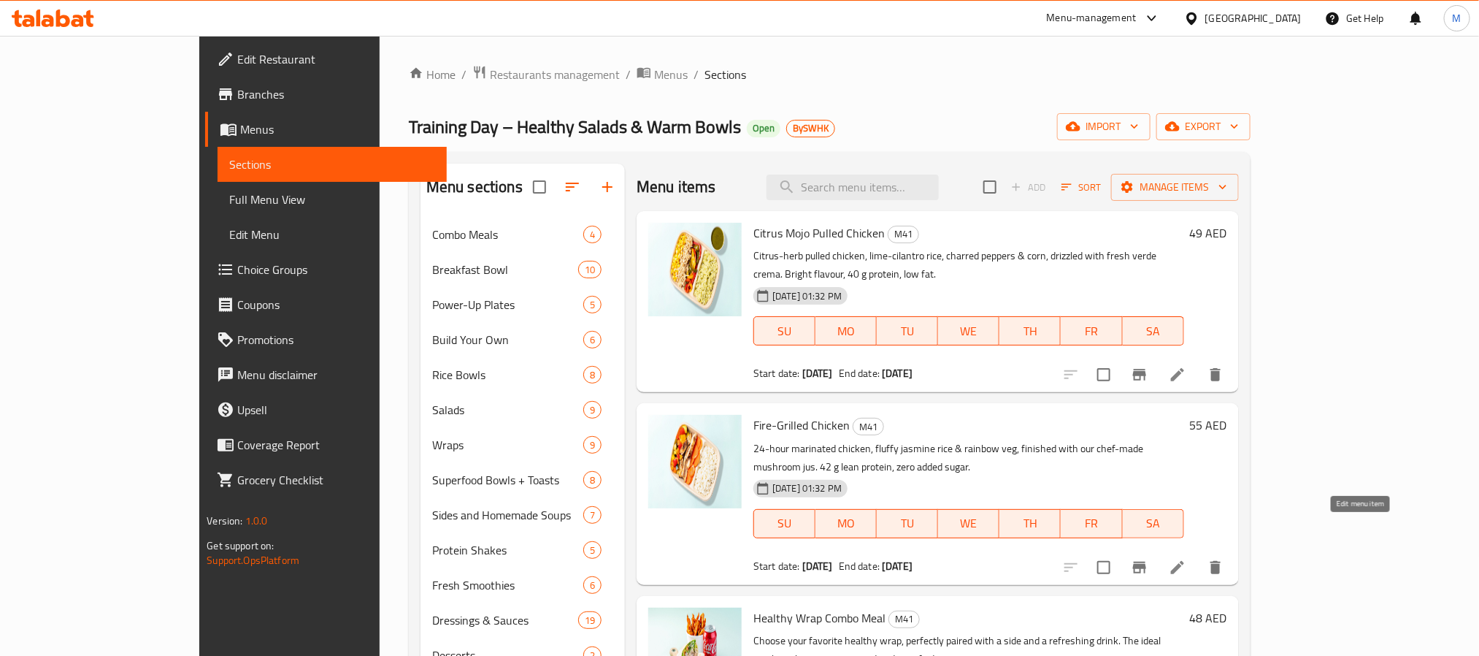
click at [1186, 558] on icon at bounding box center [1178, 567] width 18 height 18
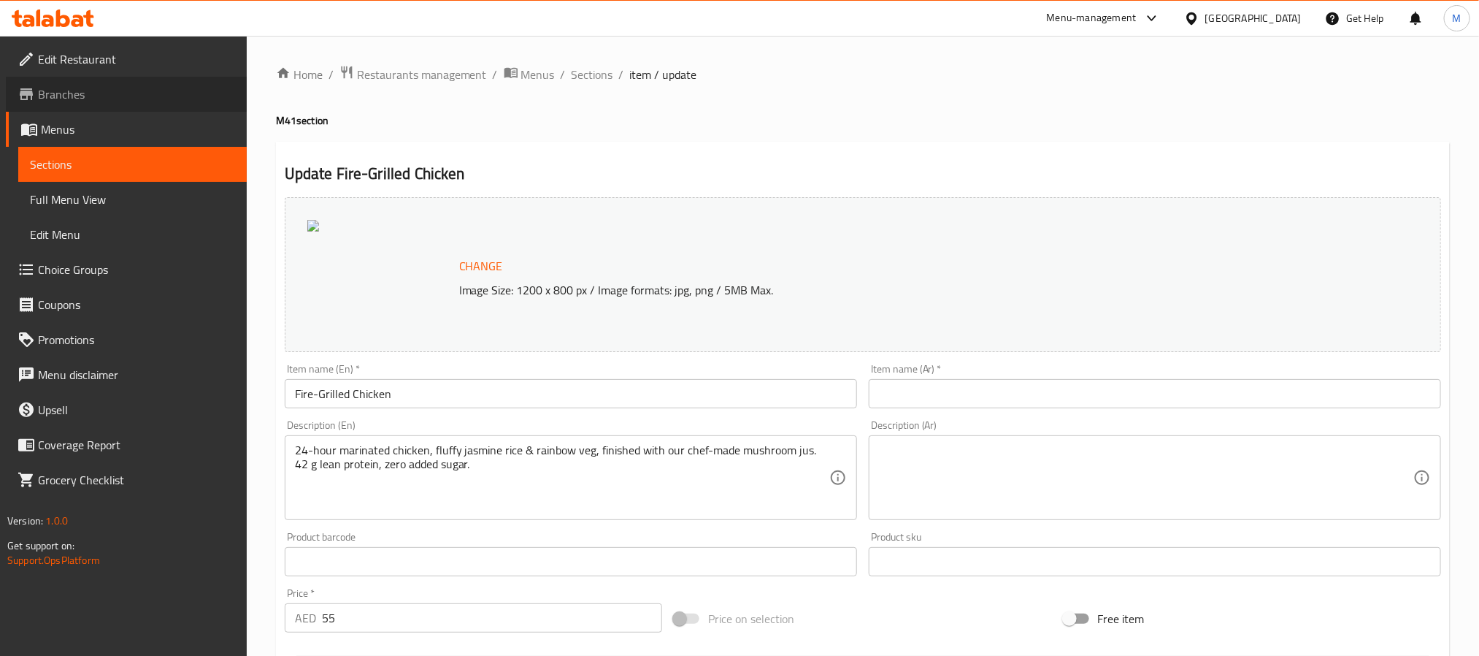
click at [77, 95] on span "Branches" at bounding box center [136, 94] width 197 height 18
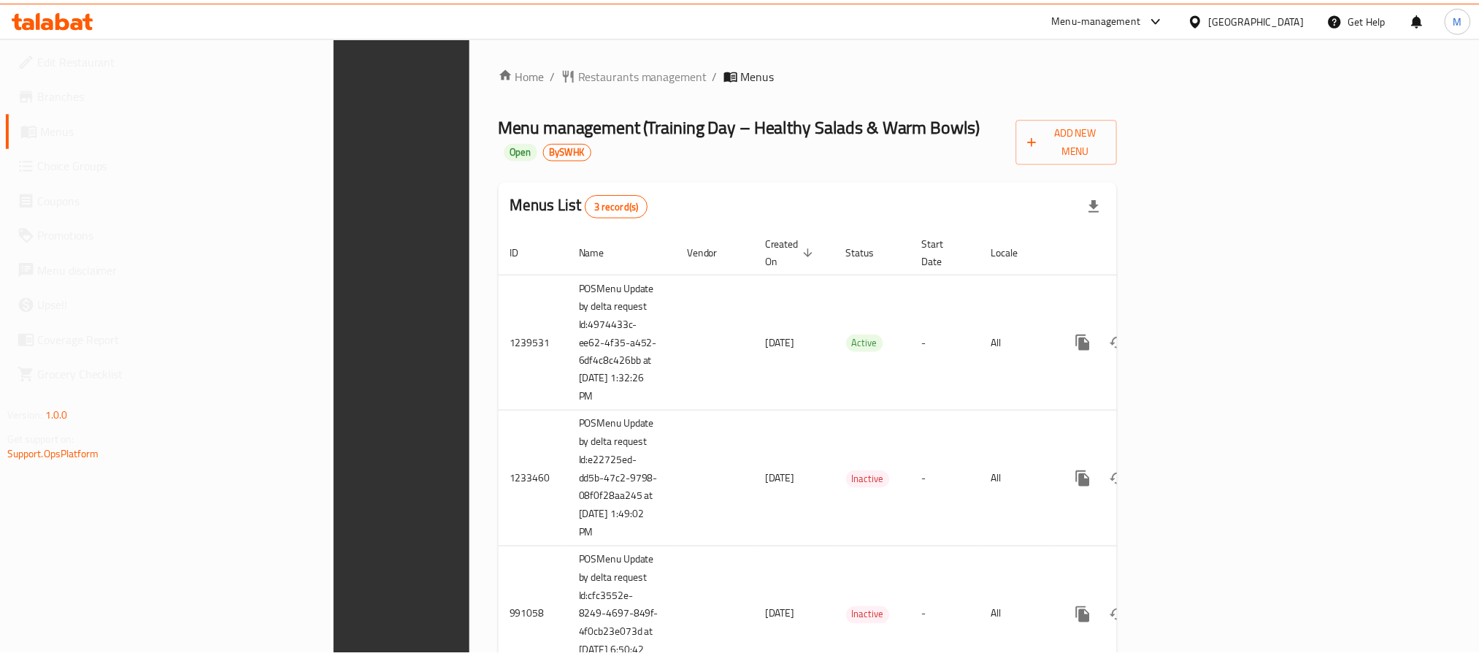
scroll to position [37, 0]
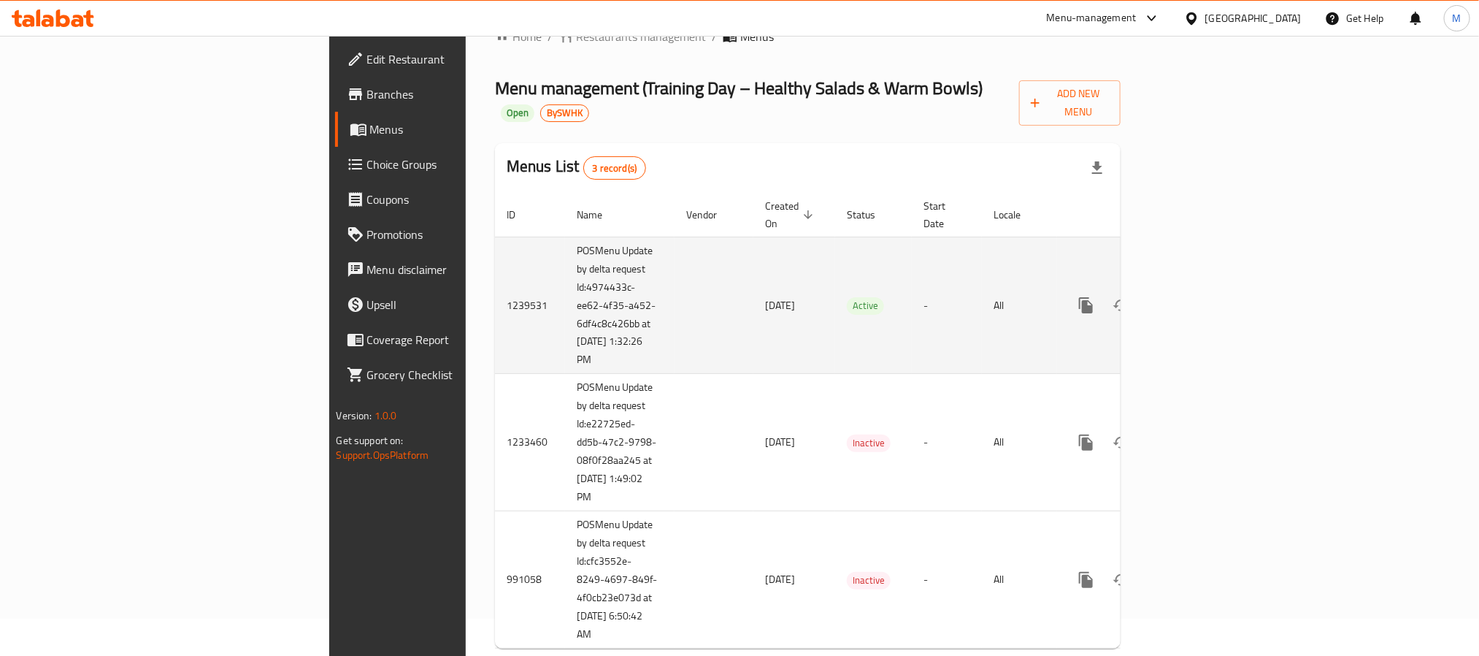
click at [1200, 296] on icon "enhanced table" at bounding box center [1192, 305] width 18 height 18
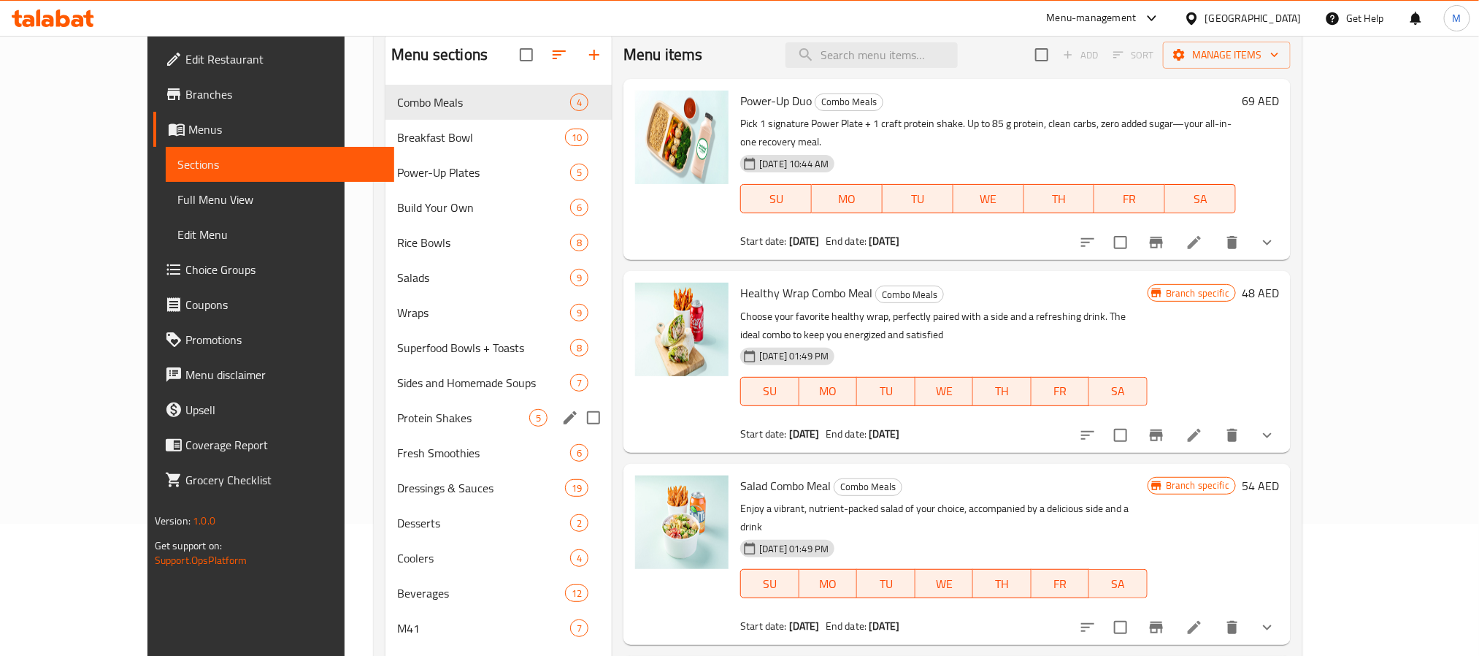
scroll to position [204, 0]
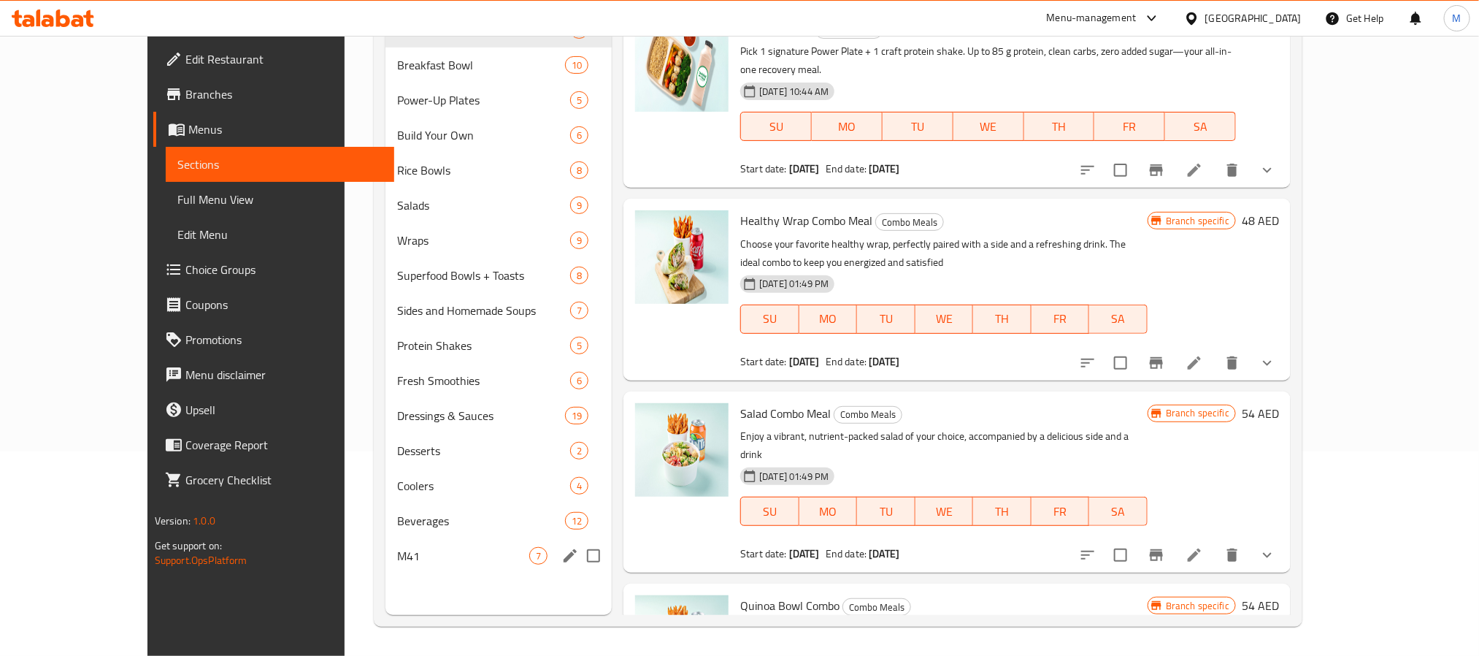
click at [404, 566] on div "M41 7" at bounding box center [498, 555] width 226 height 35
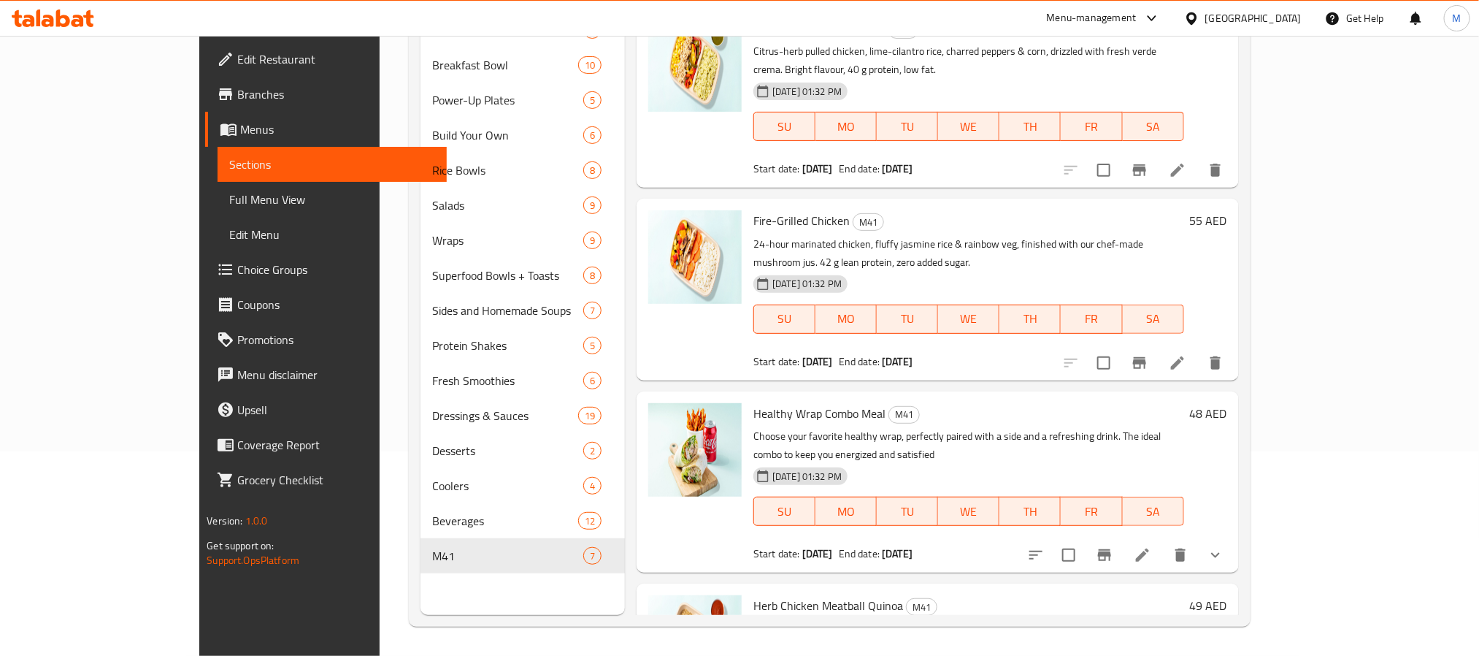
click at [1151, 546] on icon at bounding box center [1143, 555] width 18 height 18
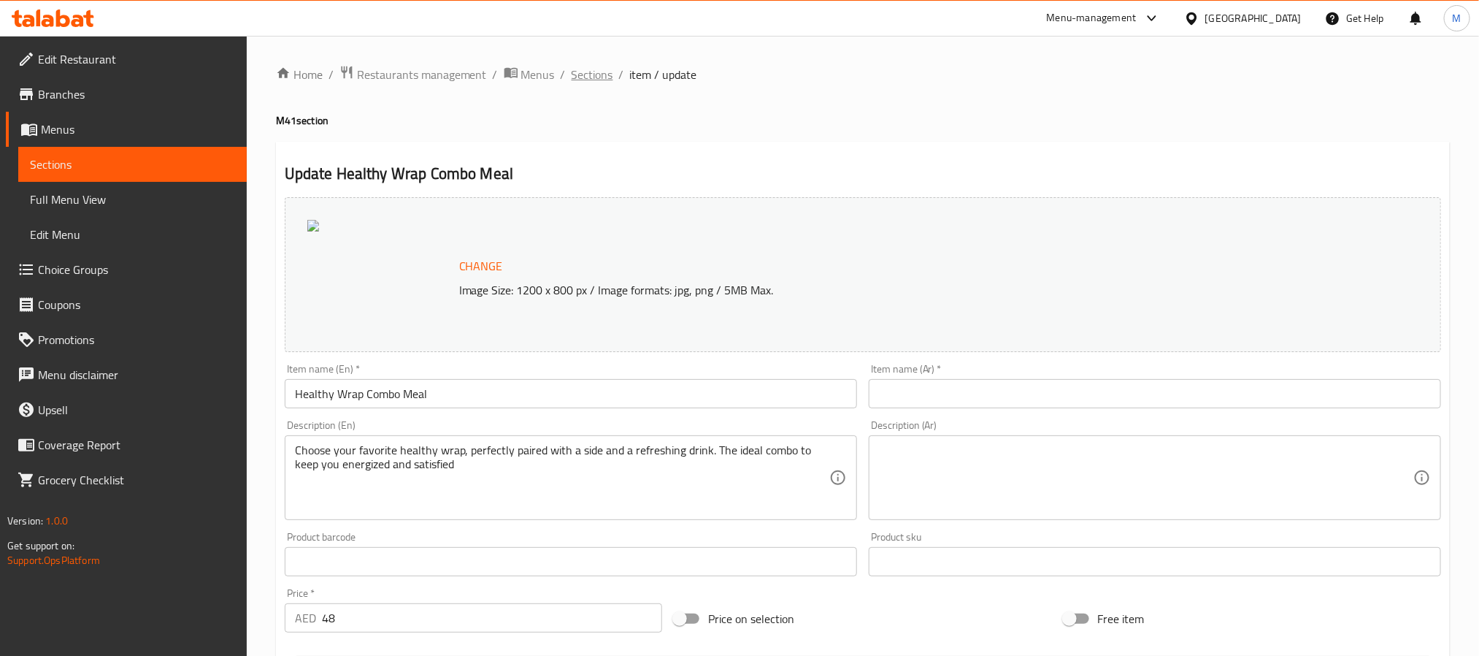
click at [581, 77] on span "Sections" at bounding box center [593, 75] width 42 height 18
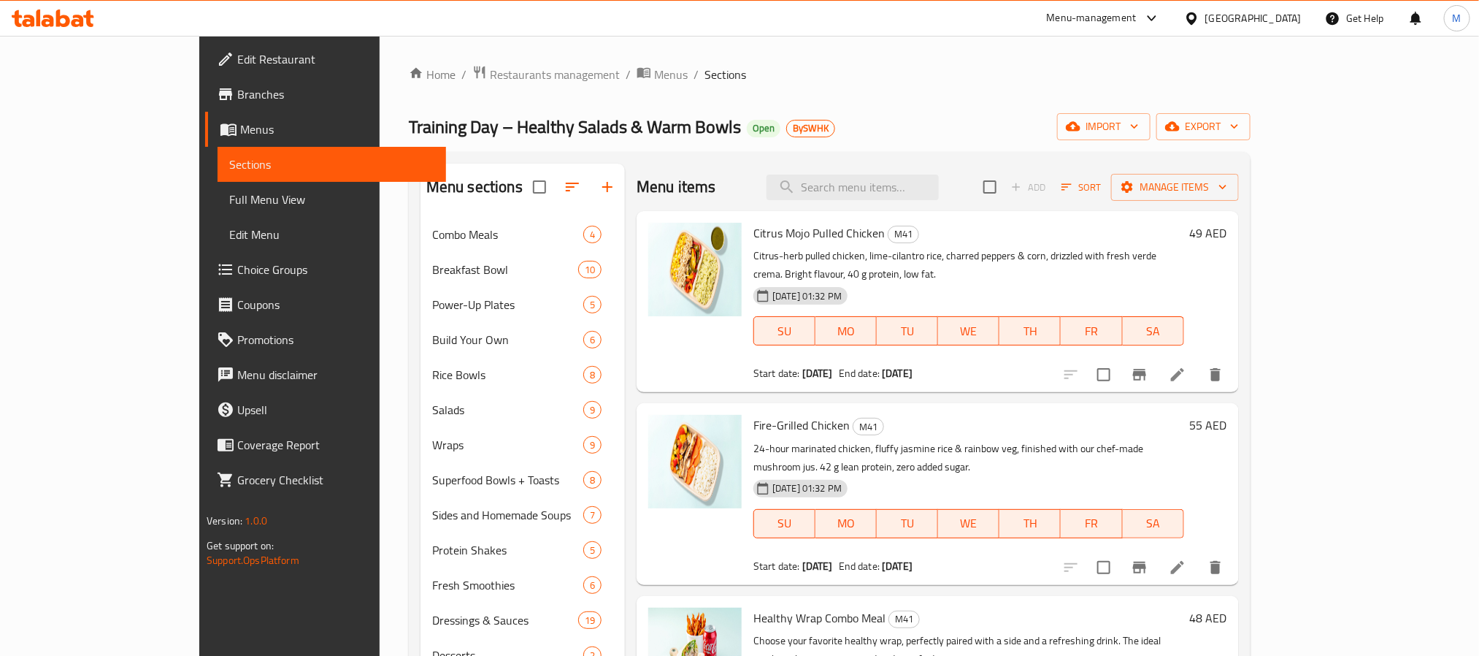
scroll to position [599, 0]
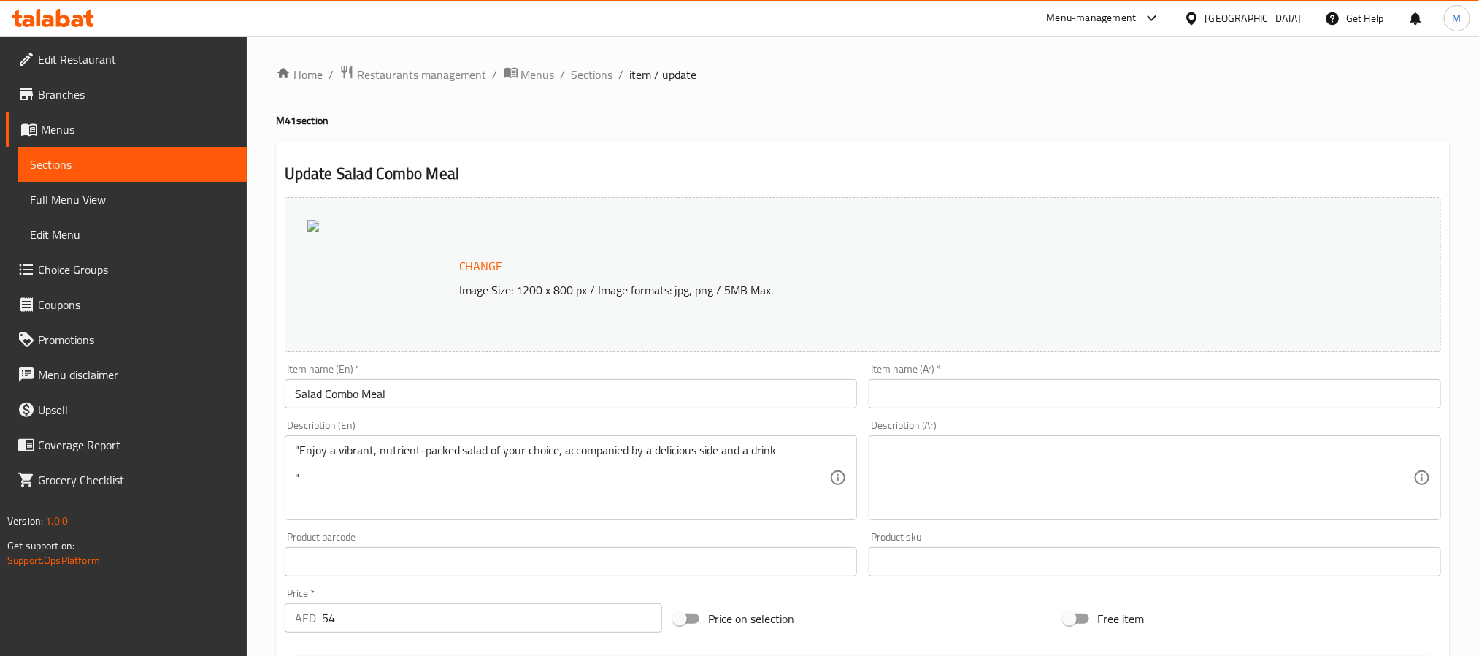
click at [596, 82] on span "Sections" at bounding box center [593, 75] width 42 height 18
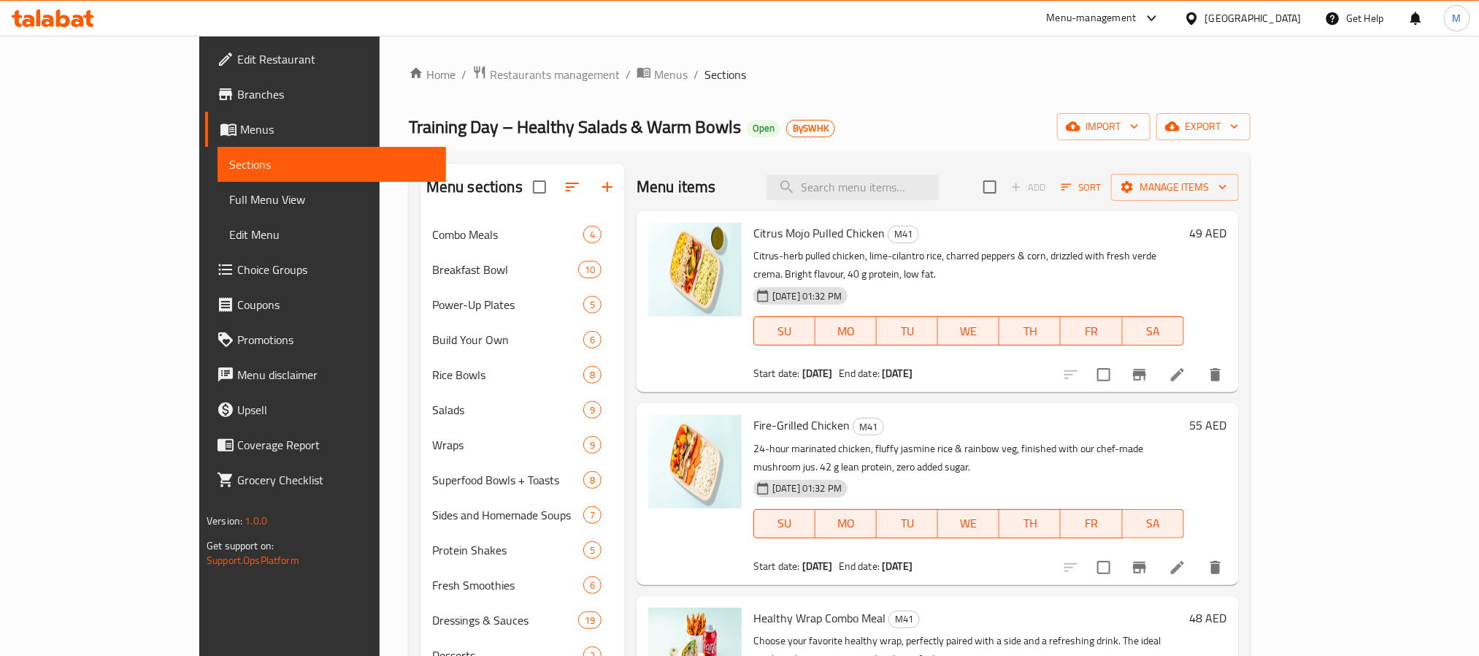
scroll to position [437, 0]
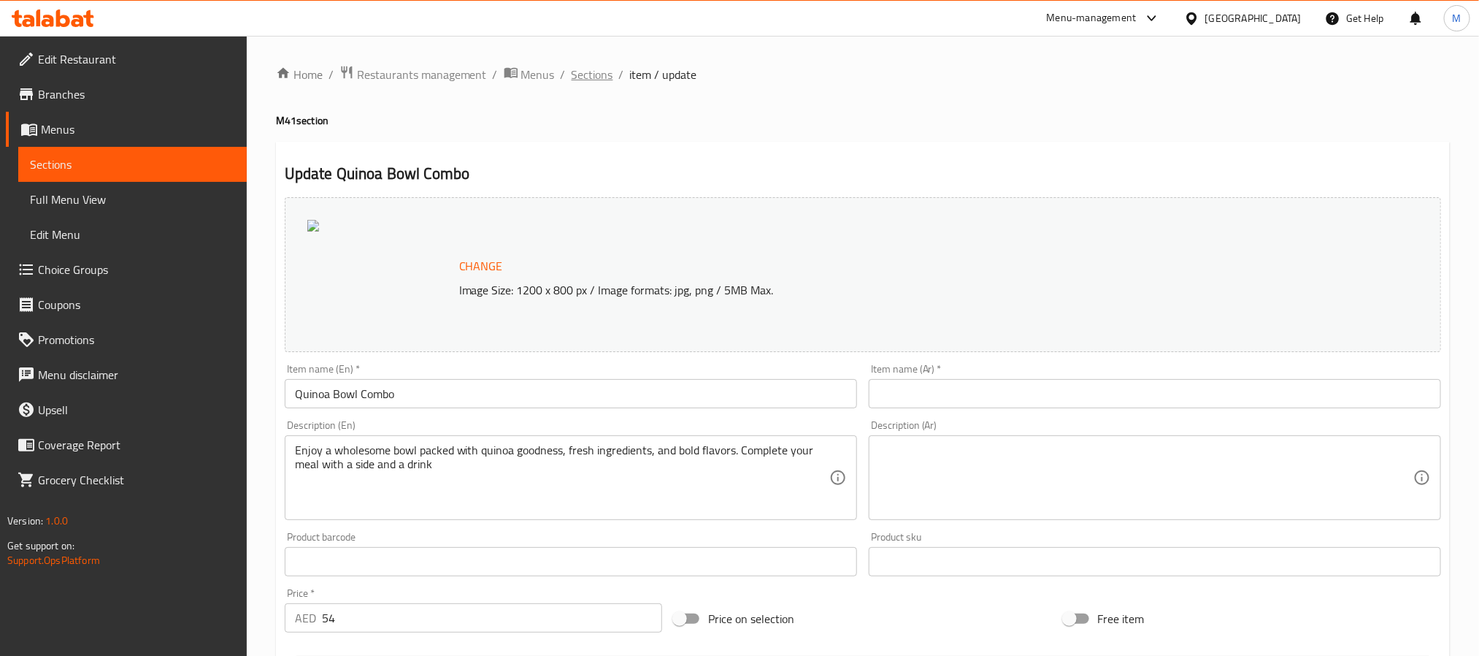
click at [602, 73] on span "Sections" at bounding box center [593, 75] width 42 height 18
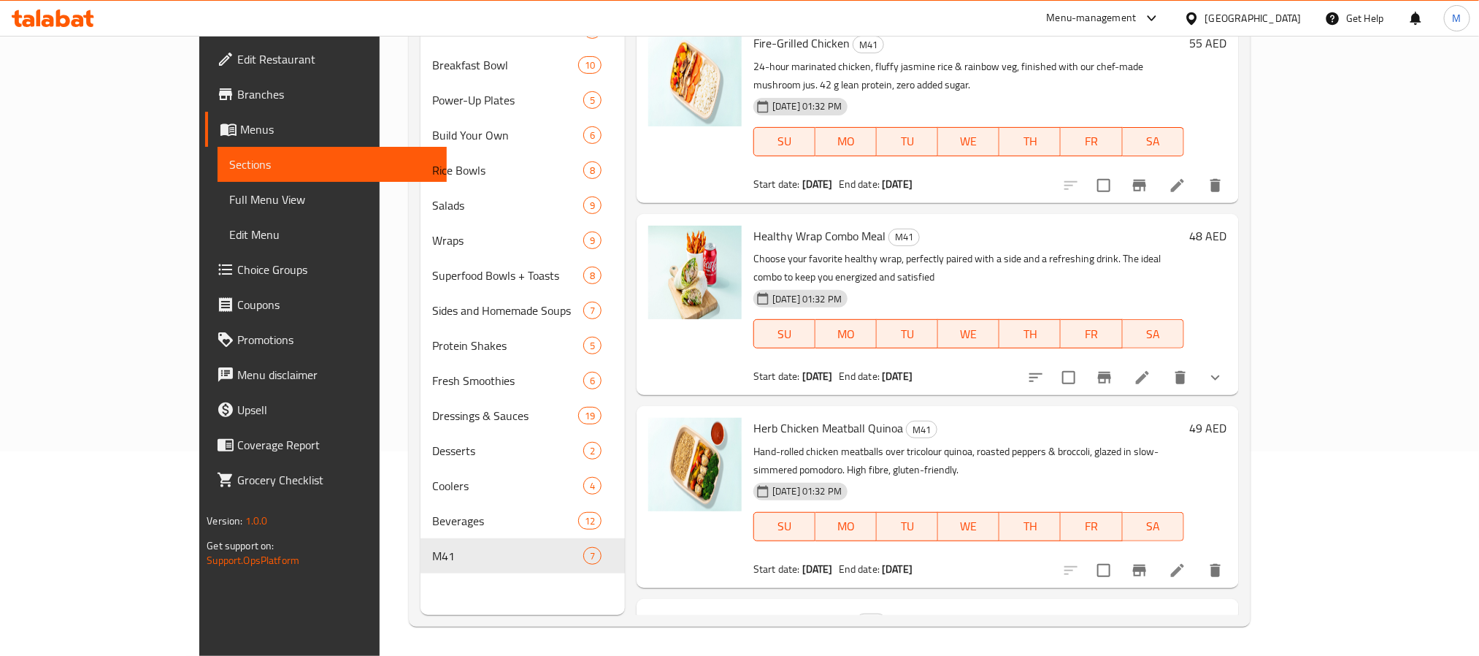
scroll to position [219, 0]
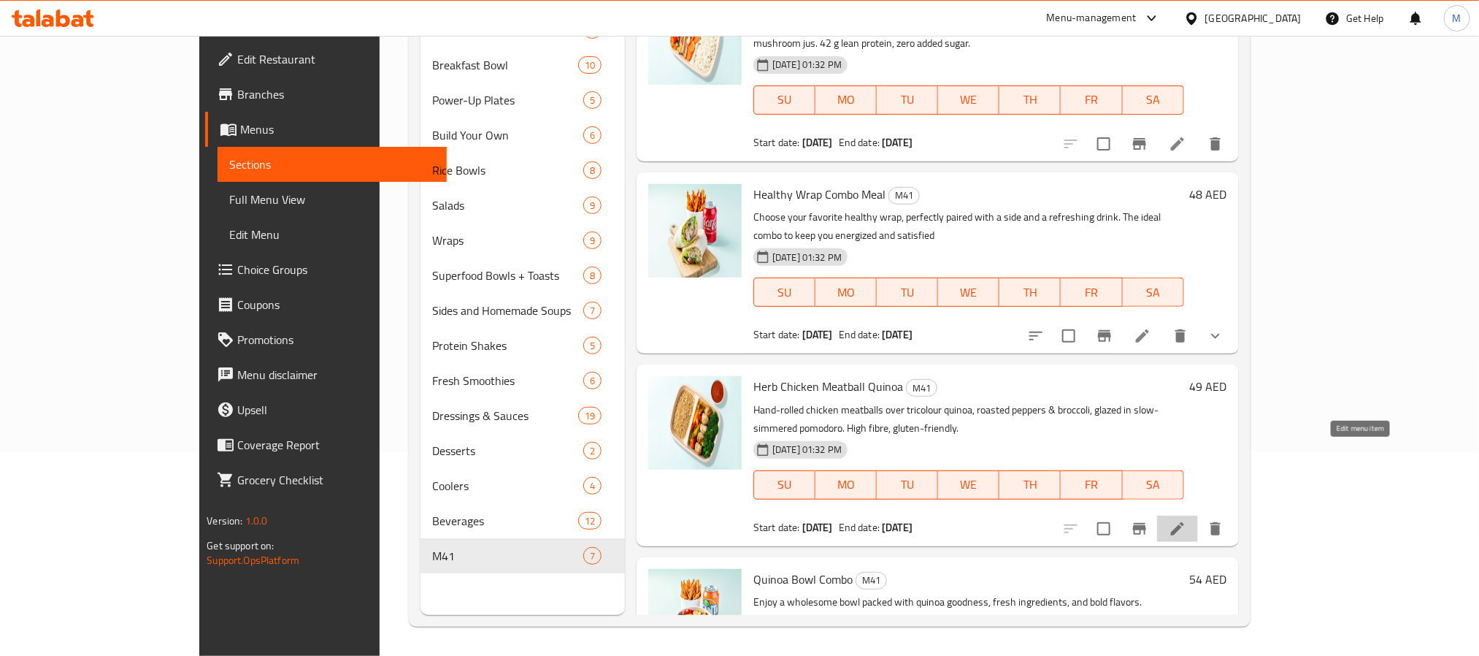
click at [1186, 520] on icon at bounding box center [1178, 529] width 18 height 18
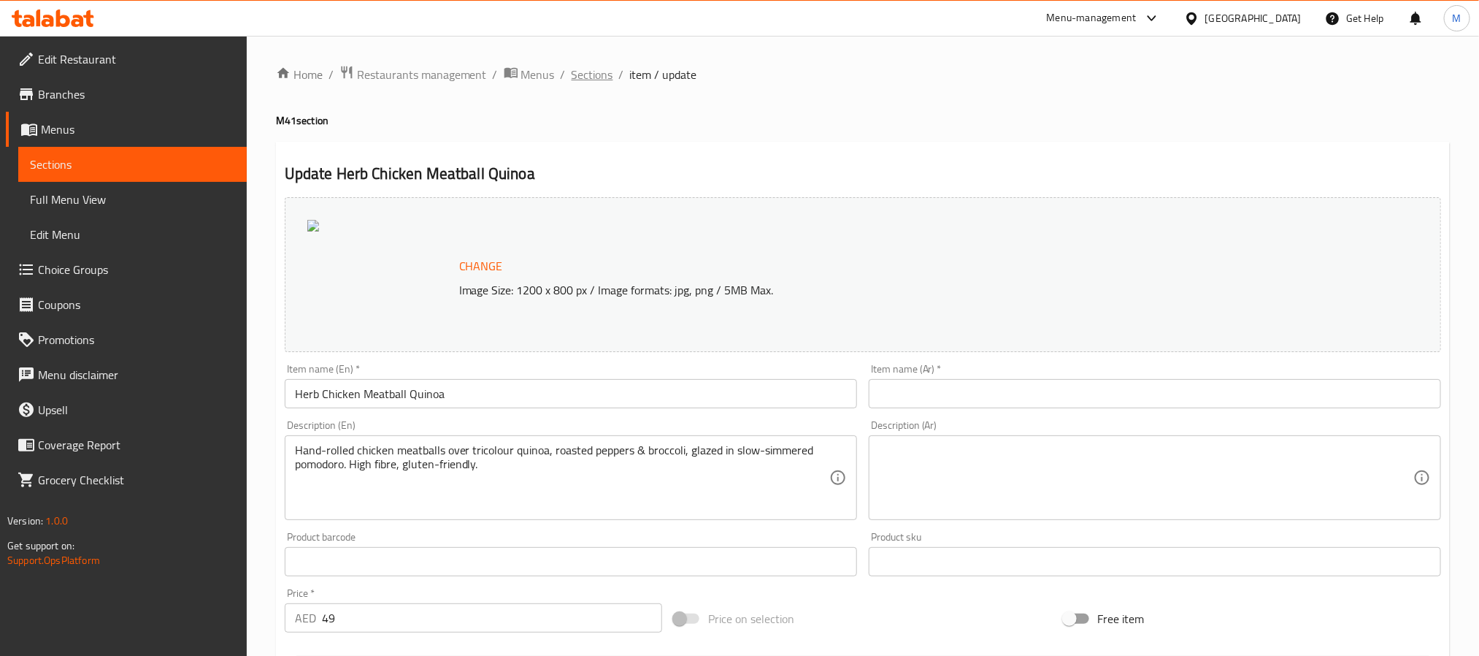
click at [596, 81] on span "Sections" at bounding box center [593, 75] width 42 height 18
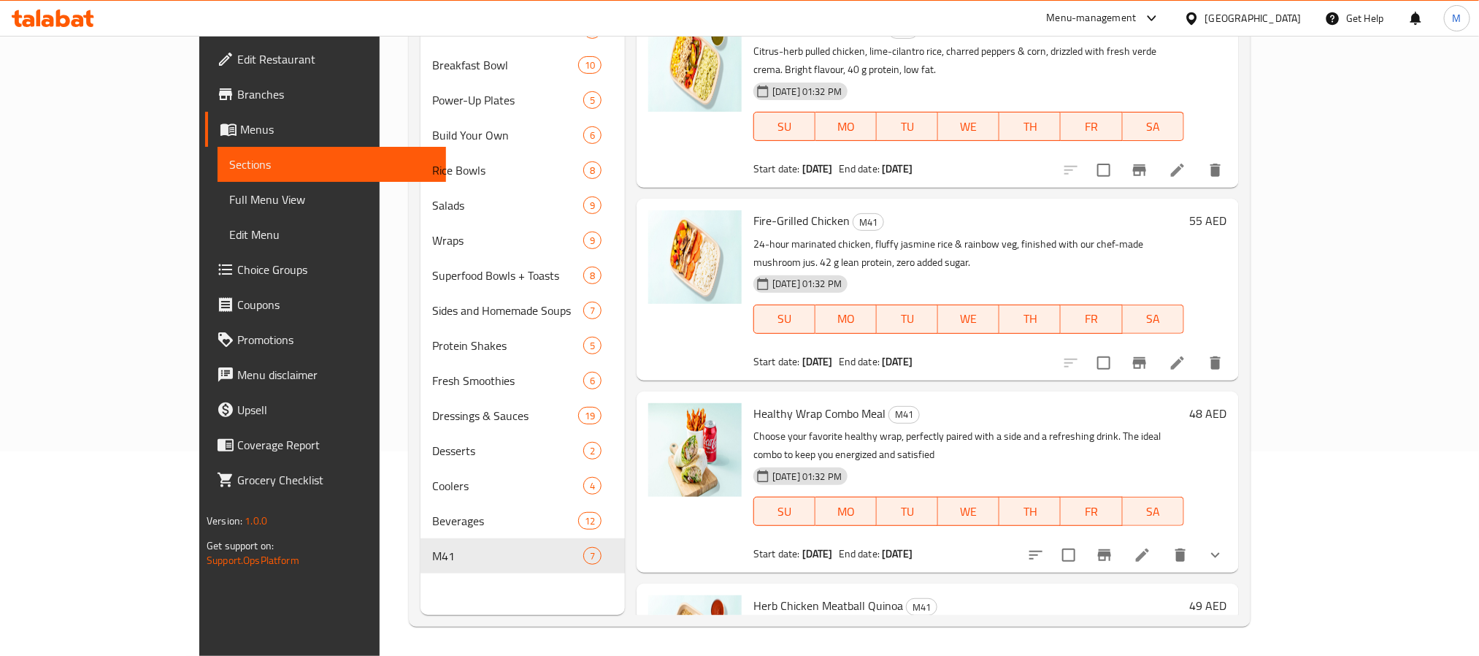
scroll to position [599, 0]
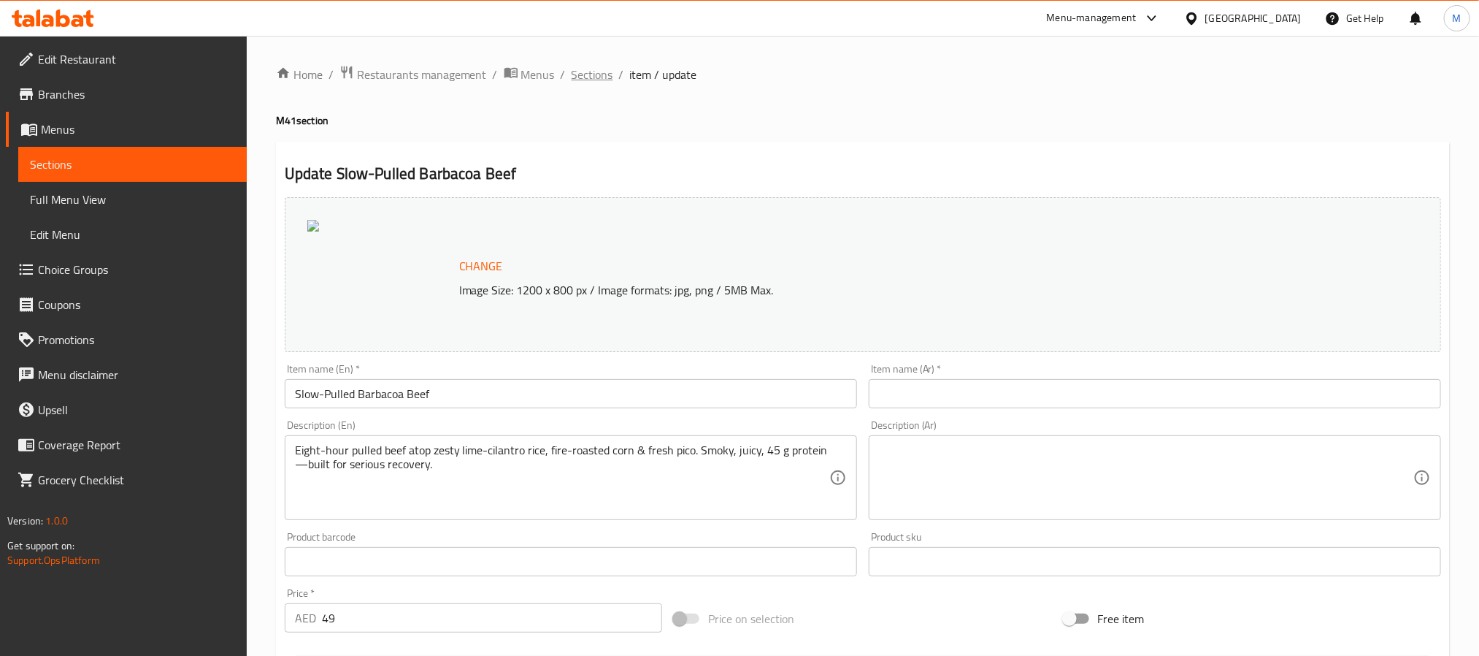
click at [611, 79] on ol "Home / Restaurants management / Menus / Sections / item / update" at bounding box center [863, 74] width 1174 height 19
click at [602, 79] on span "Sections" at bounding box center [593, 75] width 42 height 18
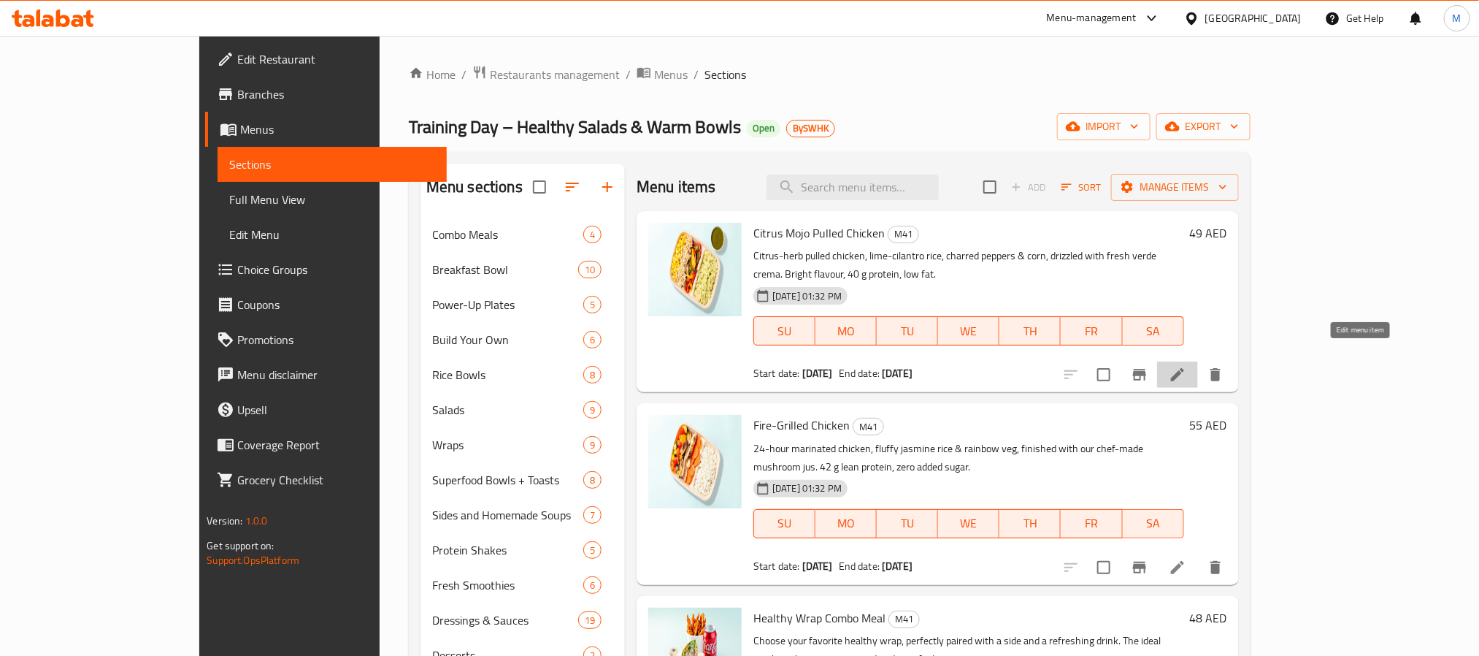
click at [1184, 368] on icon at bounding box center [1177, 374] width 13 height 13
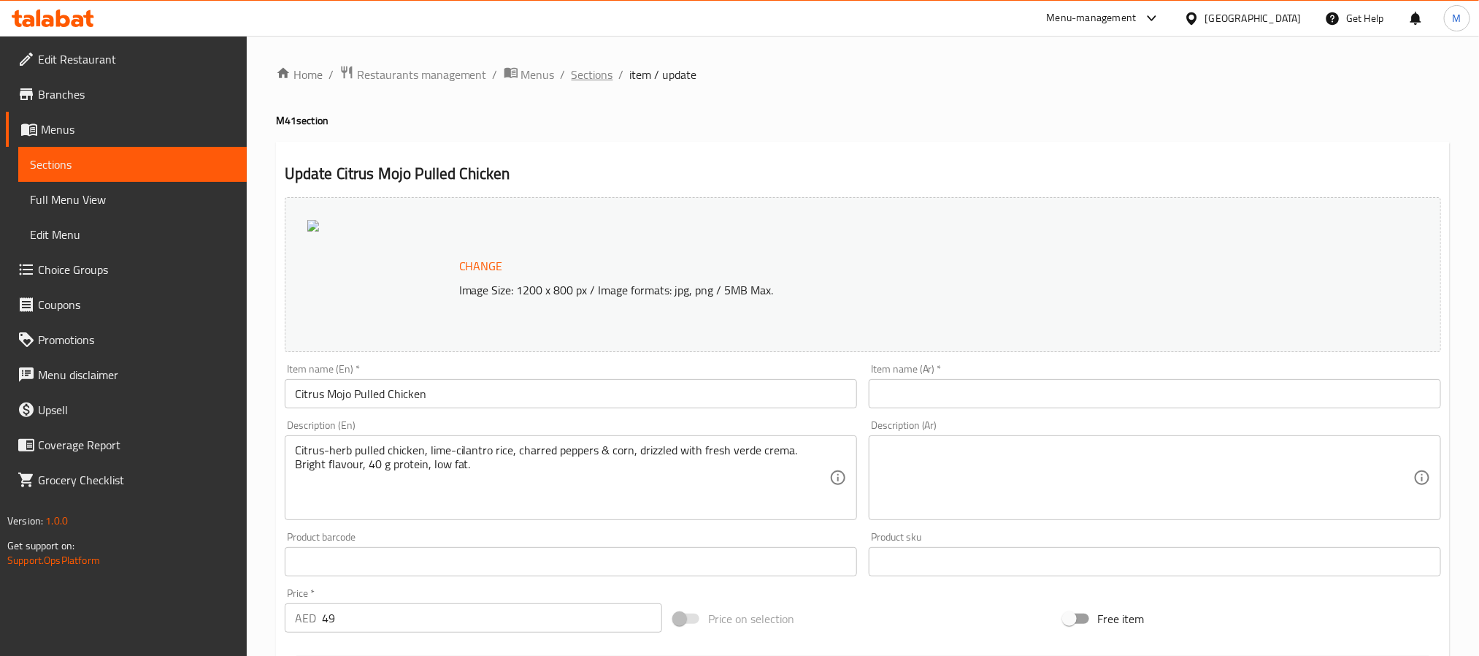
click at [593, 75] on span "Sections" at bounding box center [593, 75] width 42 height 18
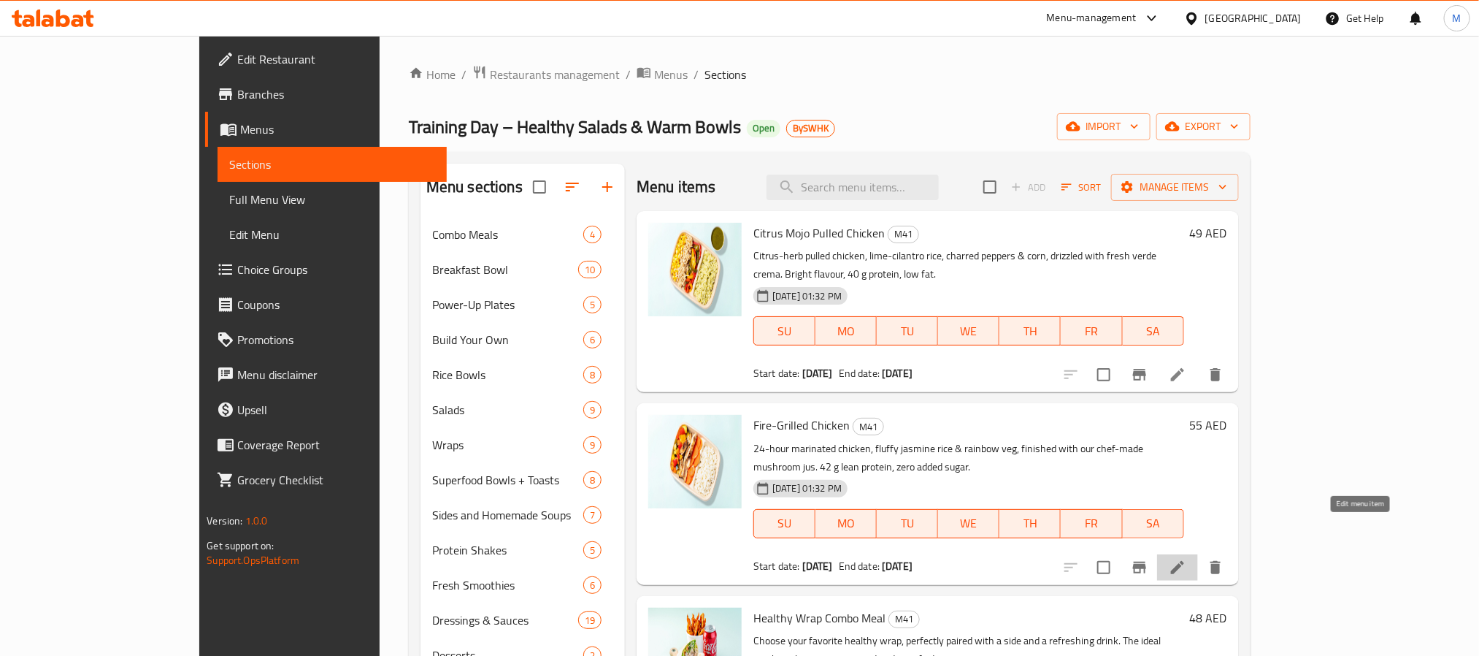
click at [1186, 558] on icon at bounding box center [1178, 567] width 18 height 18
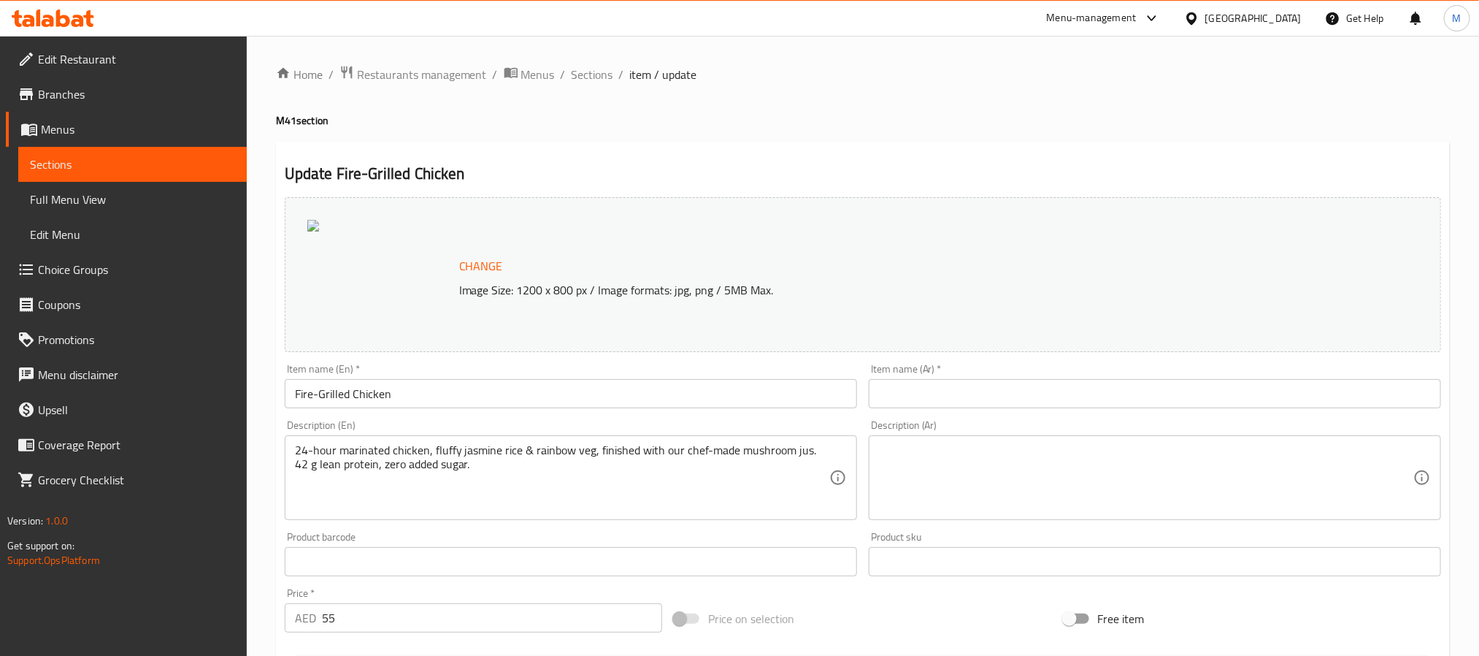
click at [70, 91] on span "Branches" at bounding box center [136, 94] width 197 height 18
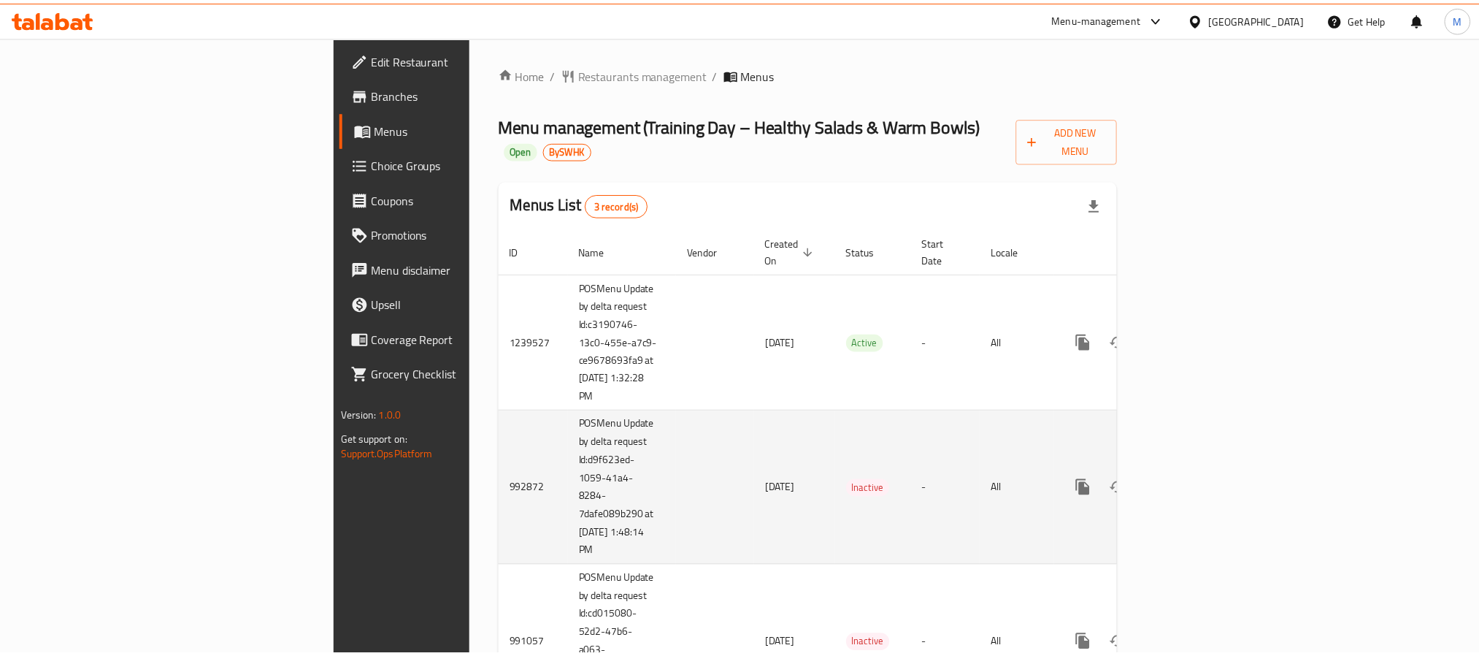
scroll to position [74, 0]
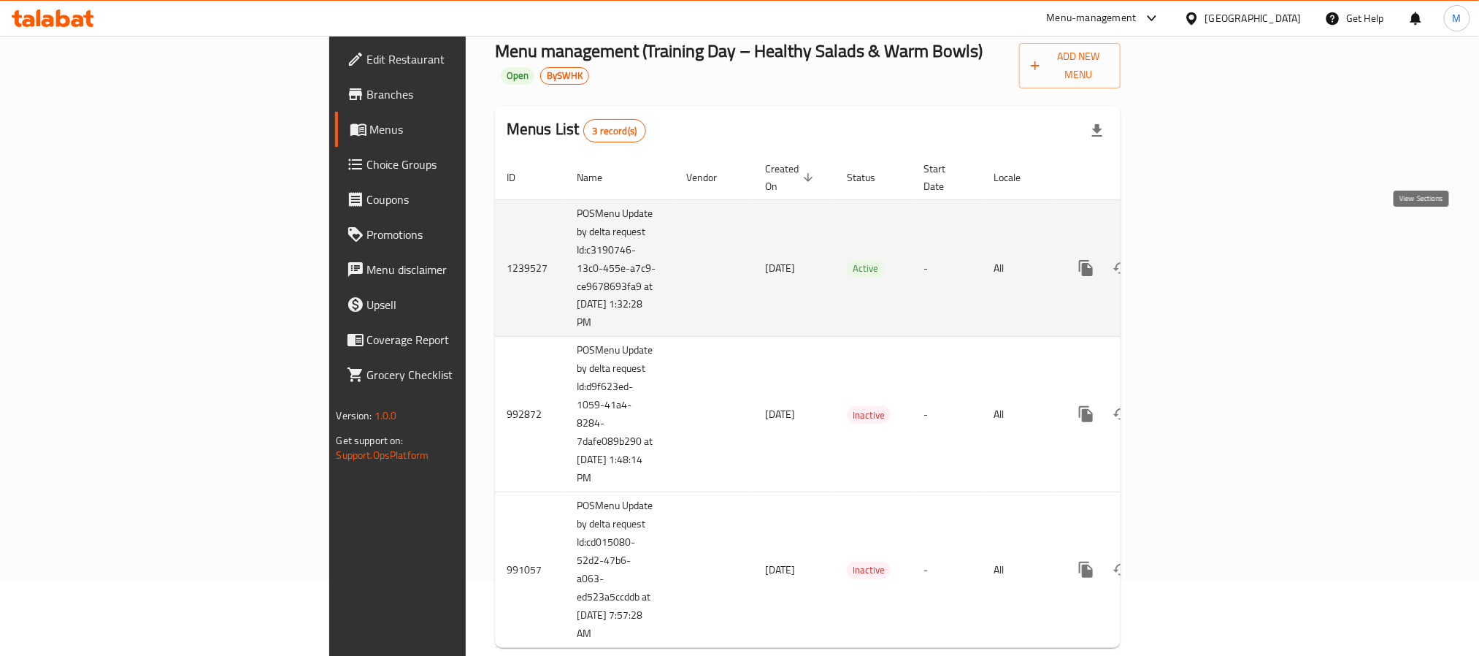
click at [1209, 250] on link "enhanced table" at bounding box center [1191, 267] width 35 height 35
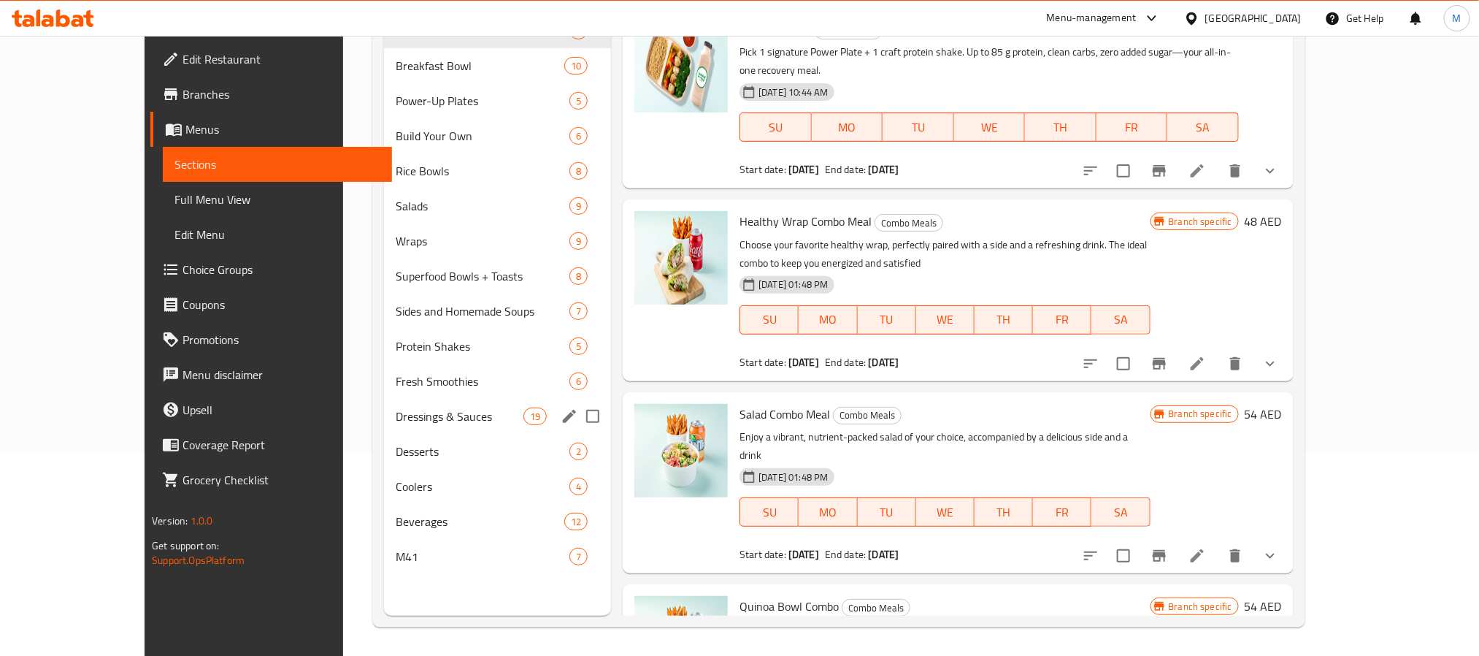
scroll to position [204, 0]
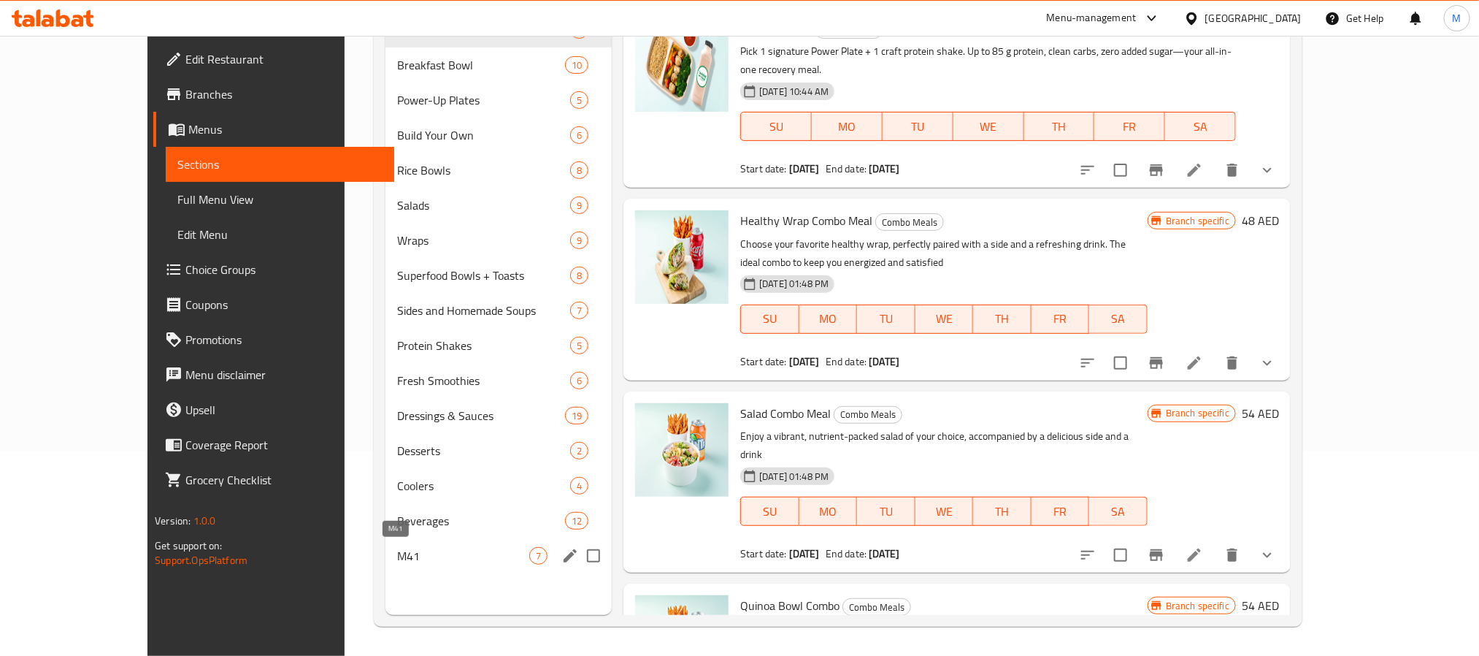
click at [397, 554] on span "M41" at bounding box center [463, 556] width 132 height 18
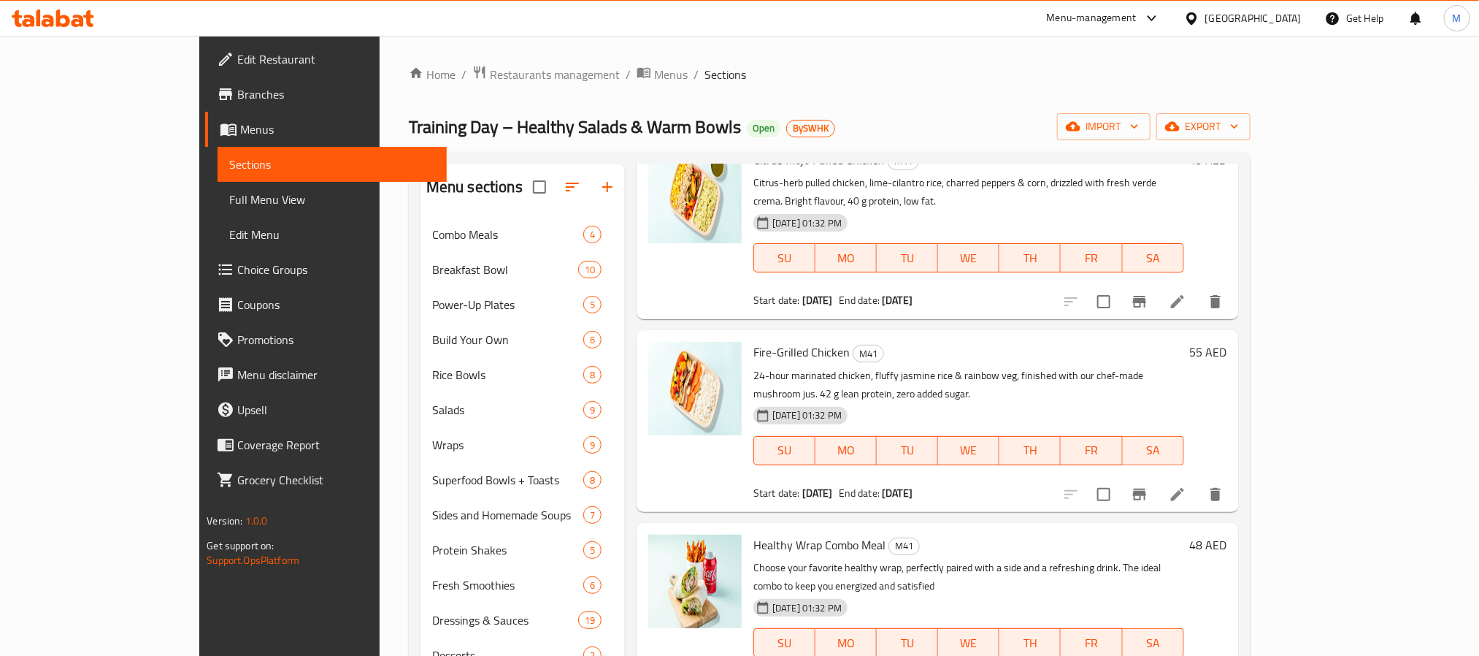
scroll to position [219, 0]
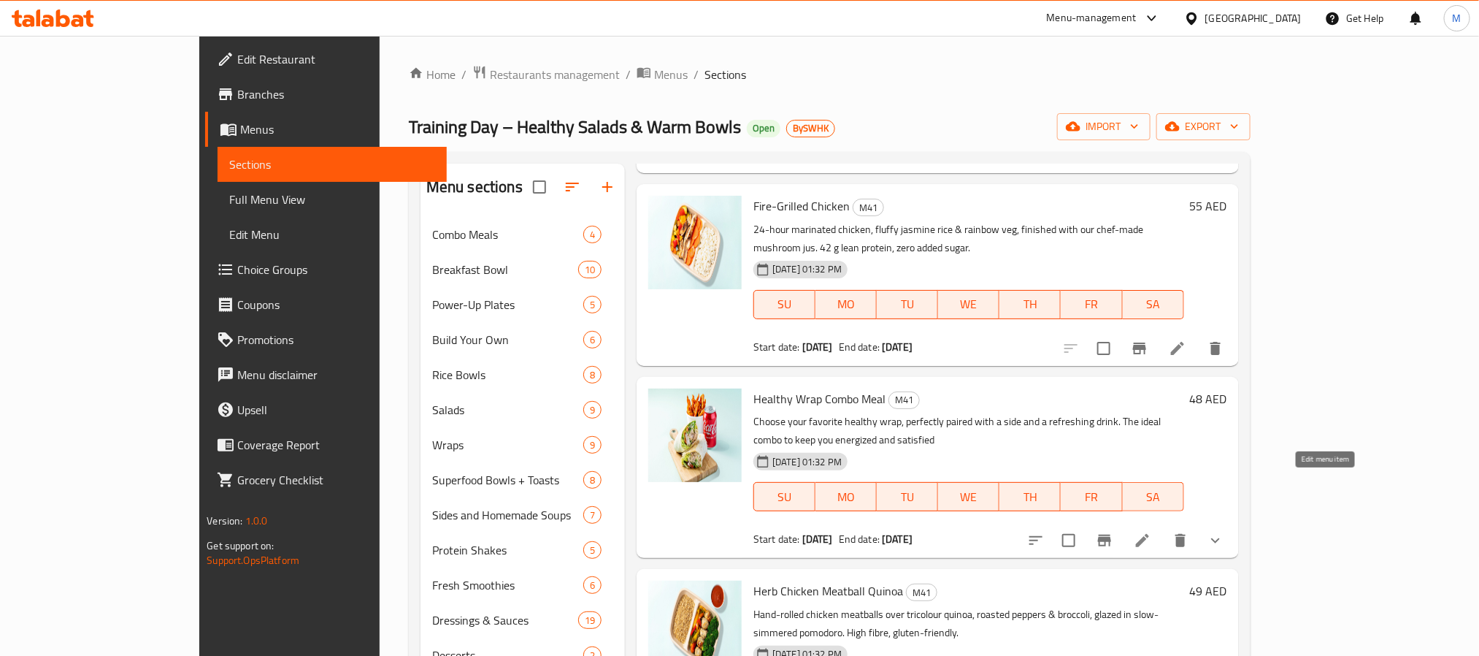
click at [1151, 531] on icon at bounding box center [1143, 540] width 18 height 18
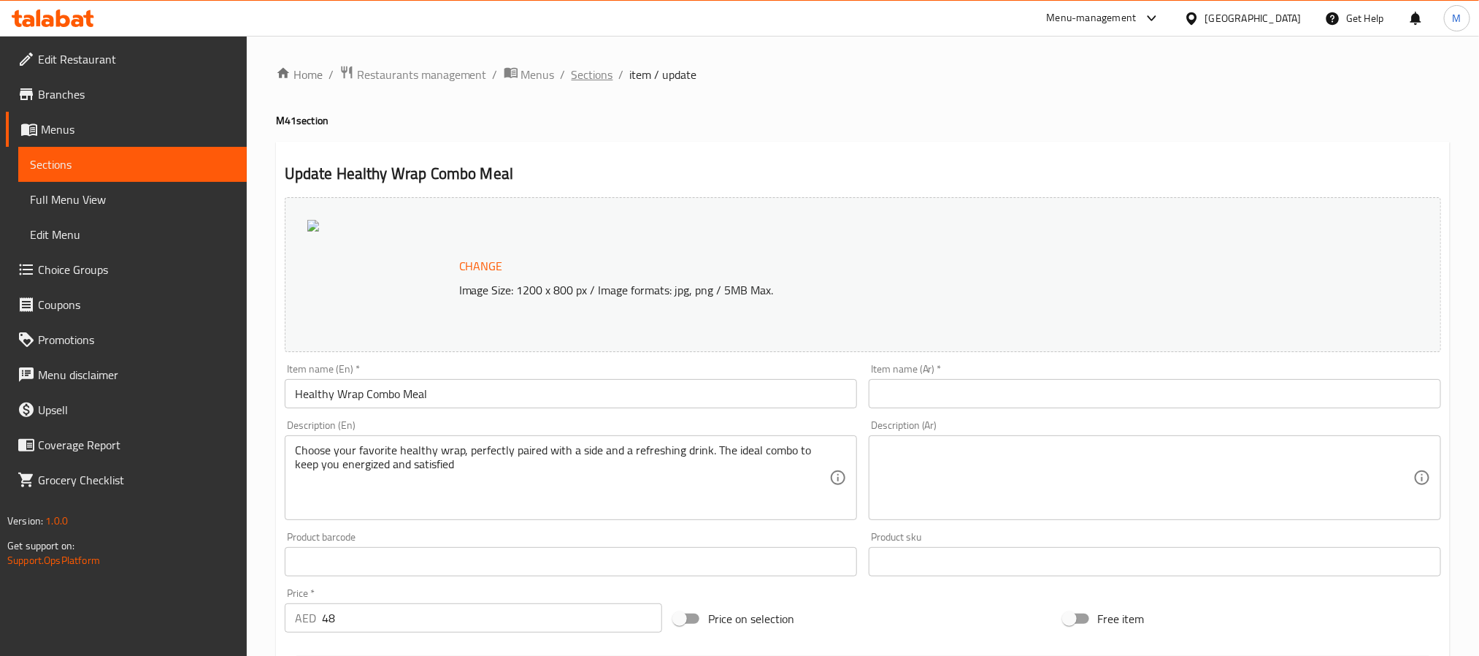
click at [596, 82] on span "Sections" at bounding box center [593, 75] width 42 height 18
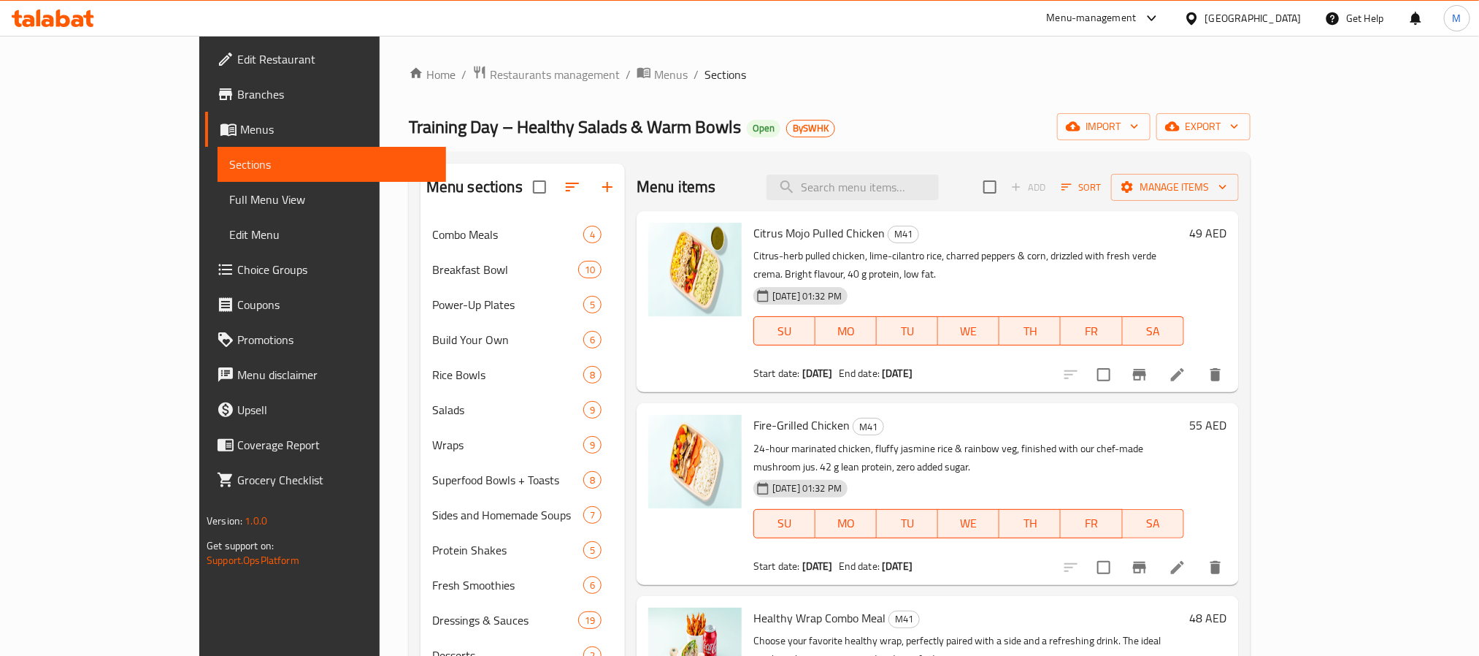
scroll to position [599, 0]
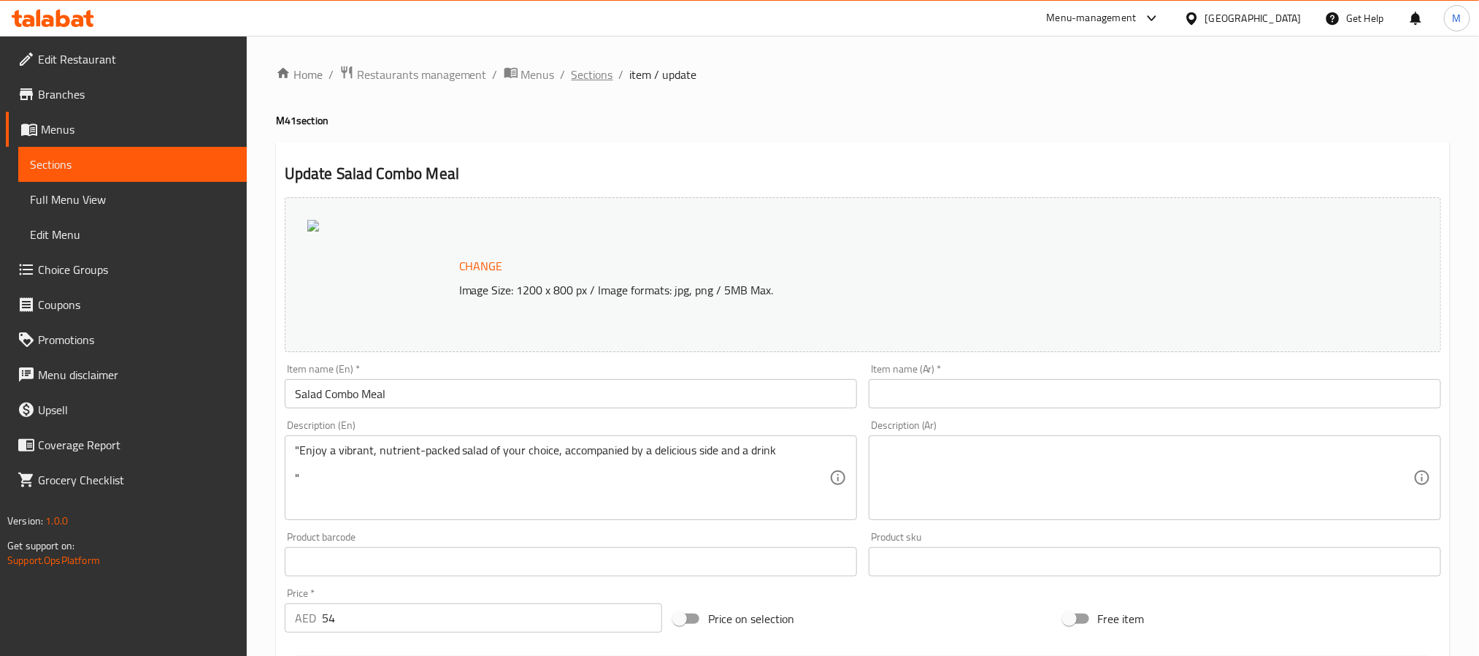
click at [578, 75] on span "Sections" at bounding box center [593, 75] width 42 height 18
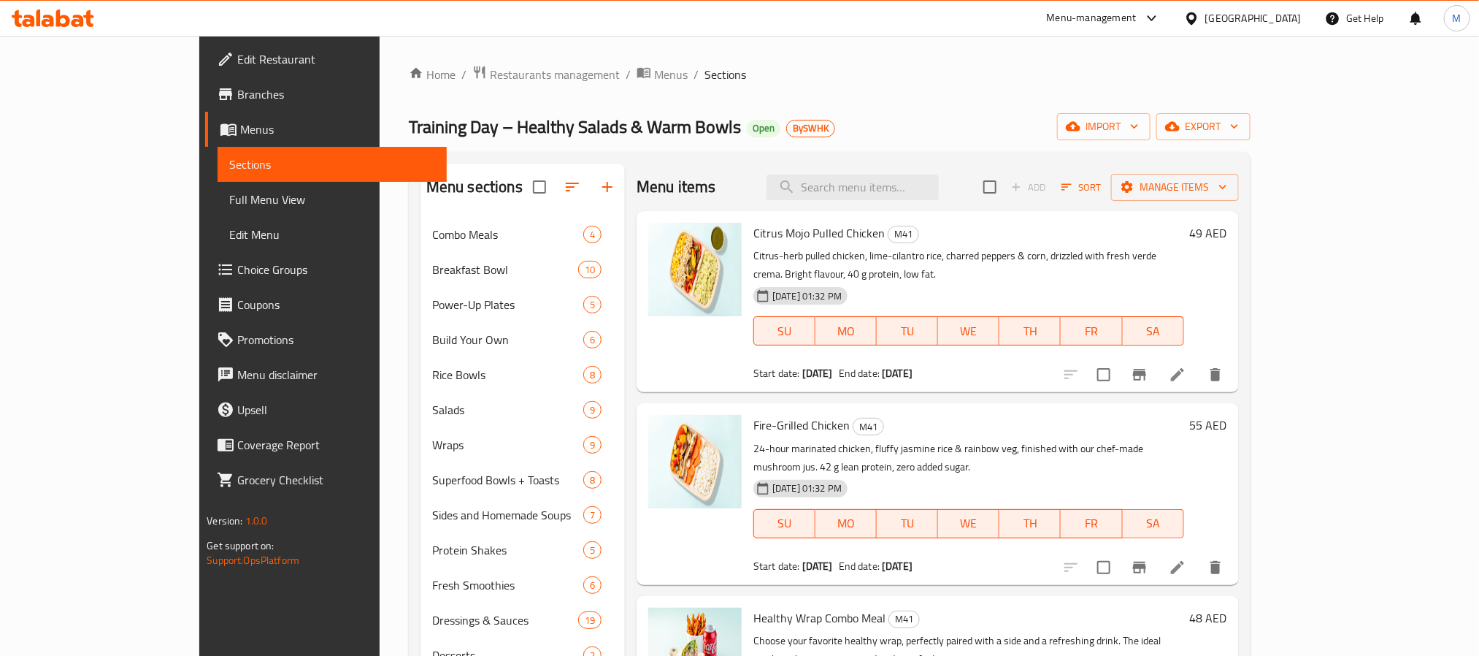
scroll to position [437, 0]
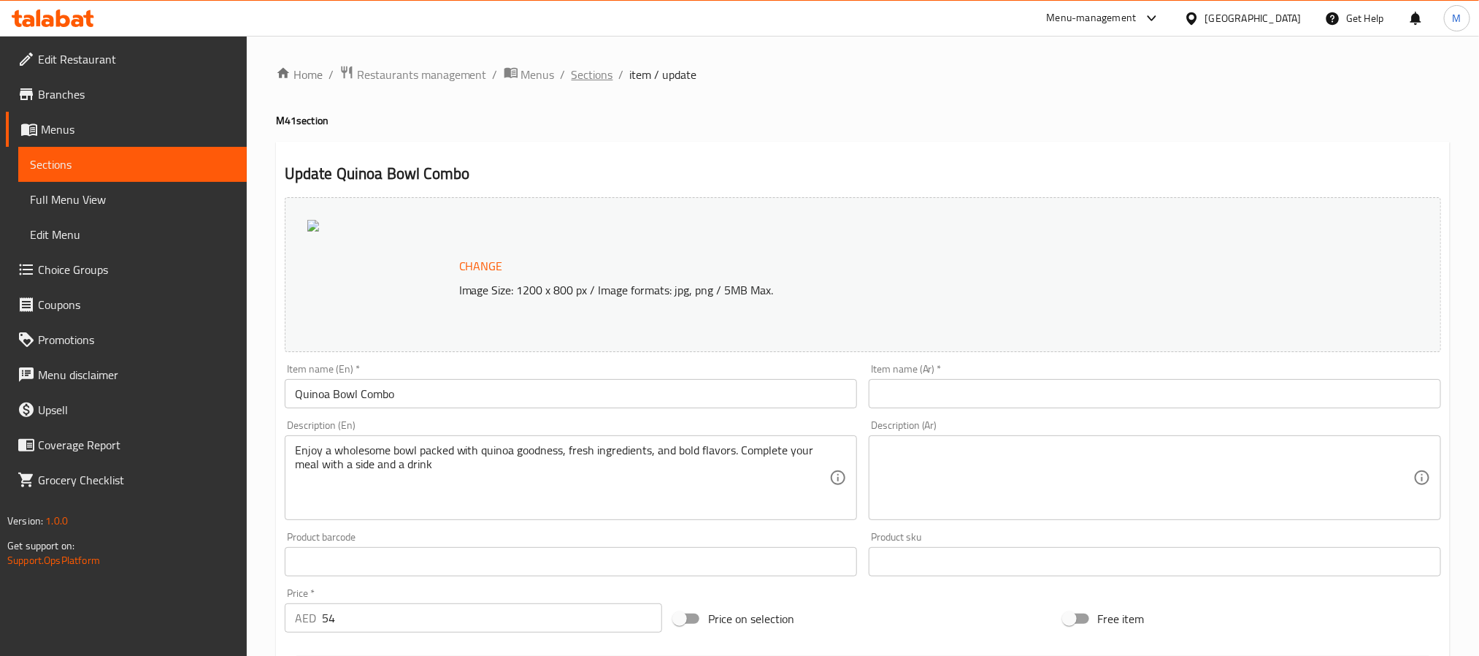
click at [591, 82] on span "Sections" at bounding box center [593, 75] width 42 height 18
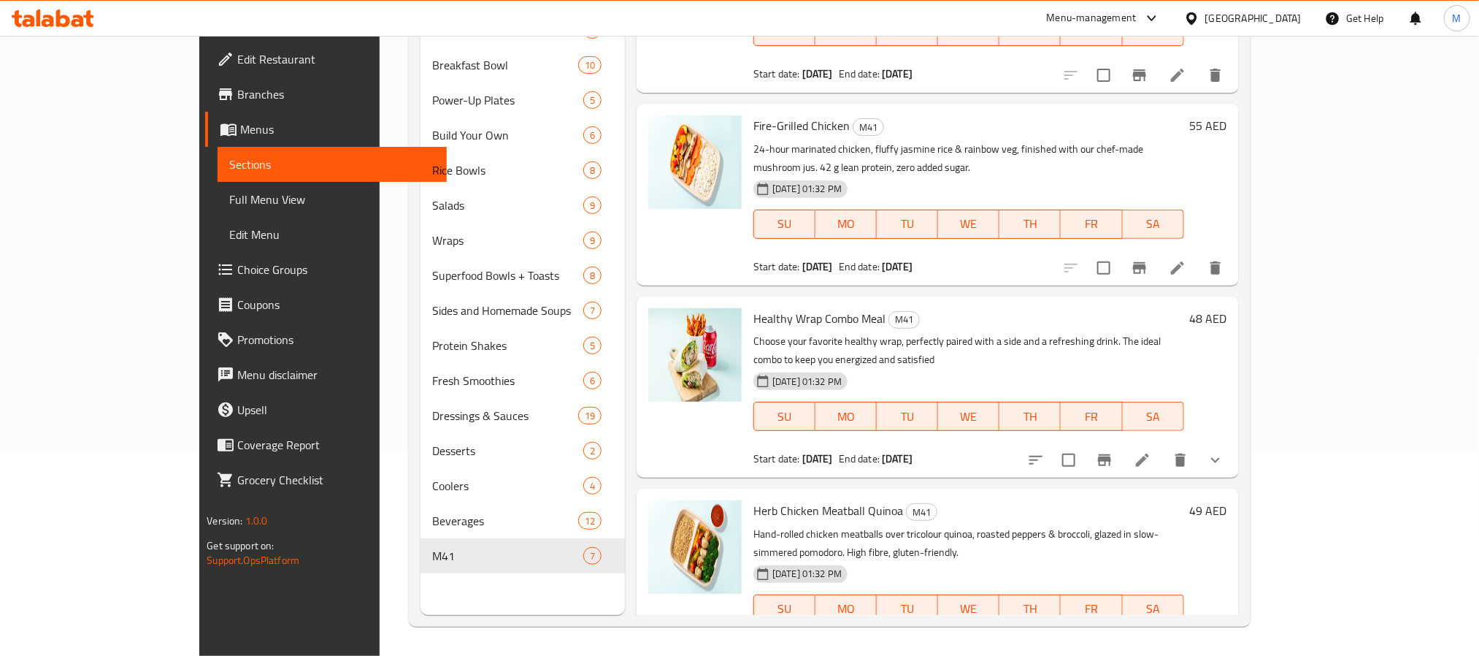
scroll to position [219, 0]
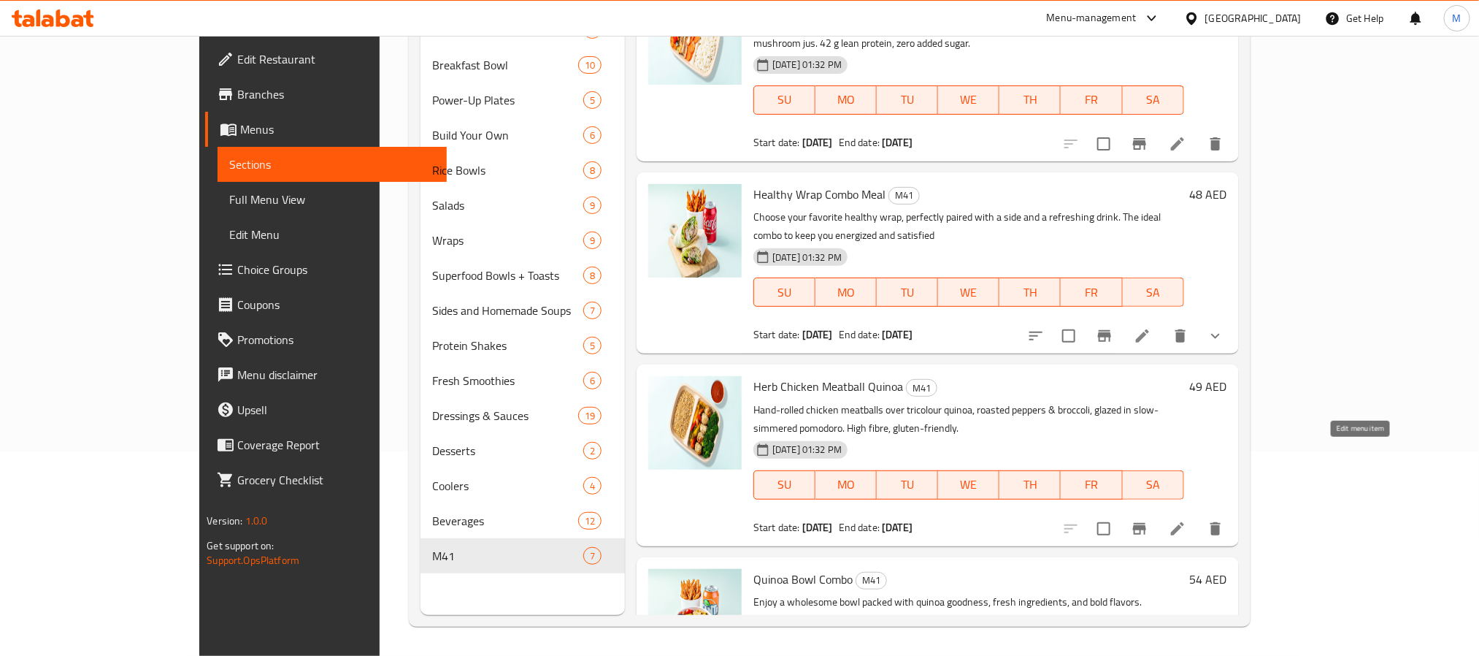
click at [1186, 520] on icon at bounding box center [1178, 529] width 18 height 18
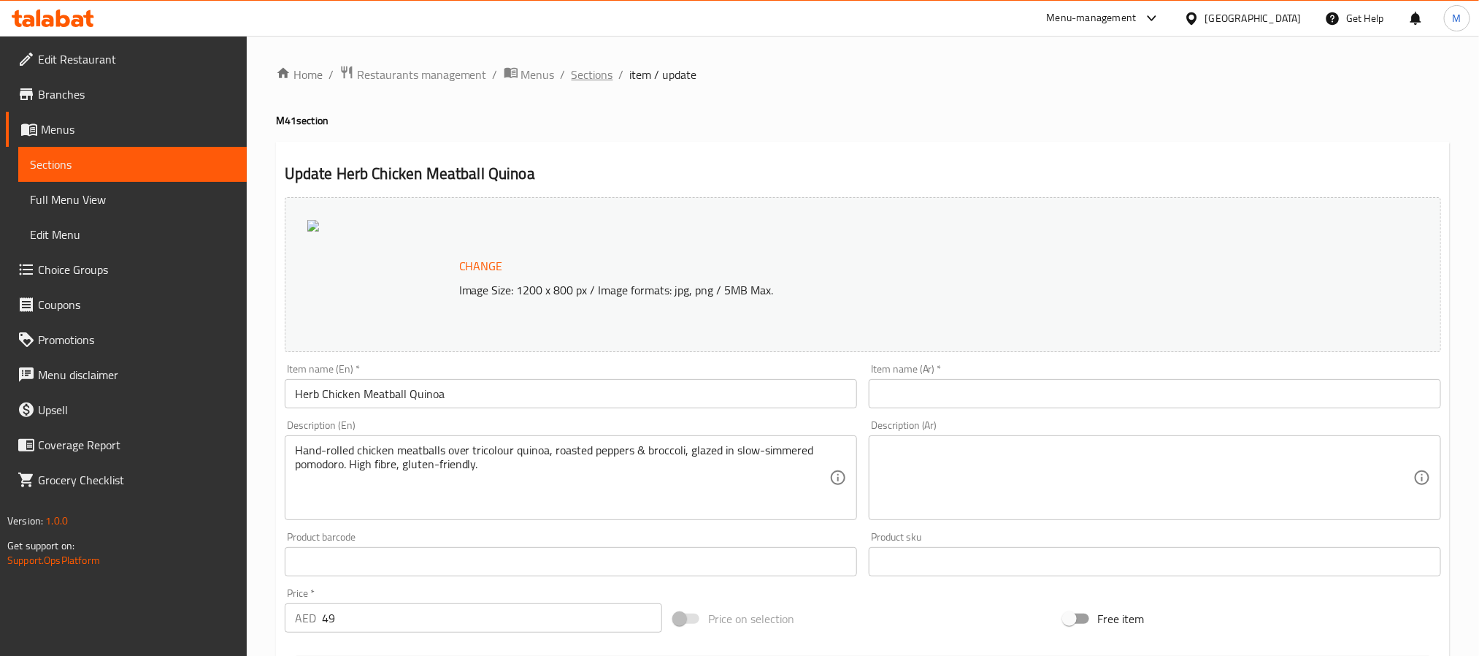
click at [601, 86] on div "Home / Restaurants management / Menus / Sections / item / update M41 section Up…" at bounding box center [863, 546] width 1174 height 963
click at [599, 83] on span "Sections" at bounding box center [593, 75] width 42 height 18
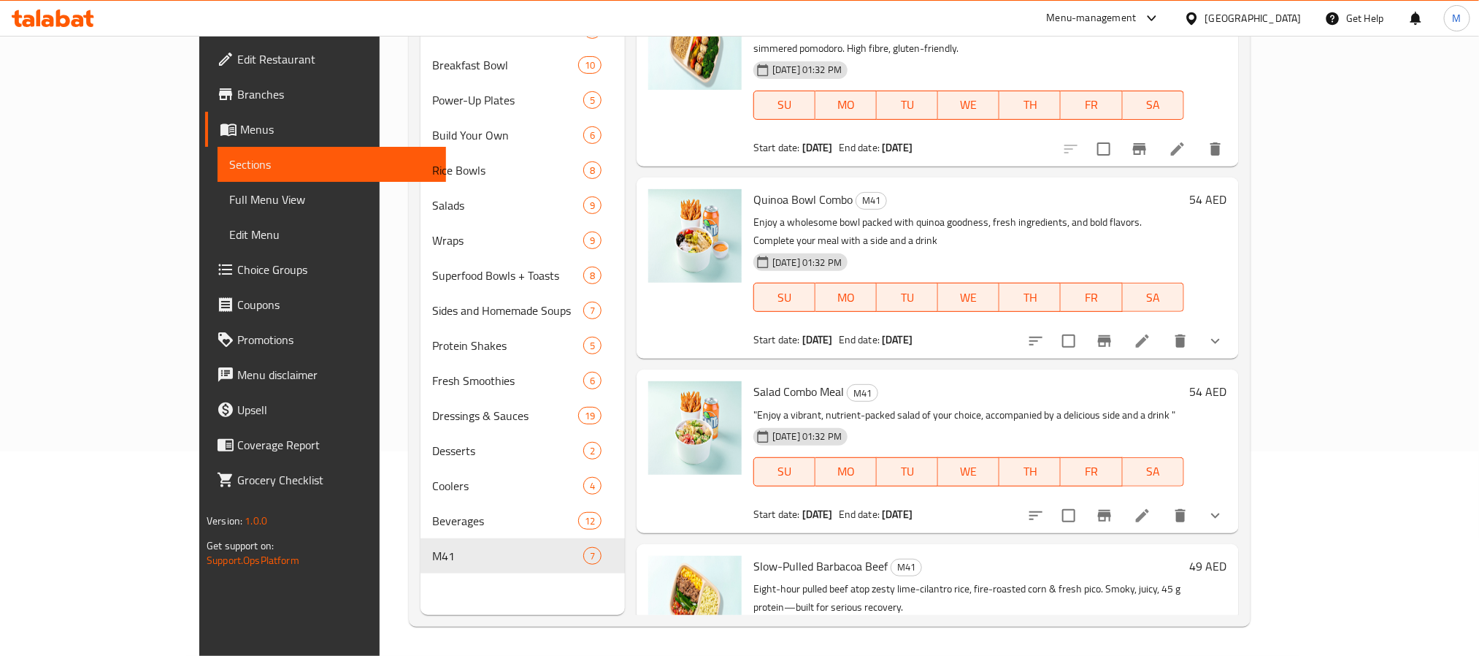
scroll to position [598, 0]
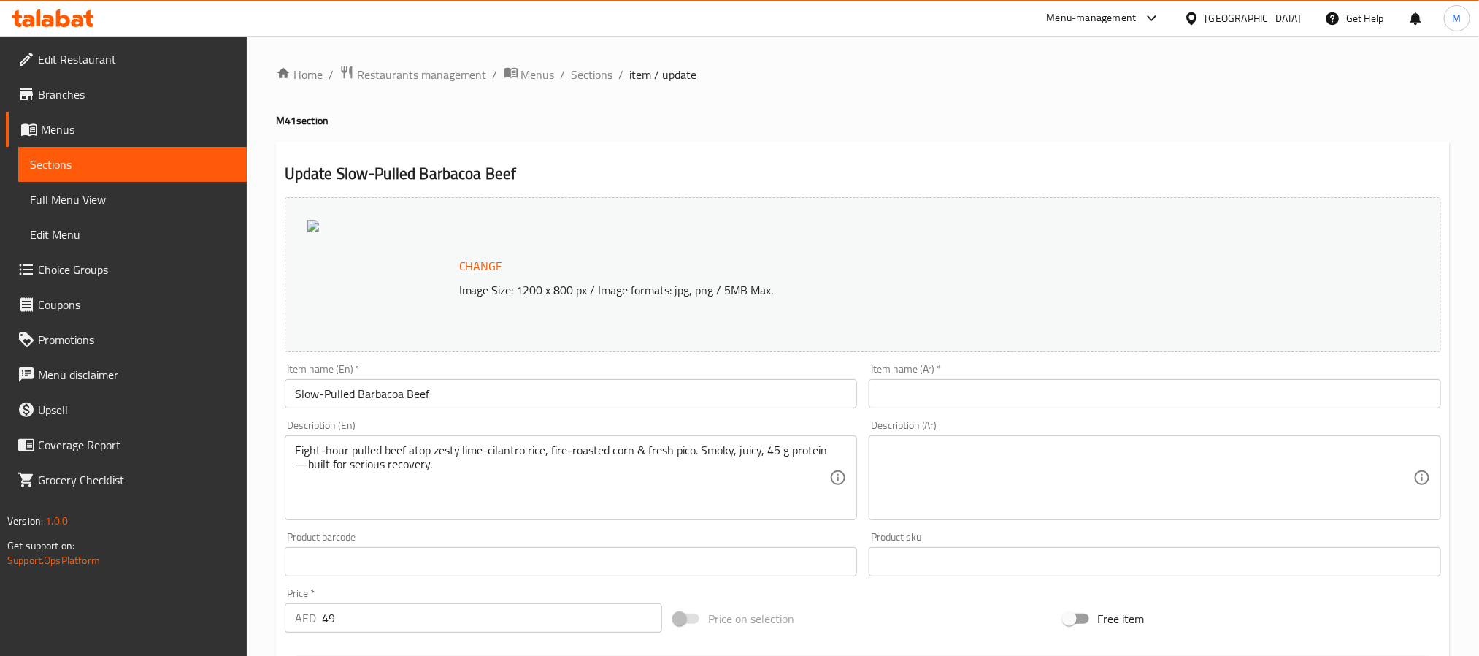
click at [600, 75] on span "Sections" at bounding box center [593, 75] width 42 height 18
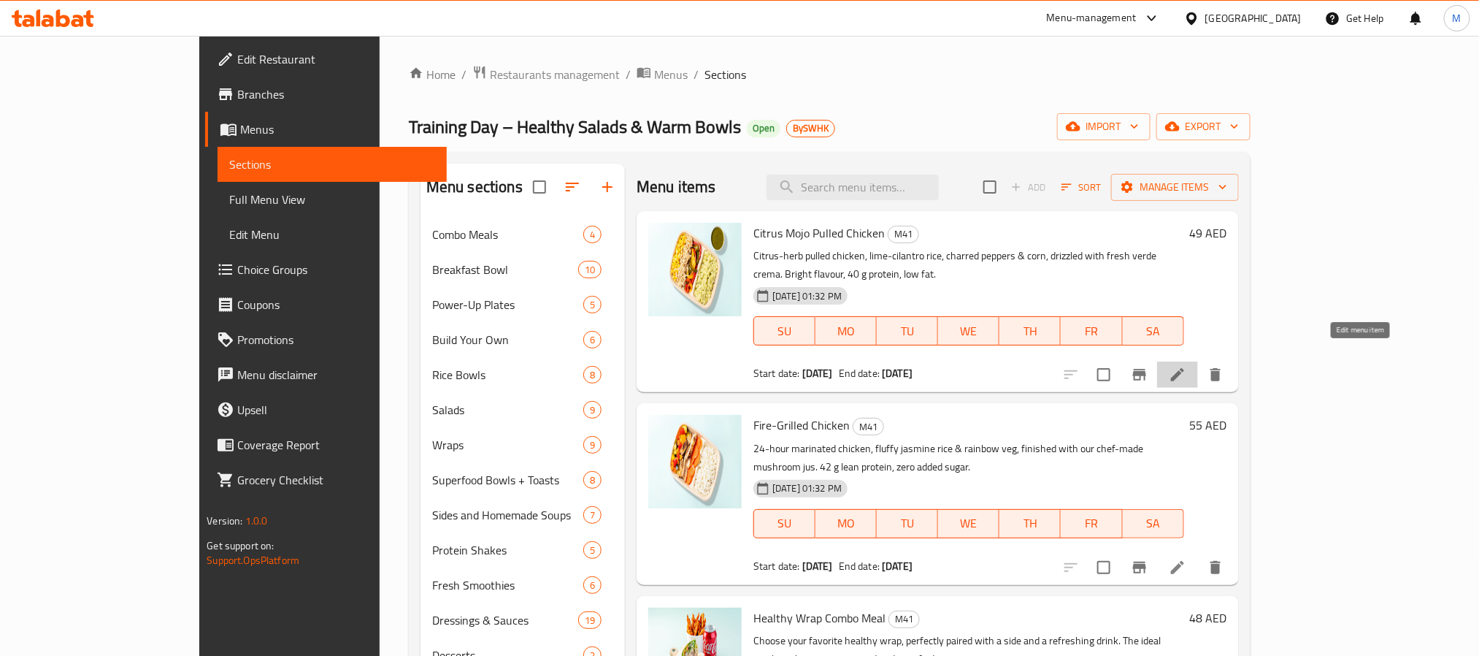
click at [1186, 366] on icon at bounding box center [1178, 375] width 18 height 18
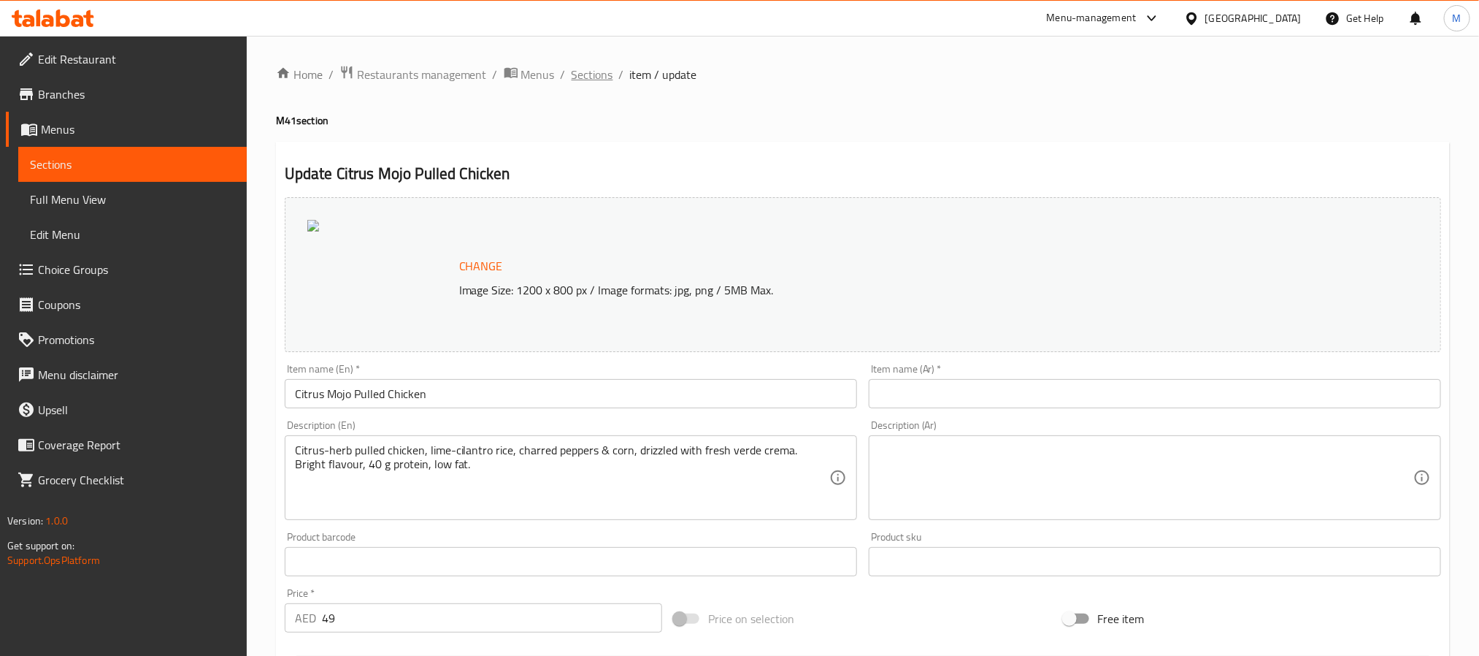
click at [607, 75] on span "Sections" at bounding box center [593, 75] width 42 height 18
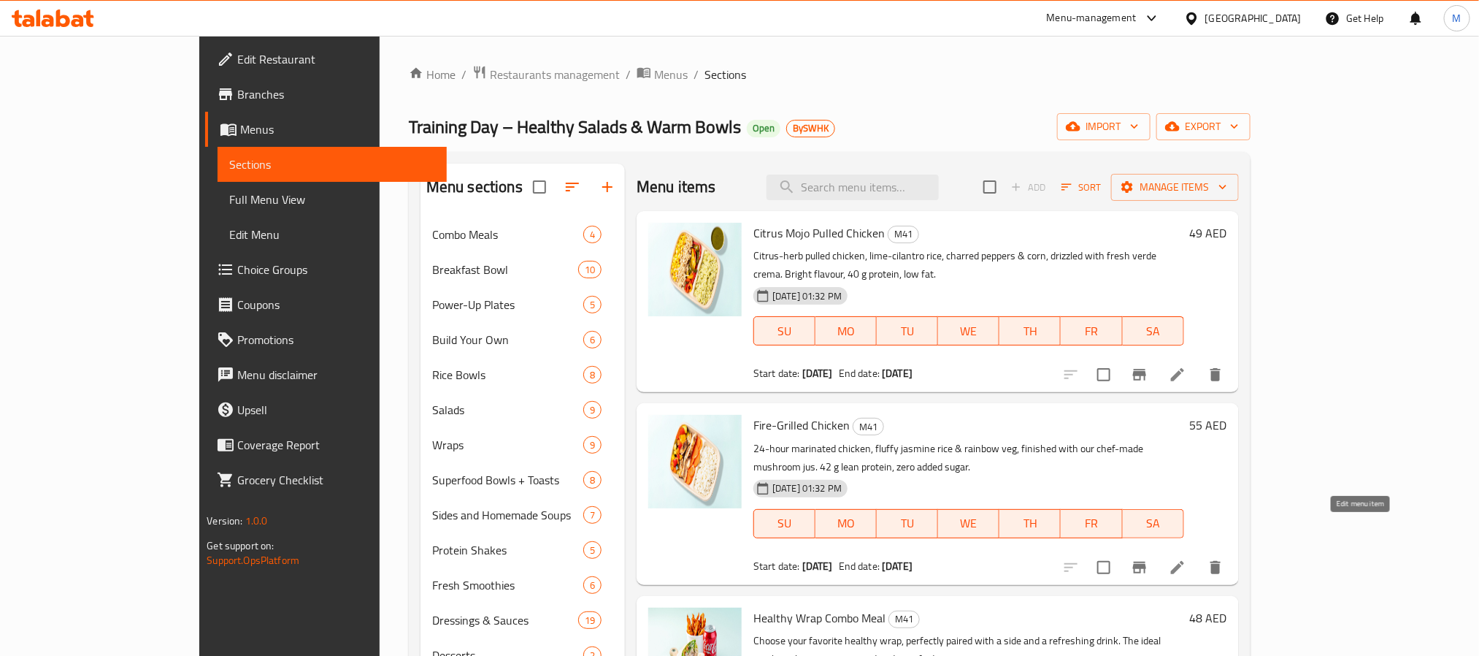
click at [1186, 558] on icon at bounding box center [1178, 567] width 18 height 18
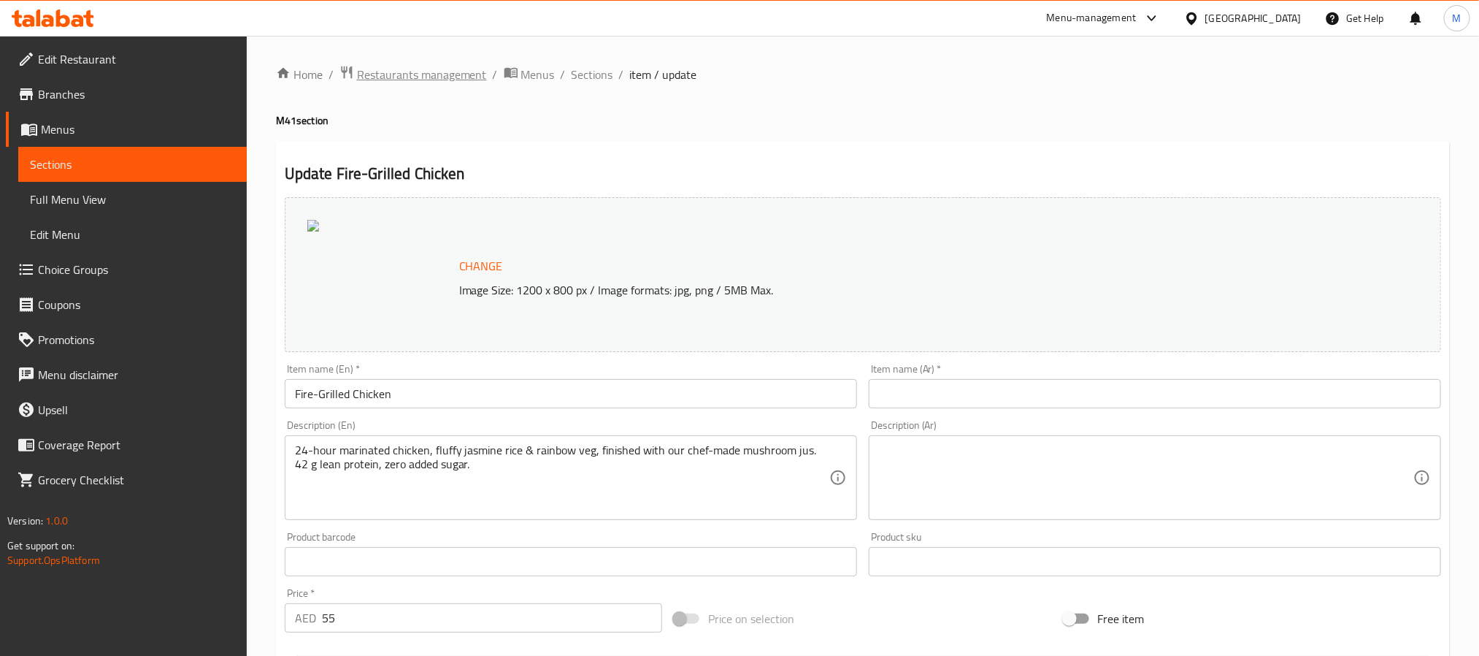
click at [425, 77] on span "Restaurants management" at bounding box center [422, 75] width 130 height 18
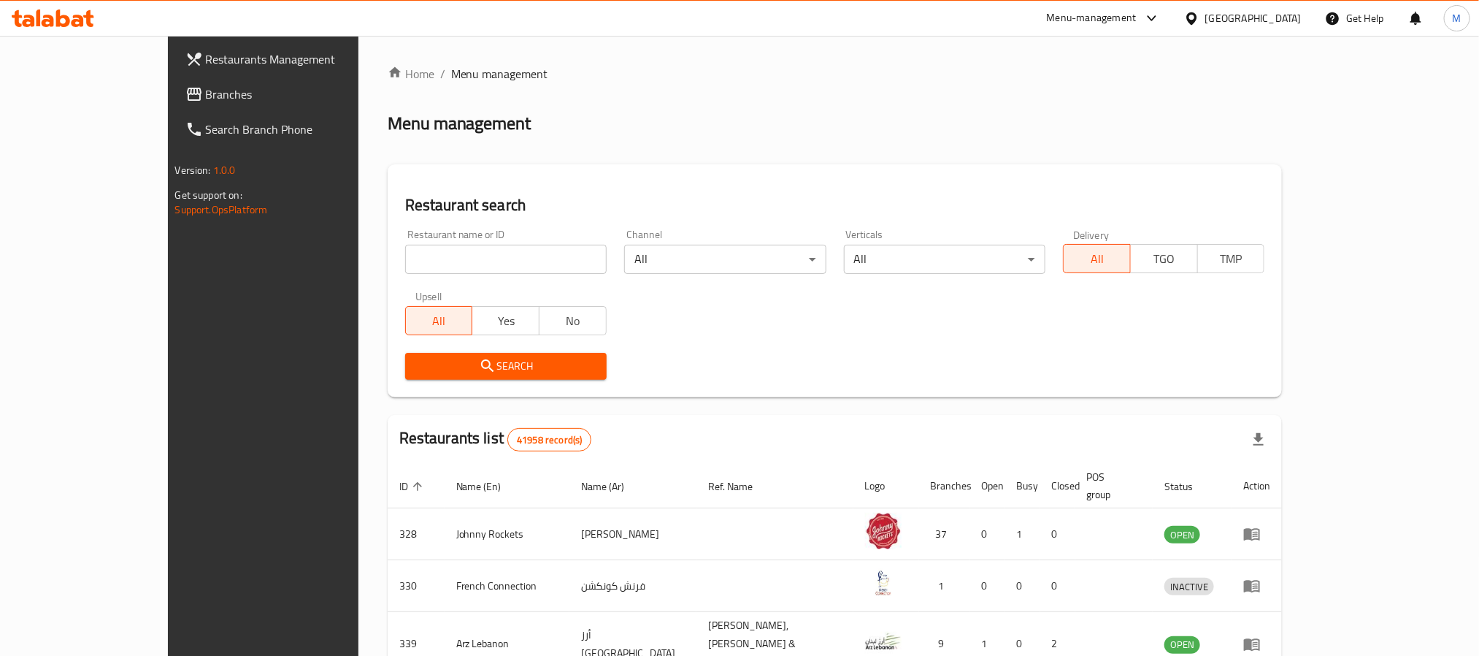
click at [405, 256] on input "search" at bounding box center [505, 259] width 201 height 29
paste input "631332"
type input "631332"
click button "Search" at bounding box center [505, 366] width 201 height 27
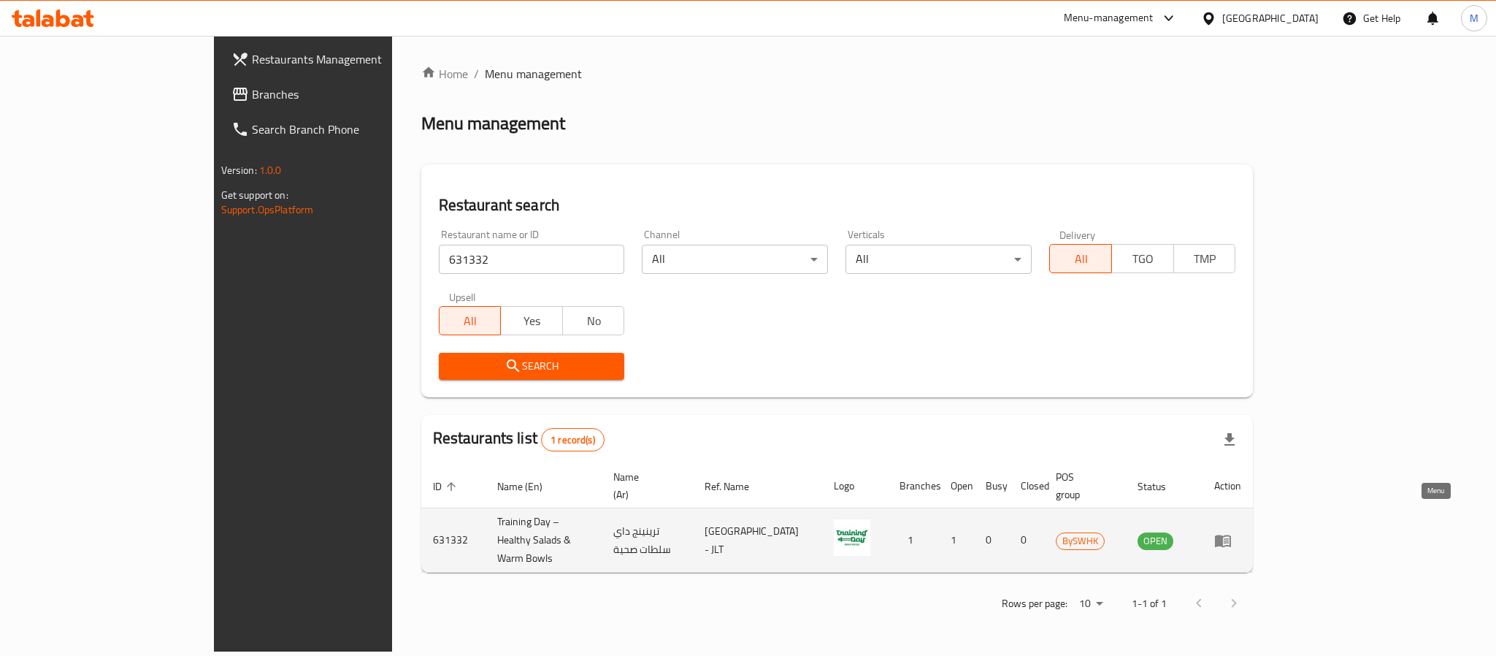
click at [1231, 534] on icon "enhanced table" at bounding box center [1223, 540] width 16 height 12
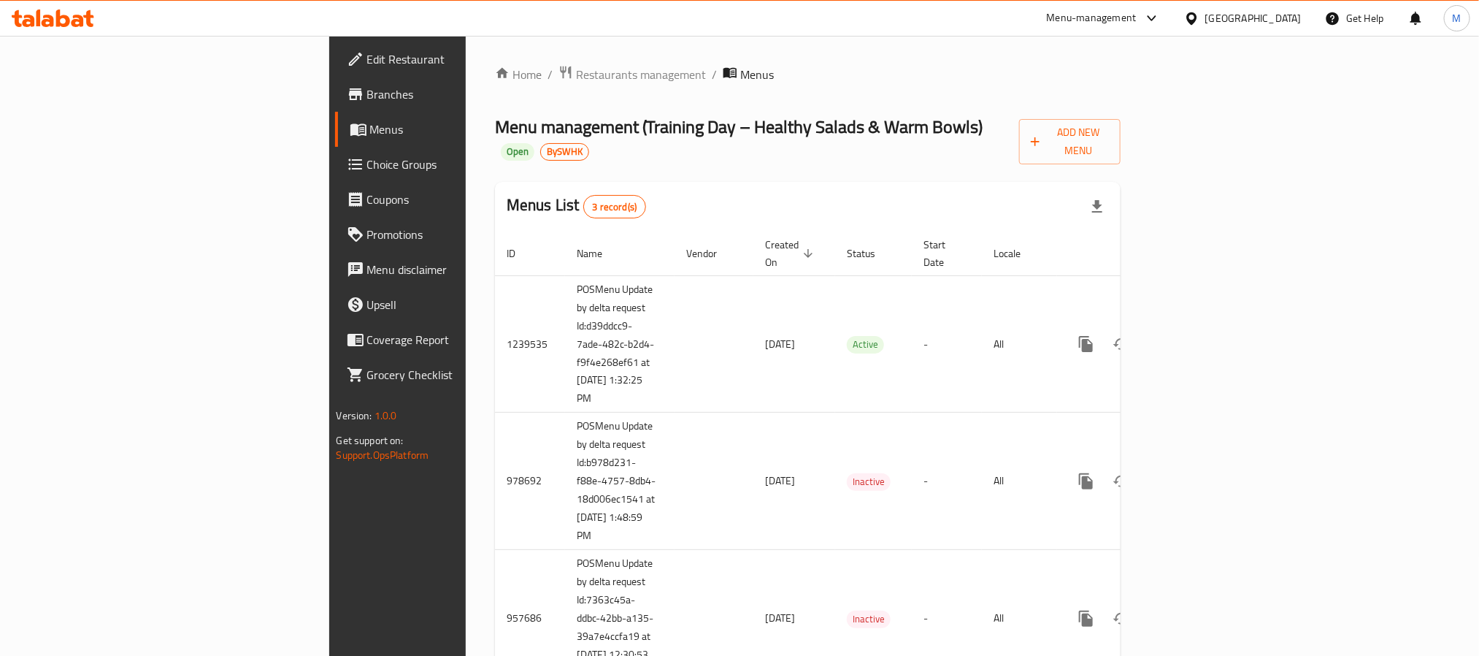
click at [367, 95] on span "Branches" at bounding box center [465, 94] width 197 height 18
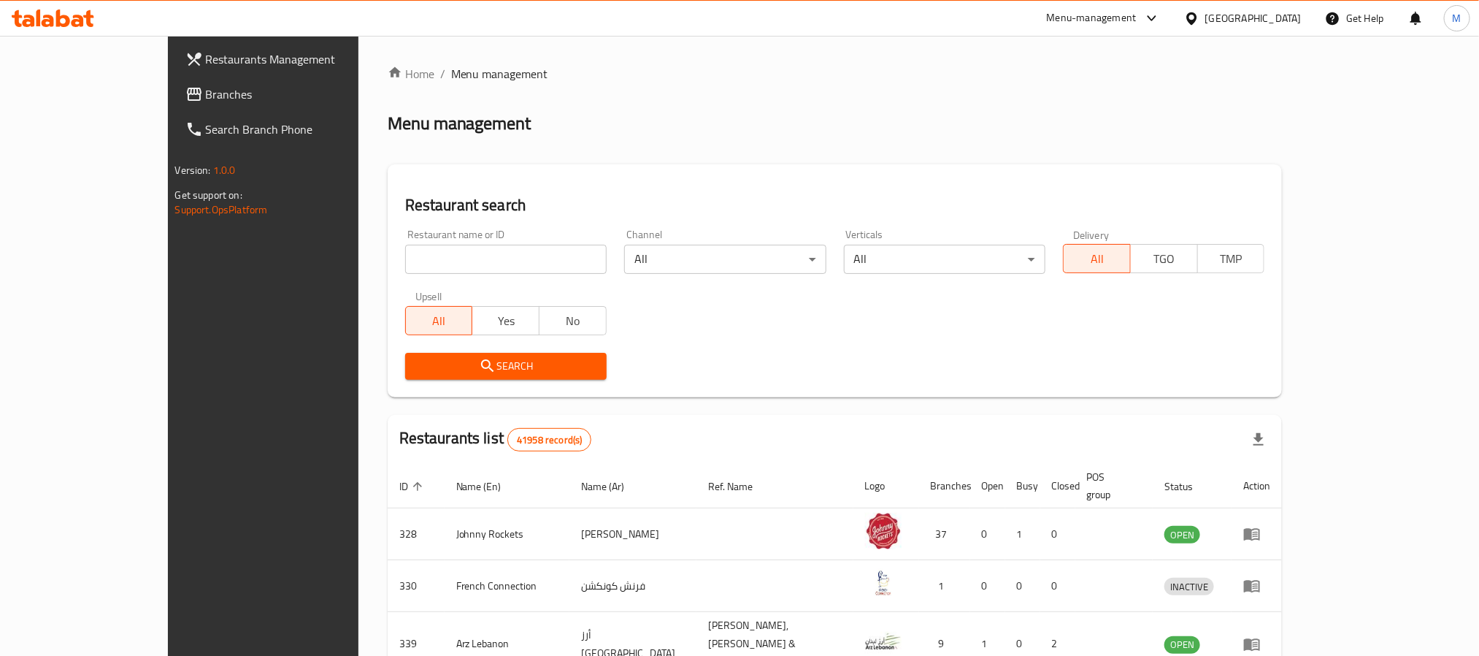
drag, startPoint x: 0, startPoint y: 0, endPoint x: 119, endPoint y: 82, distance: 144.4
click at [174, 82] on link "Branches" at bounding box center [294, 94] width 241 height 35
